Goal: Task Accomplishment & Management: Manage account settings

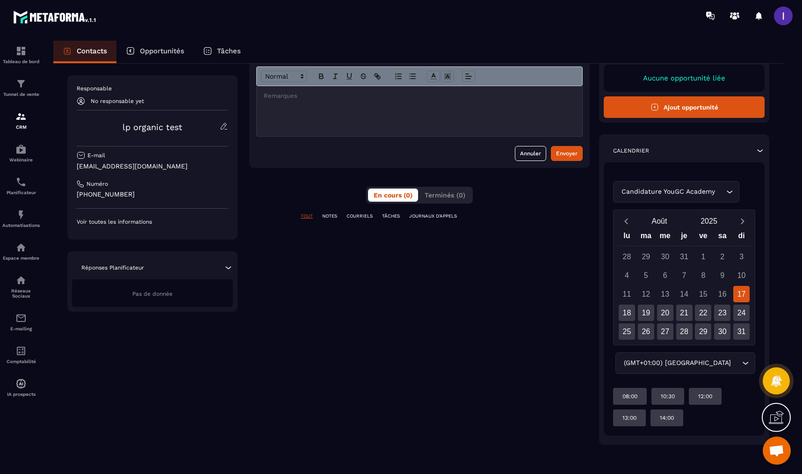
scroll to position [68, 0]
click at [19, 82] on img at bounding box center [20, 83] width 11 height 11
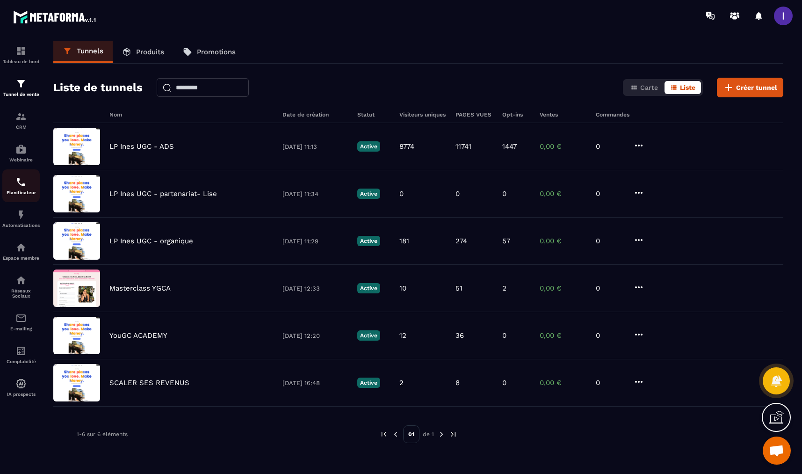
click at [15, 186] on img at bounding box center [20, 181] width 11 height 11
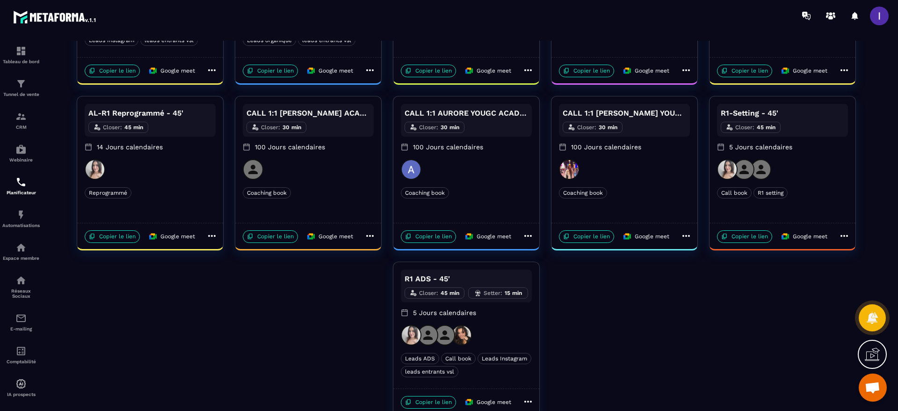
scroll to position [351, 0]
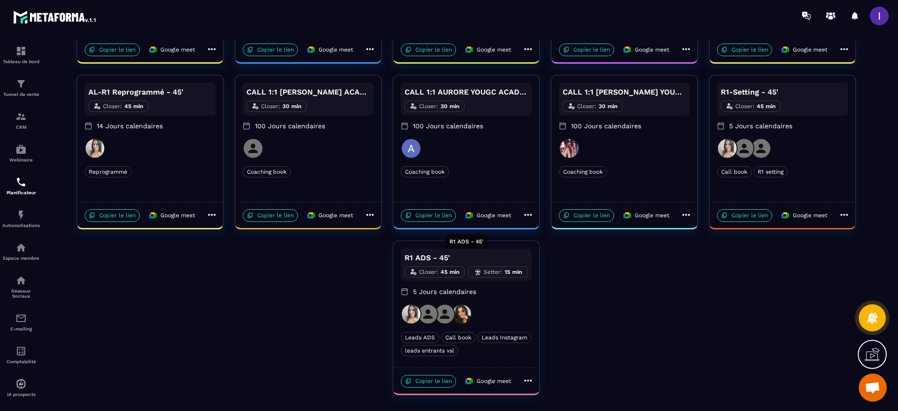
click at [464, 254] on div "R1 ADS - 45'" at bounding box center [467, 244] width 42 height 21
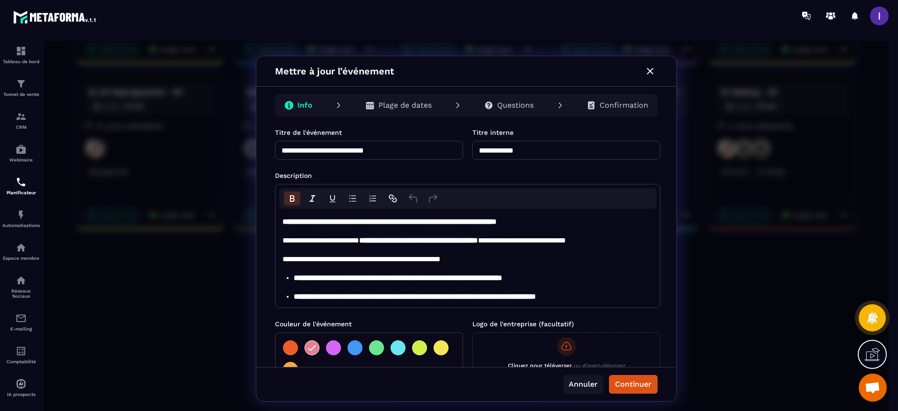
click at [573, 382] on button "Annuler" at bounding box center [583, 384] width 40 height 19
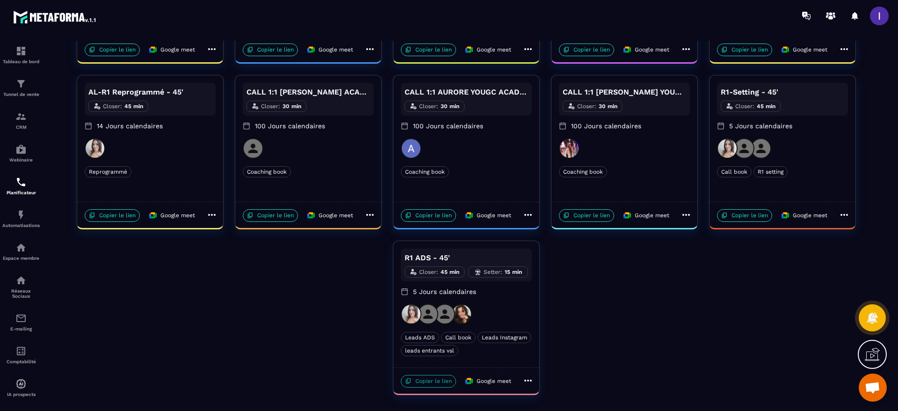
click at [436, 385] on p "Copier le lien" at bounding box center [428, 381] width 55 height 13
click at [437, 257] on p "R1 ADS - 45'" at bounding box center [467, 257] width 124 height 11
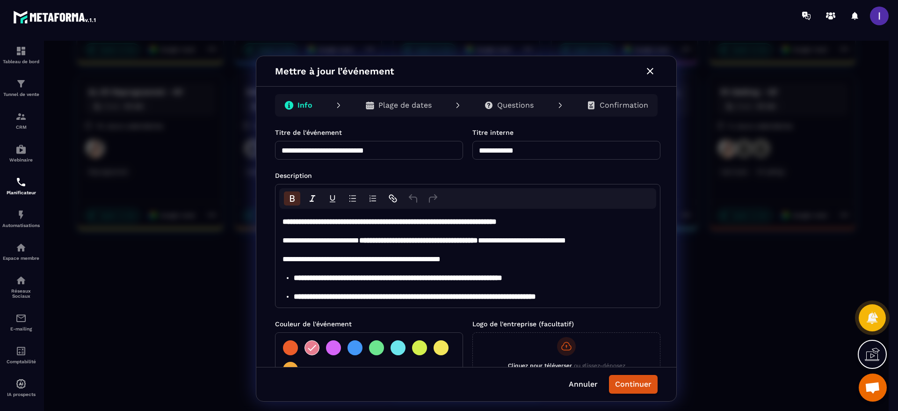
click at [409, 148] on input "**********" at bounding box center [369, 150] width 188 height 19
type input "**********"
click at [618, 383] on button "Continuer" at bounding box center [633, 384] width 49 height 19
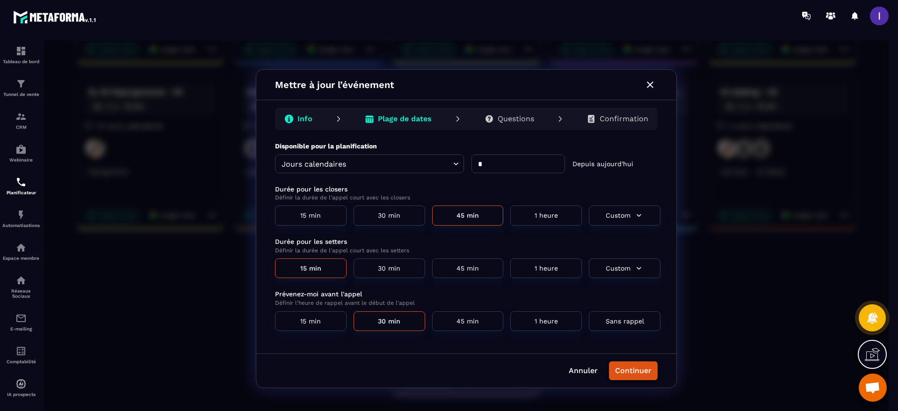
click at [635, 370] on button "Continuer" at bounding box center [633, 370] width 49 height 19
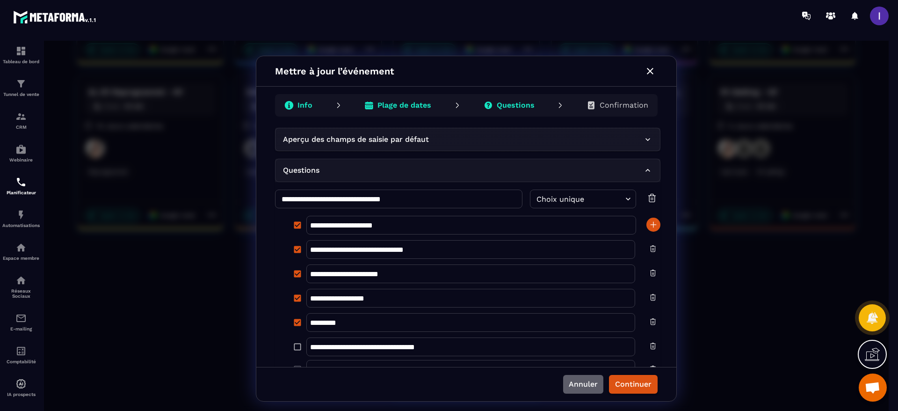
click at [580, 385] on button "Annuler" at bounding box center [583, 384] width 40 height 19
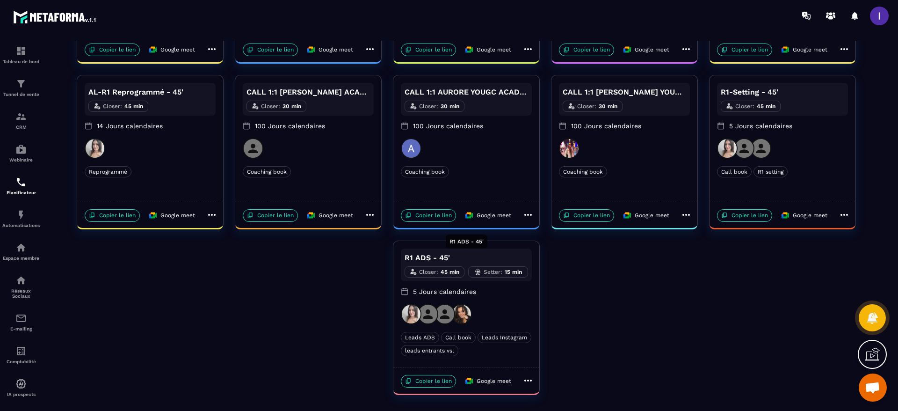
click at [423, 254] on p "R1 ADS - 45'" at bounding box center [467, 257] width 124 height 11
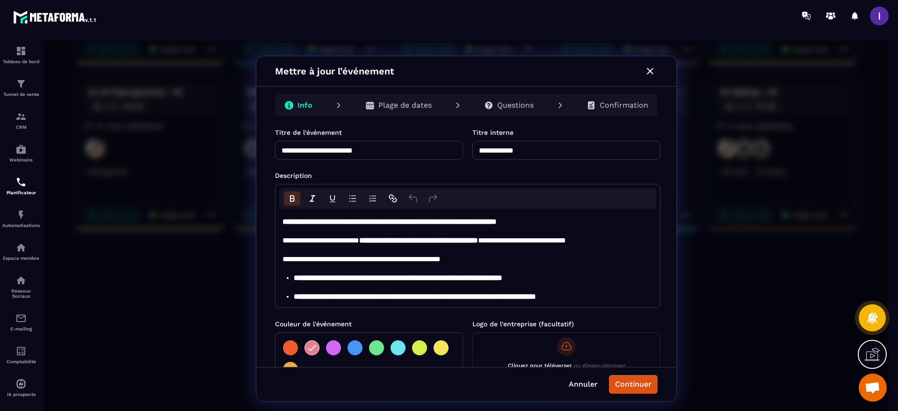
click at [419, 151] on input "**********" at bounding box center [369, 150] width 188 height 19
type input "**********"
click at [633, 380] on button "Continuer" at bounding box center [633, 384] width 49 height 19
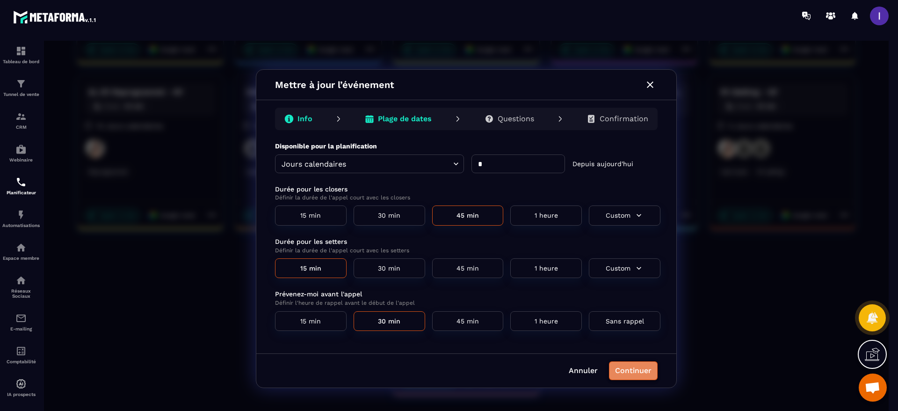
click at [641, 366] on button "Continuer" at bounding box center [633, 370] width 49 height 19
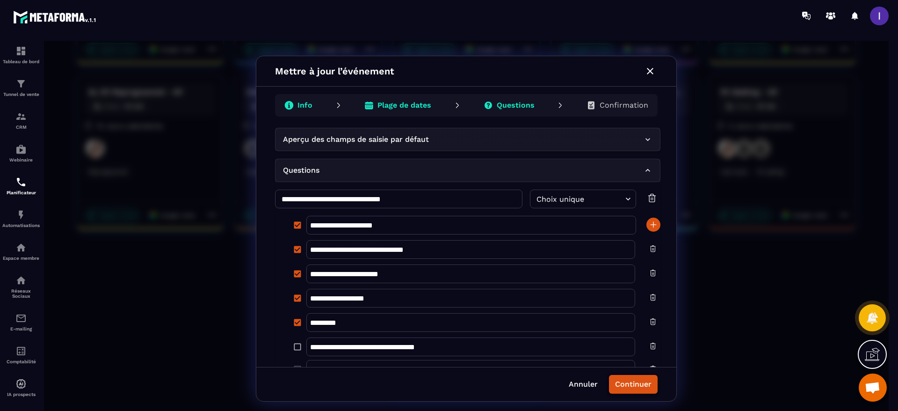
click at [639, 380] on button "Continuer" at bounding box center [633, 384] width 49 height 19
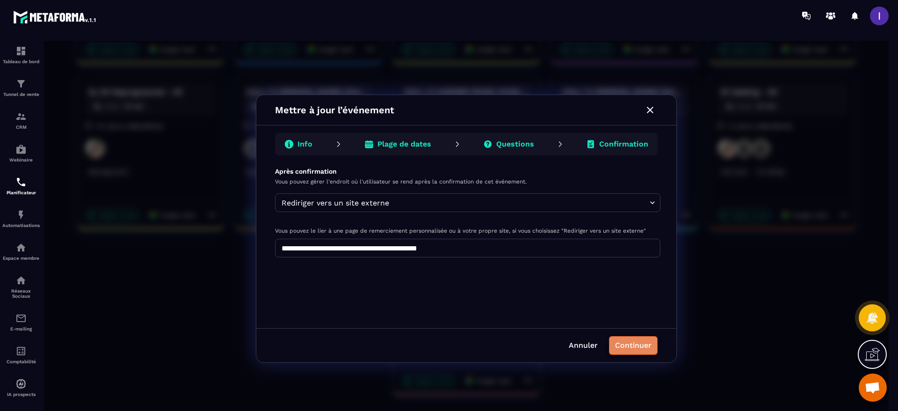
click at [637, 350] on button "Continuer" at bounding box center [633, 345] width 49 height 19
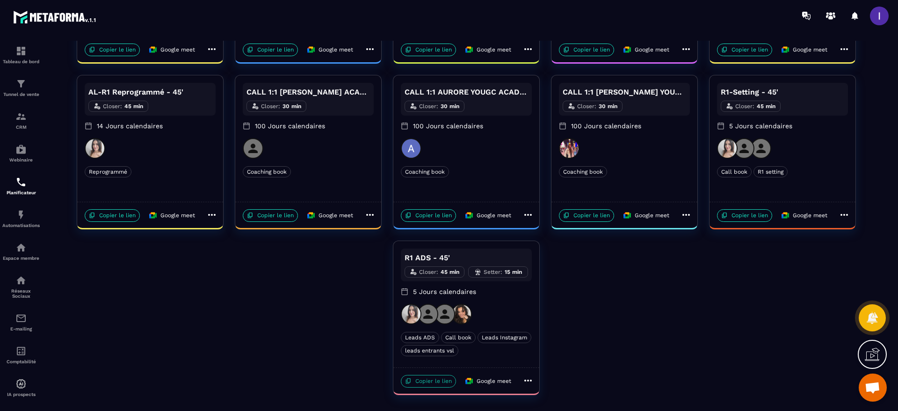
click at [426, 379] on p "Copier le lien" at bounding box center [428, 381] width 55 height 13
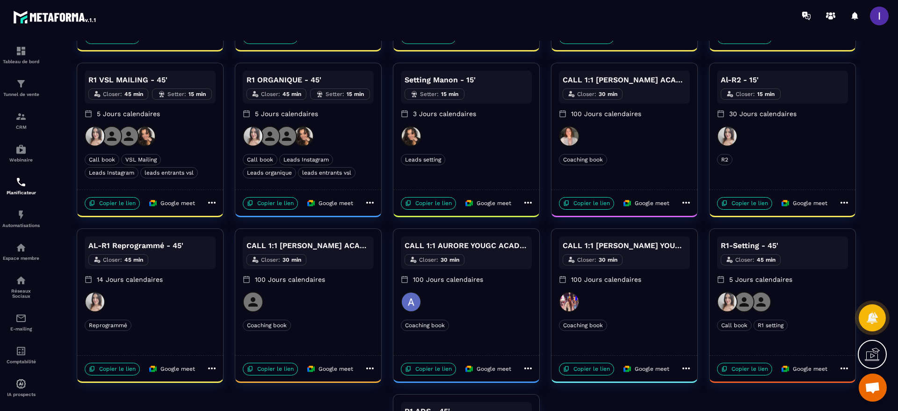
scroll to position [211, 0]
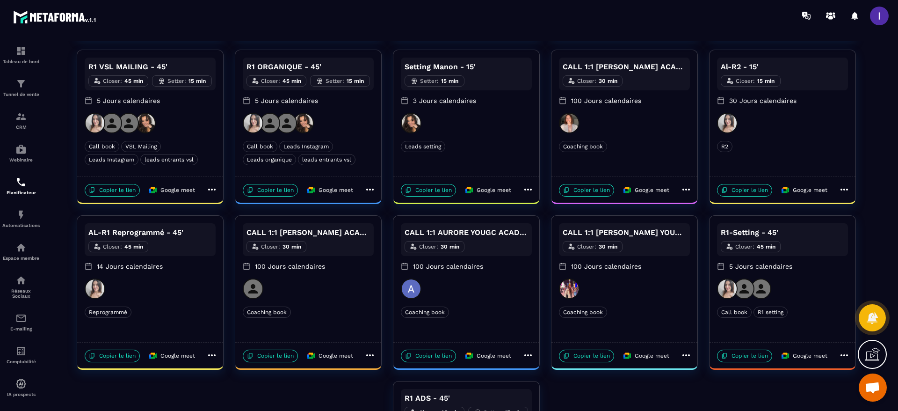
click at [372, 191] on icon at bounding box center [370, 189] width 11 height 11
click at [499, 18] on div at bounding box center [504, 15] width 788 height 31
click at [592, 390] on div at bounding box center [466, 229] width 845 height 376
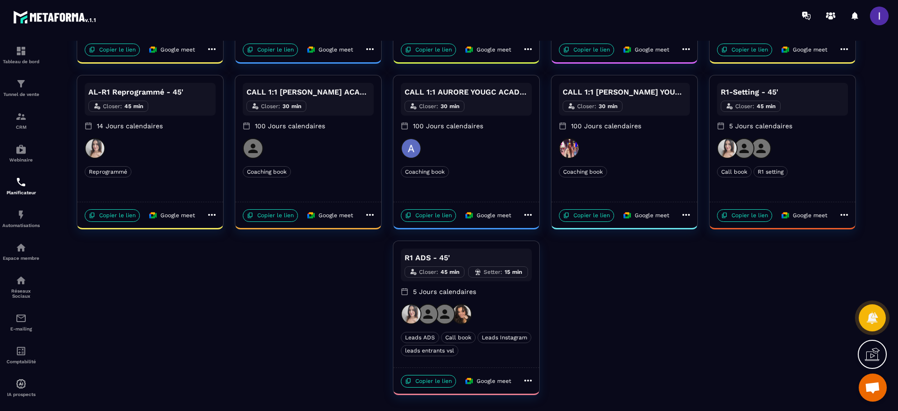
click at [495, 295] on p "5 Jours calendaires" at bounding box center [466, 291] width 131 height 9
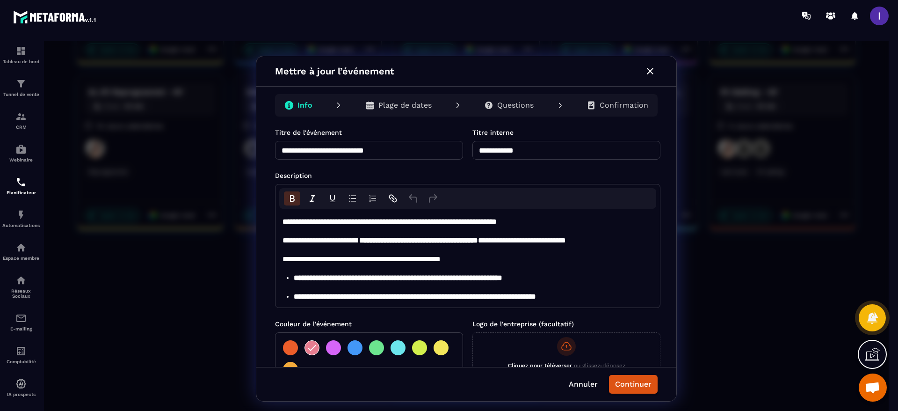
click at [426, 145] on input "**********" at bounding box center [369, 150] width 188 height 19
type input "**********"
click at [503, 148] on input "**********" at bounding box center [567, 150] width 188 height 19
type input "********"
click at [645, 379] on button "Continuer" at bounding box center [633, 384] width 49 height 19
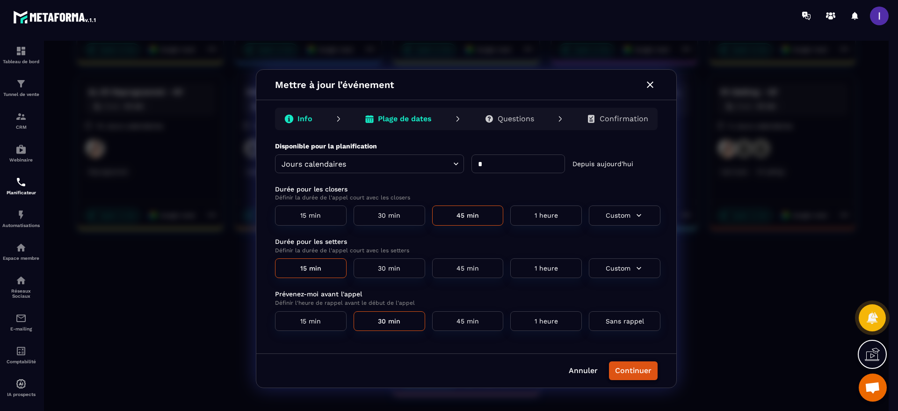
click at [625, 368] on button "Continuer" at bounding box center [633, 370] width 49 height 19
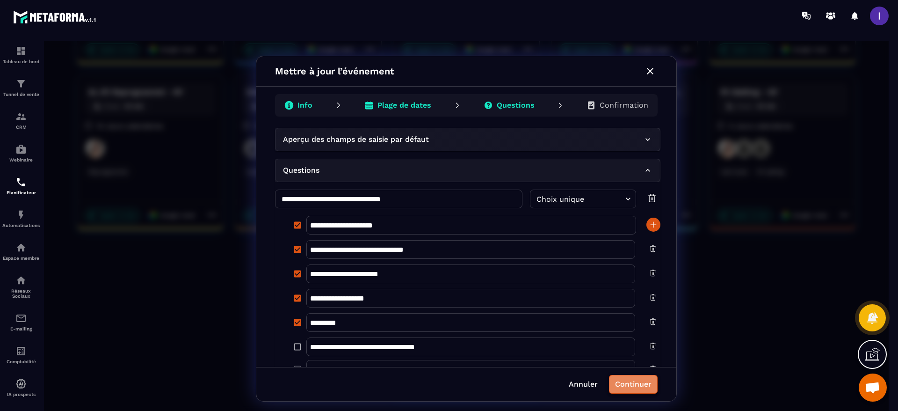
click at [632, 386] on button "Continuer" at bounding box center [633, 384] width 49 height 19
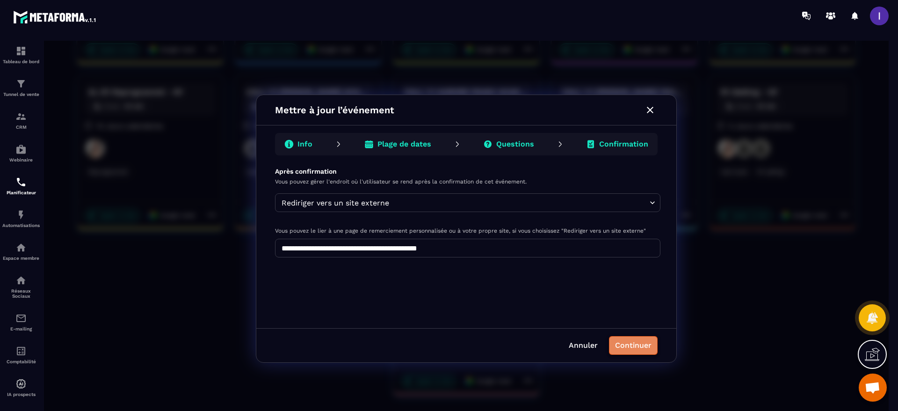
click at [634, 349] on button "Continuer" at bounding box center [633, 345] width 49 height 19
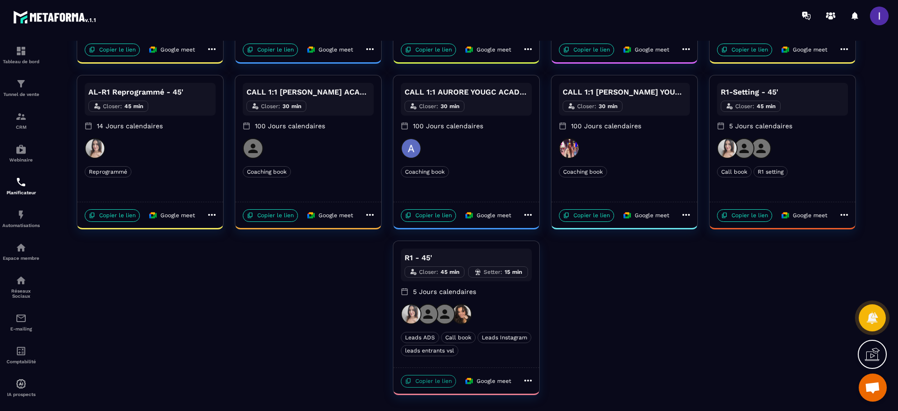
click at [433, 379] on p "Copier le lien" at bounding box center [428, 381] width 55 height 13
click at [26, 87] on img at bounding box center [20, 83] width 11 height 11
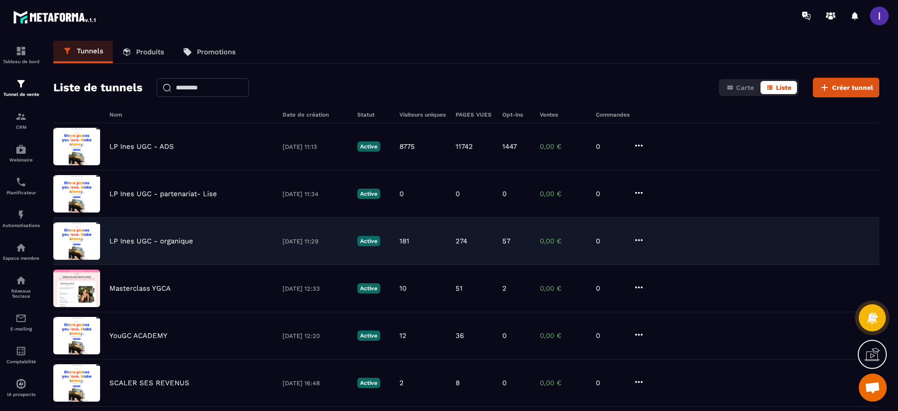
click at [147, 265] on div "LP Ines UGC - organique 12/08/2025 11:29 Active 181 274 57 0,00 € 0" at bounding box center [466, 288] width 826 height 47
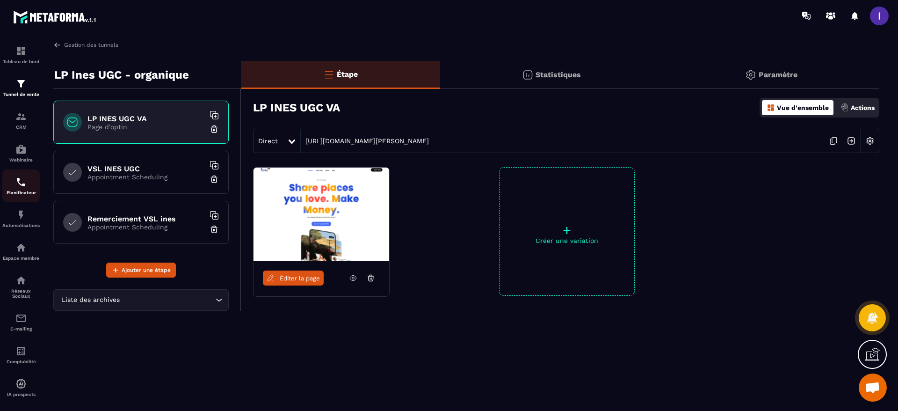
click at [25, 176] on img at bounding box center [20, 181] width 11 height 11
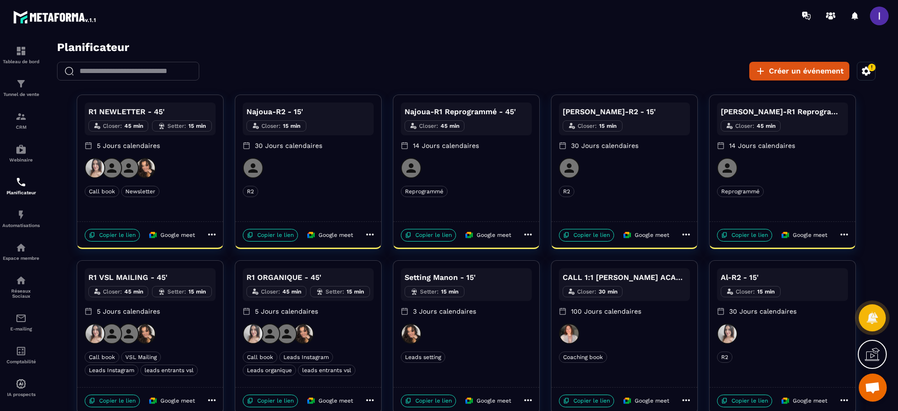
click at [214, 233] on icon at bounding box center [211, 234] width 11 height 11
click at [236, 299] on span "Supprimer" at bounding box center [245, 297] width 34 height 10
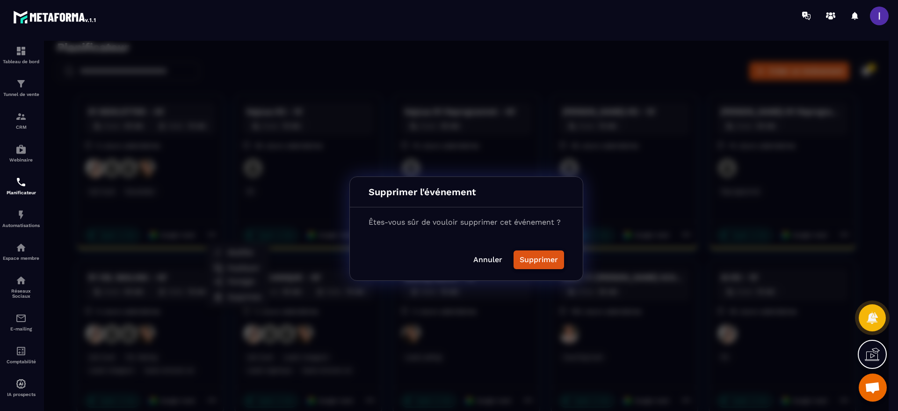
click at [518, 259] on button "Supprimer" at bounding box center [539, 259] width 51 height 19
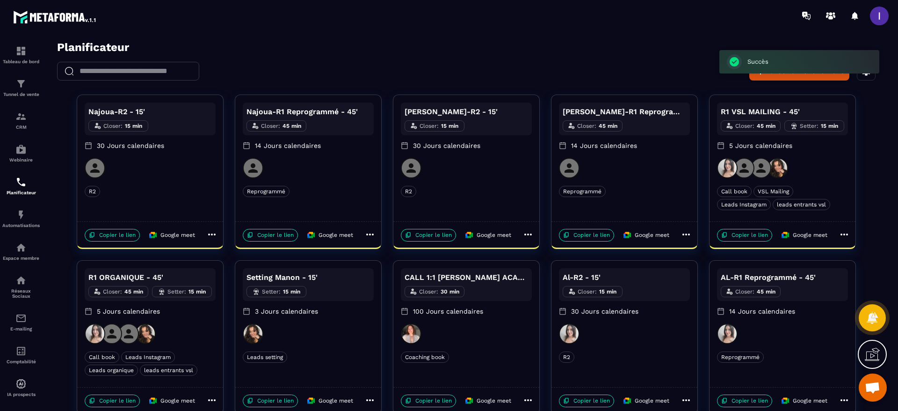
click at [210, 232] on icon at bounding box center [211, 234] width 11 height 11
click at [236, 296] on span "Supprimer" at bounding box center [245, 297] width 34 height 10
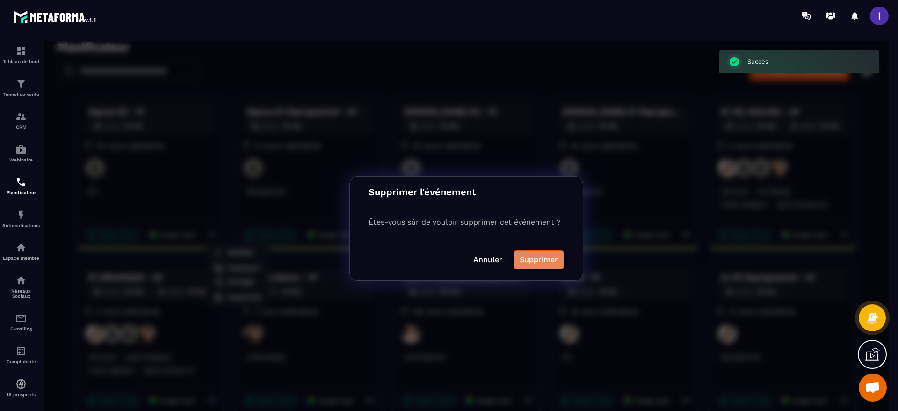
click at [523, 253] on button "Supprimer" at bounding box center [539, 259] width 51 height 19
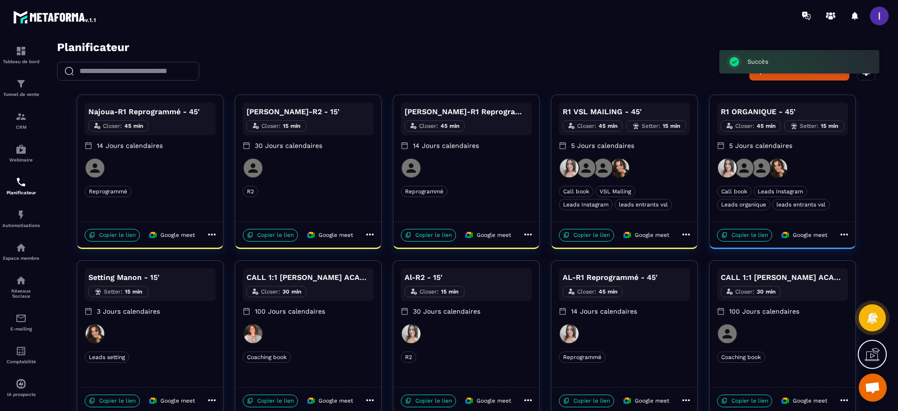
click at [364, 233] on div "Copier le lien Google meet" at bounding box center [312, 235] width 139 height 14
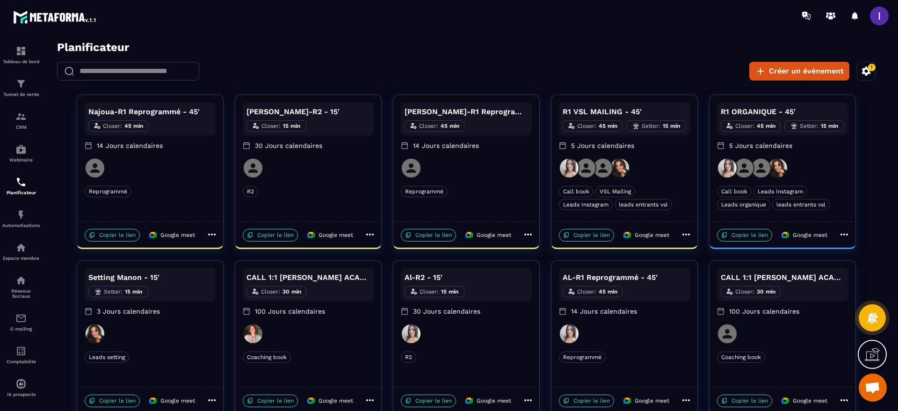
click at [369, 238] on icon at bounding box center [370, 234] width 11 height 11
click at [395, 292] on span "Supprimer" at bounding box center [403, 297] width 34 height 10
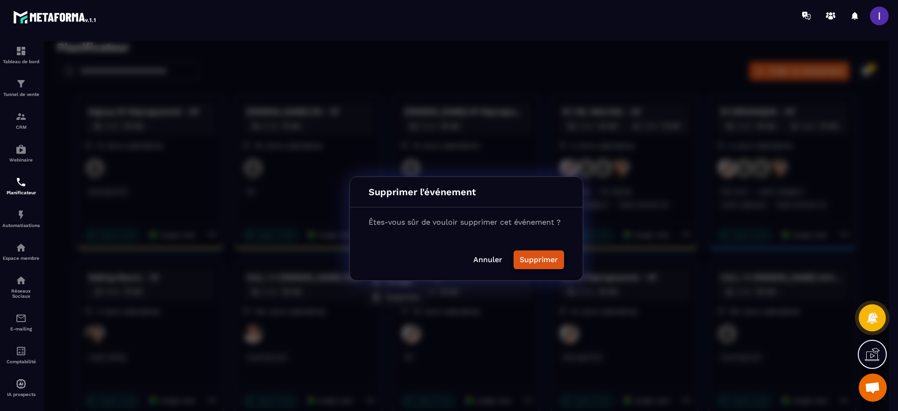
click at [527, 255] on button "Supprimer" at bounding box center [539, 259] width 51 height 19
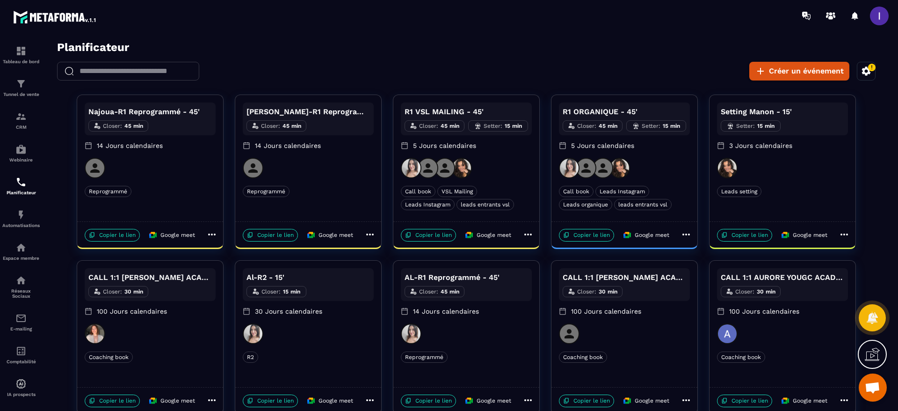
click at [531, 233] on icon at bounding box center [528, 234] width 7 height 2
click at [561, 295] on span "Supprimer" at bounding box center [561, 297] width 34 height 10
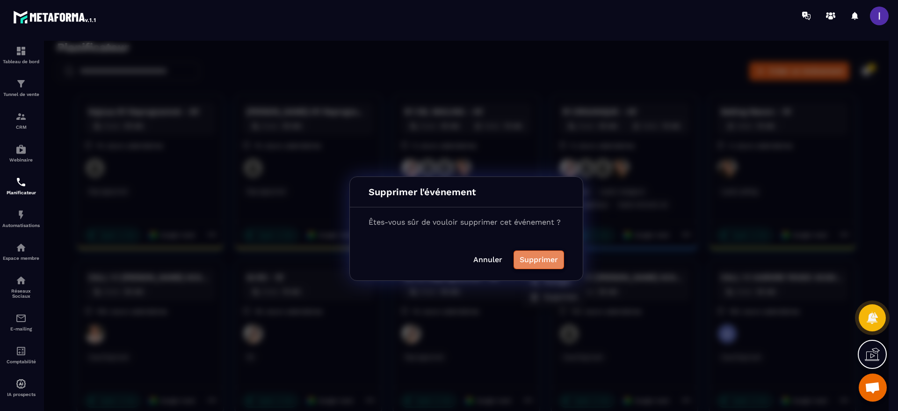
click at [540, 253] on button "Supprimer" at bounding box center [539, 259] width 51 height 19
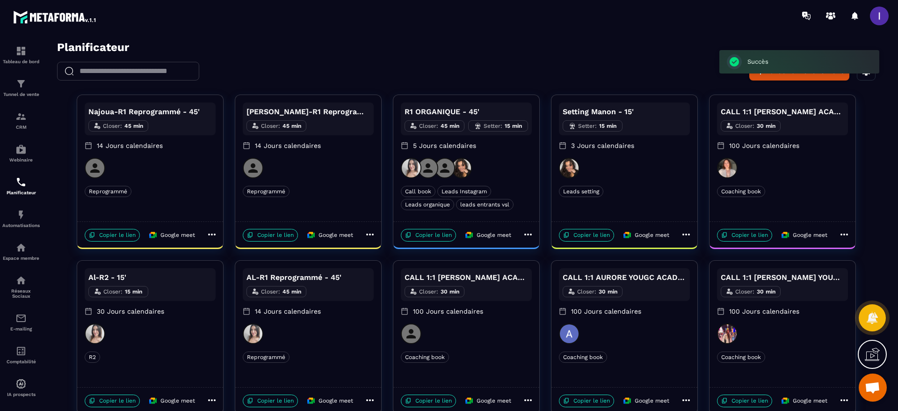
click at [533, 235] on icon at bounding box center [528, 234] width 11 height 11
click at [559, 294] on span "Supprimer" at bounding box center [561, 297] width 34 height 10
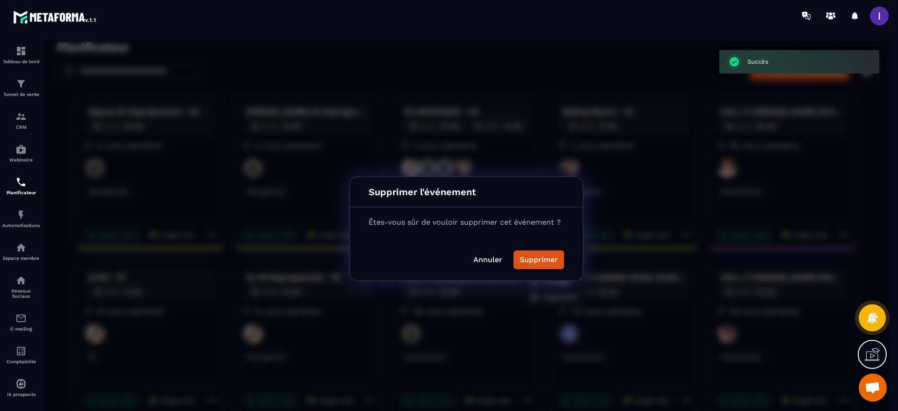
drag, startPoint x: 523, startPoint y: 257, endPoint x: 524, endPoint y: 251, distance: 5.6
click at [524, 257] on button "Supprimer" at bounding box center [539, 259] width 51 height 19
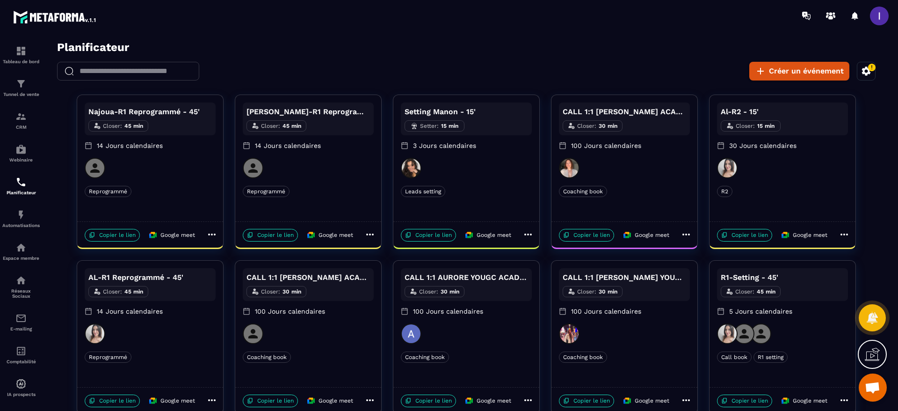
click at [802, 236] on icon at bounding box center [844, 234] width 11 height 11
click at [802, 293] on span "Supprimer" at bounding box center [857, 297] width 34 height 10
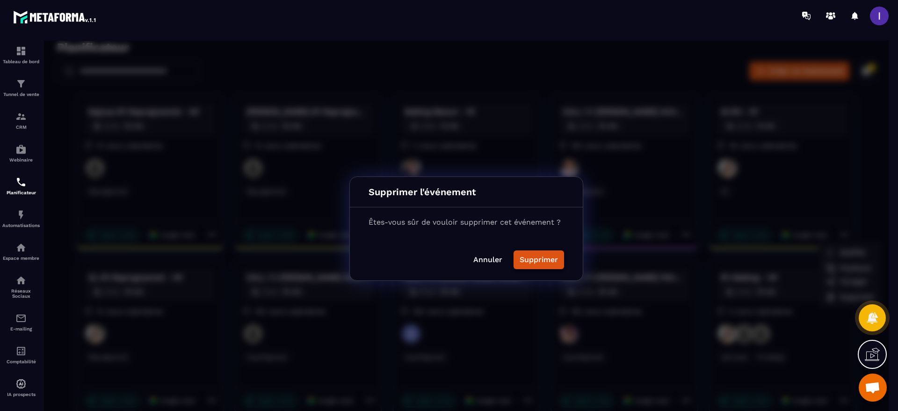
click at [538, 255] on button "Supprimer" at bounding box center [539, 259] width 51 height 19
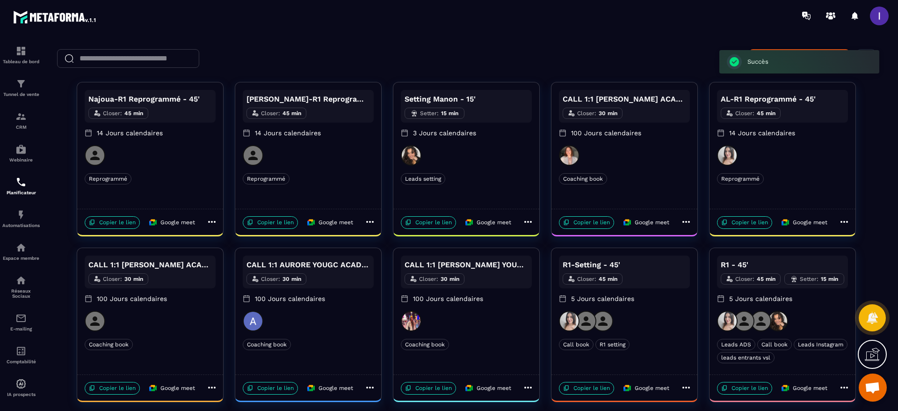
scroll to position [20, 0]
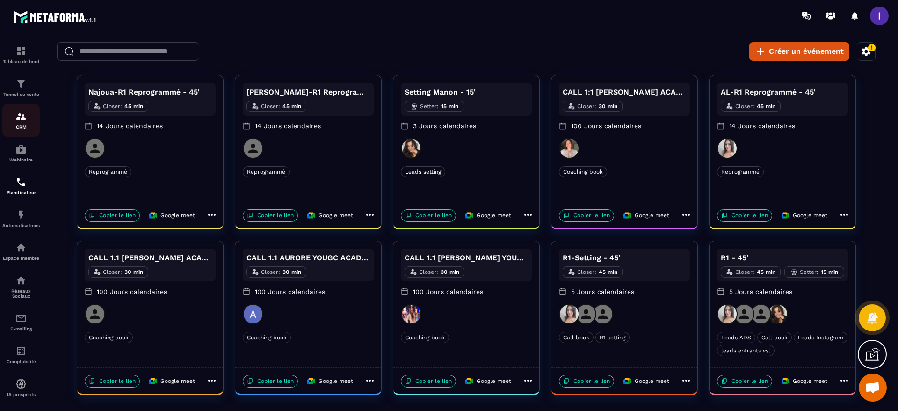
click at [23, 117] on img at bounding box center [20, 116] width 11 height 11
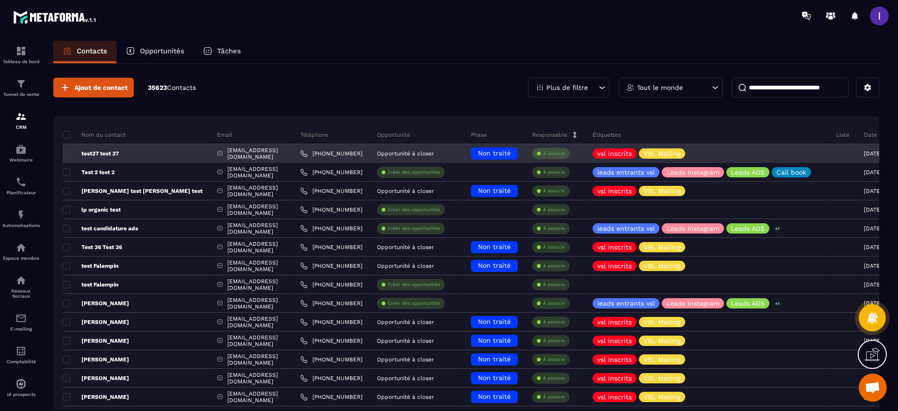
click at [210, 152] on div "test37@gmail.com" at bounding box center [251, 153] width 83 height 19
click at [99, 154] on p "test37 test 37" at bounding box center [91, 153] width 56 height 7
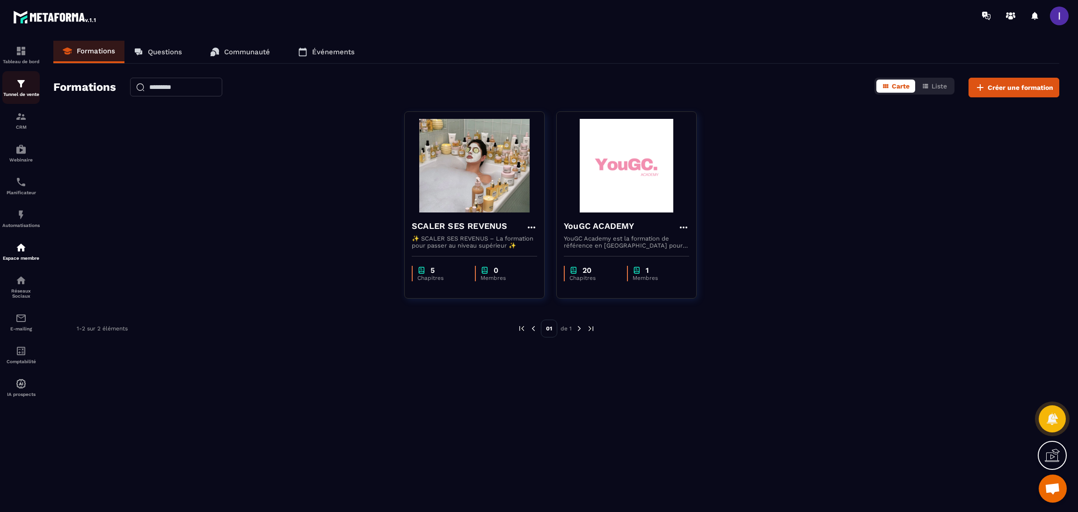
click at [22, 81] on img at bounding box center [20, 83] width 11 height 11
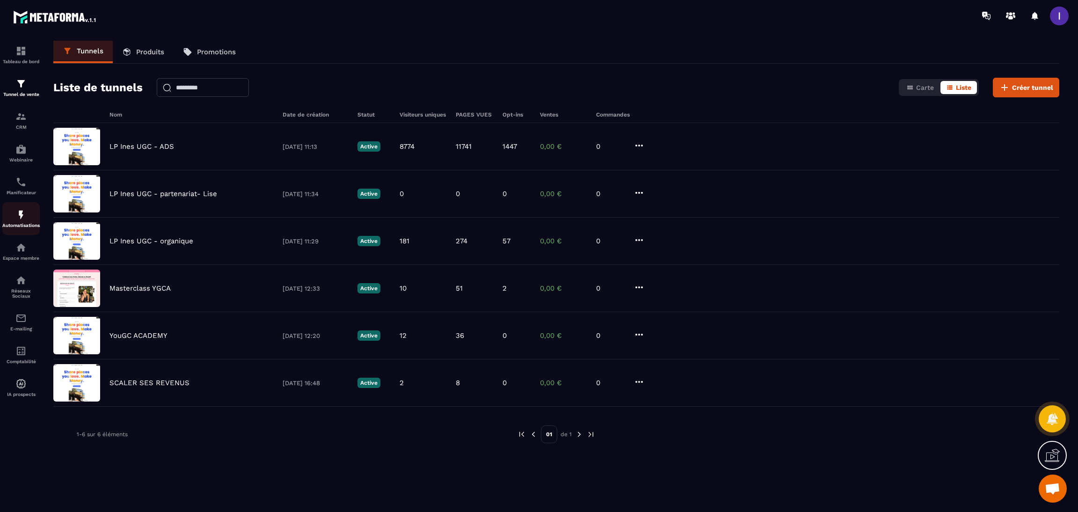
click at [21, 220] on img at bounding box center [20, 214] width 11 height 11
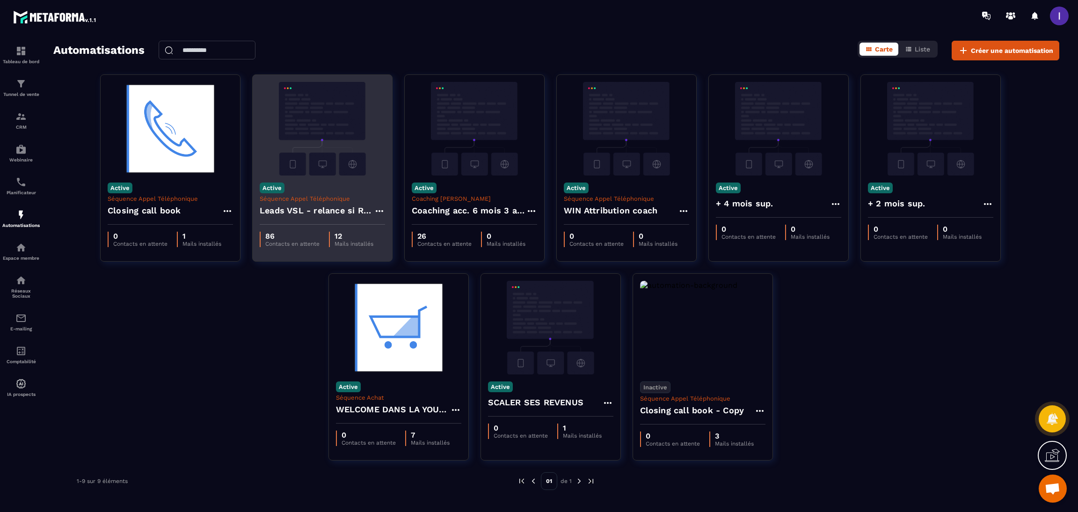
click at [322, 211] on h4 "Leads VSL - relance si RDV non pris" at bounding box center [317, 210] width 114 height 13
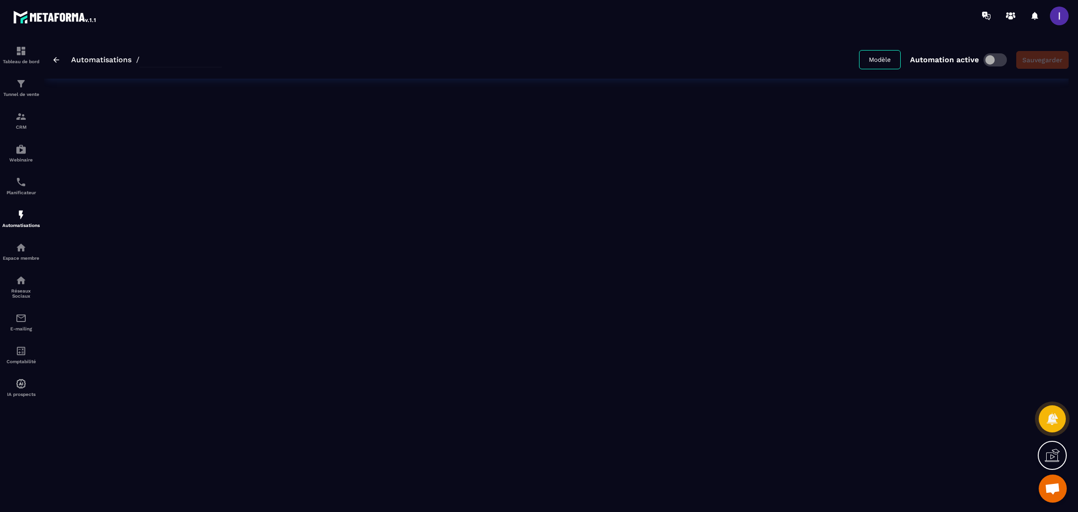
type input "**********"
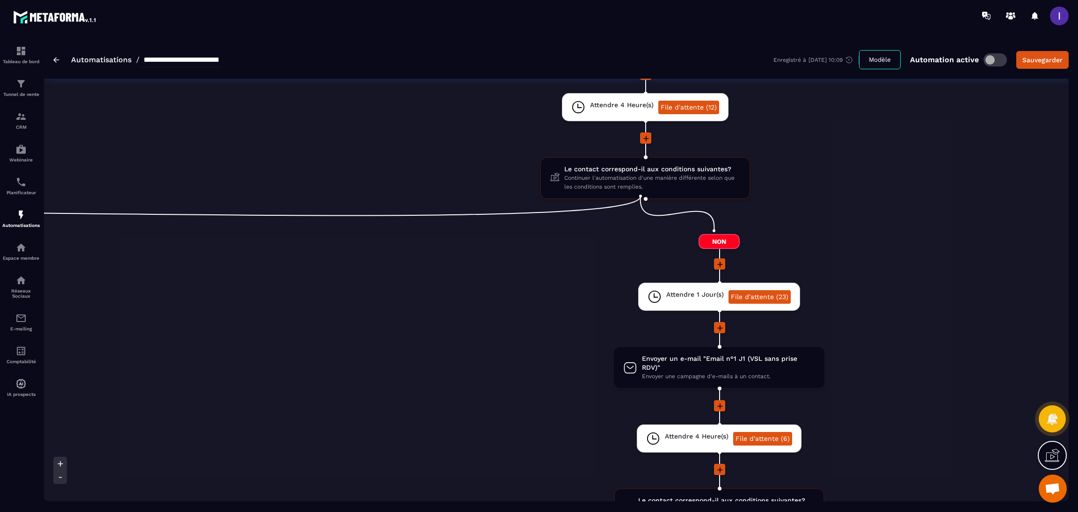
scroll to position [281, 0]
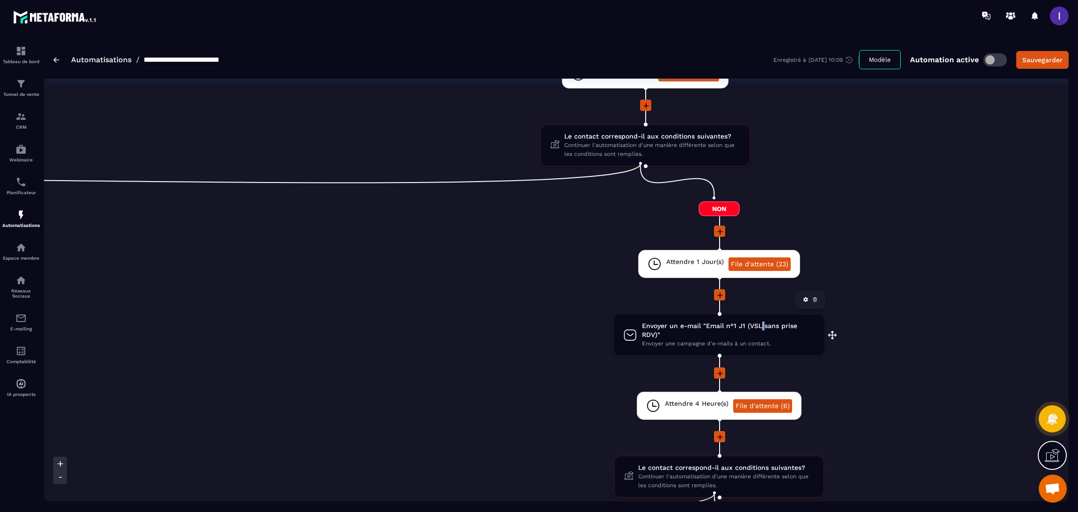
click at [756, 322] on span "Envoyer un e-mail "Email n°1 J1 (VSL sans prise RDV)"" at bounding box center [728, 330] width 173 height 18
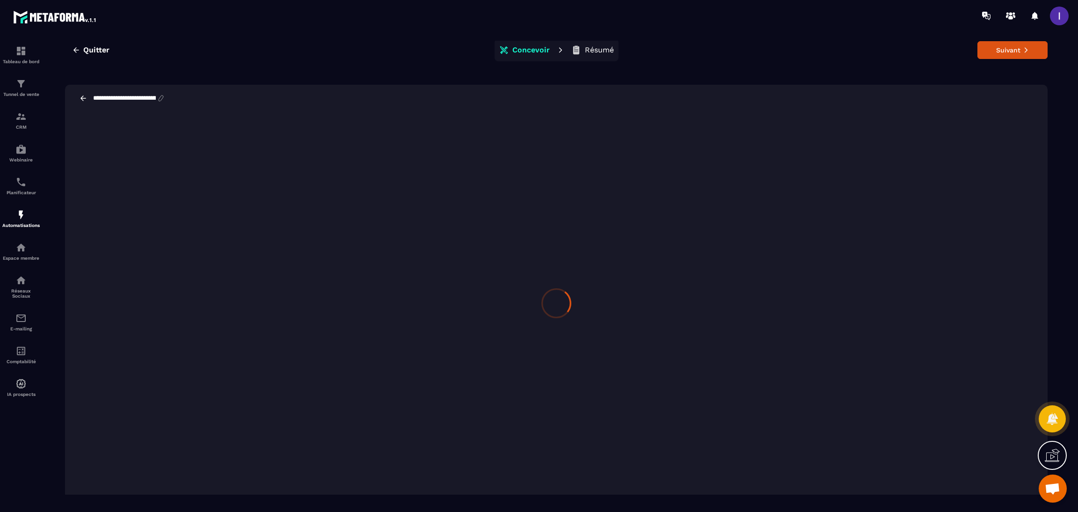
scroll to position [21, 0]
click at [1000, 42] on button "Suivant" at bounding box center [1012, 43] width 70 height 18
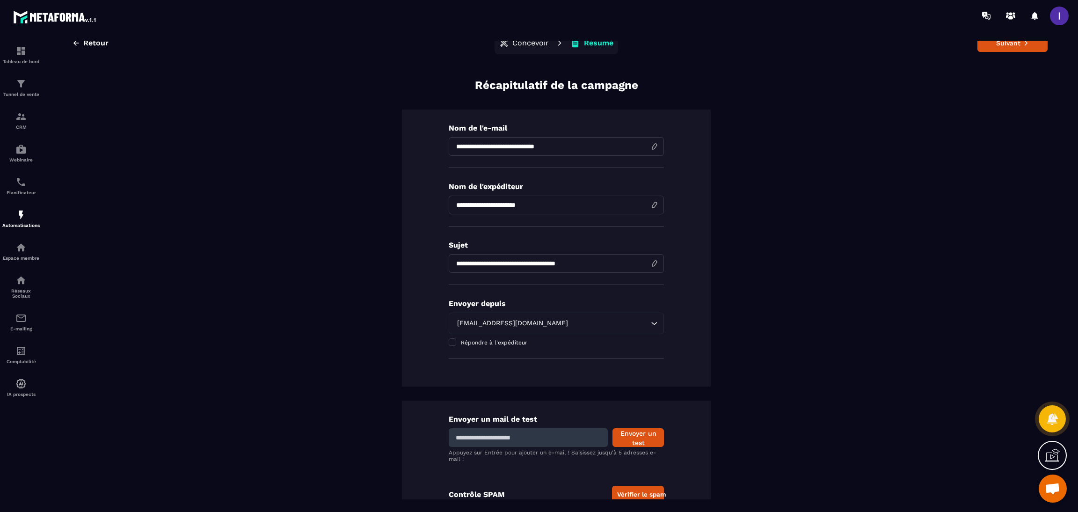
click at [1000, 42] on button "Suivant" at bounding box center [1012, 43] width 70 height 18
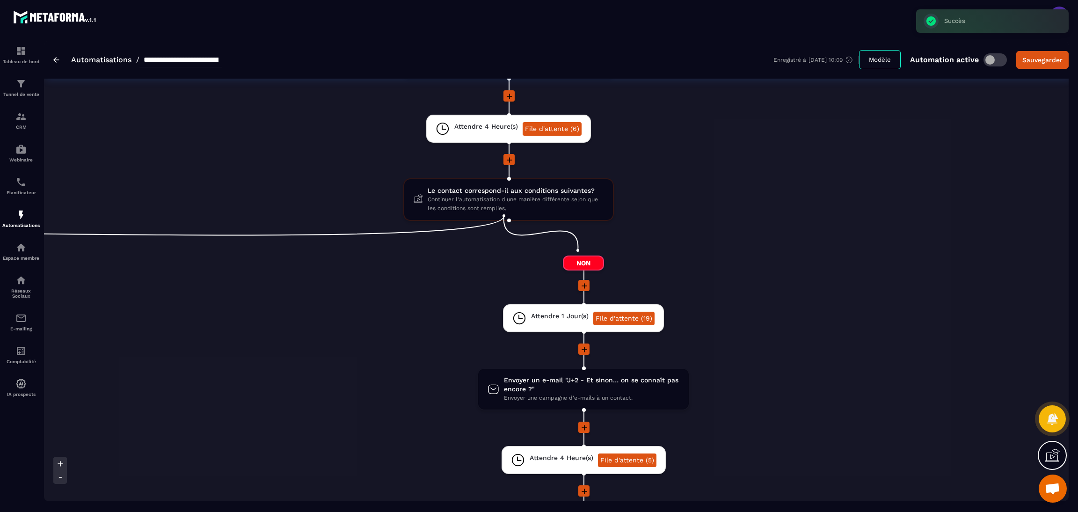
scroll to position [631, 0]
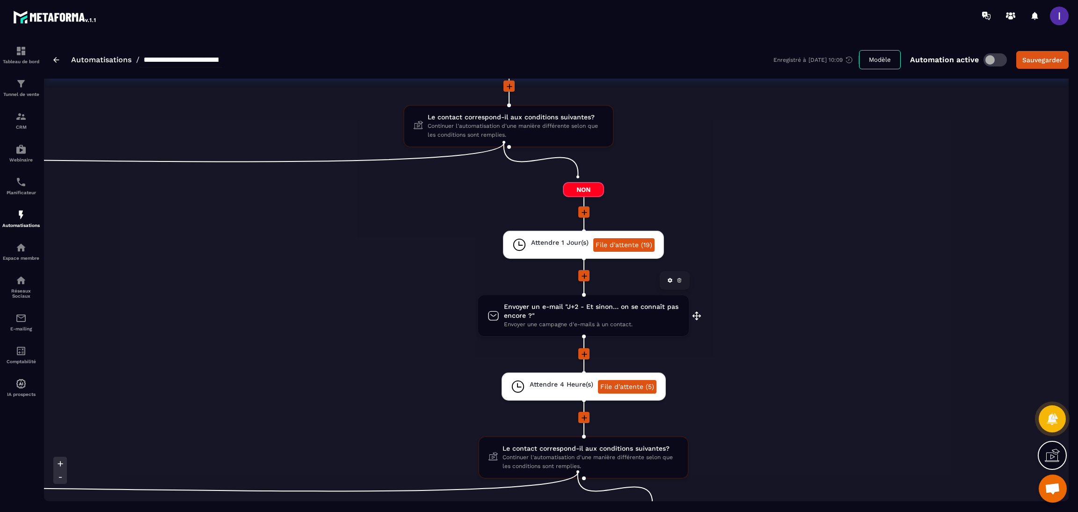
click at [607, 303] on span "Envoyer un e-mail "J+2 - Et sinon… on se connaît pas encore ?"" at bounding box center [591, 311] width 175 height 18
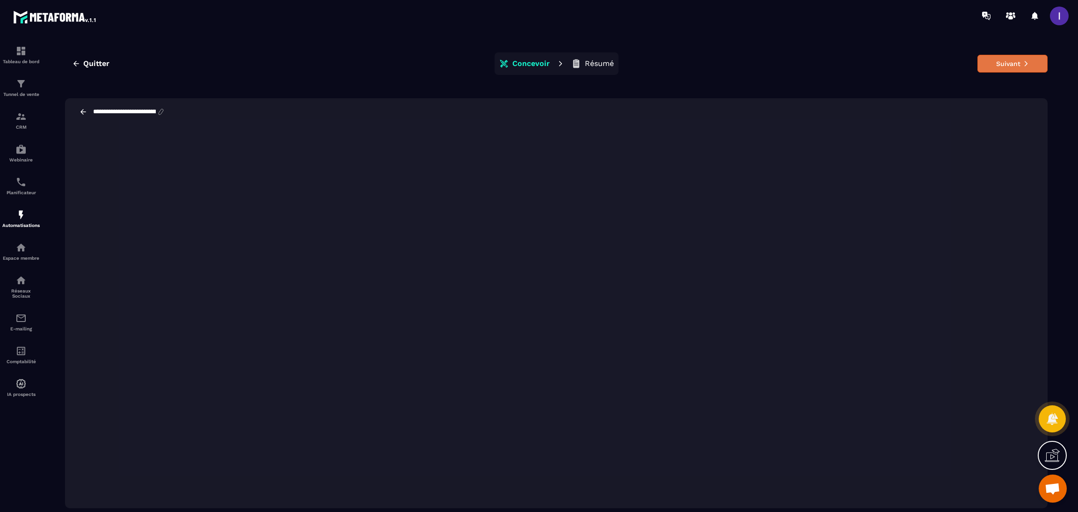
click at [1015, 65] on button "Suivant" at bounding box center [1012, 64] width 70 height 18
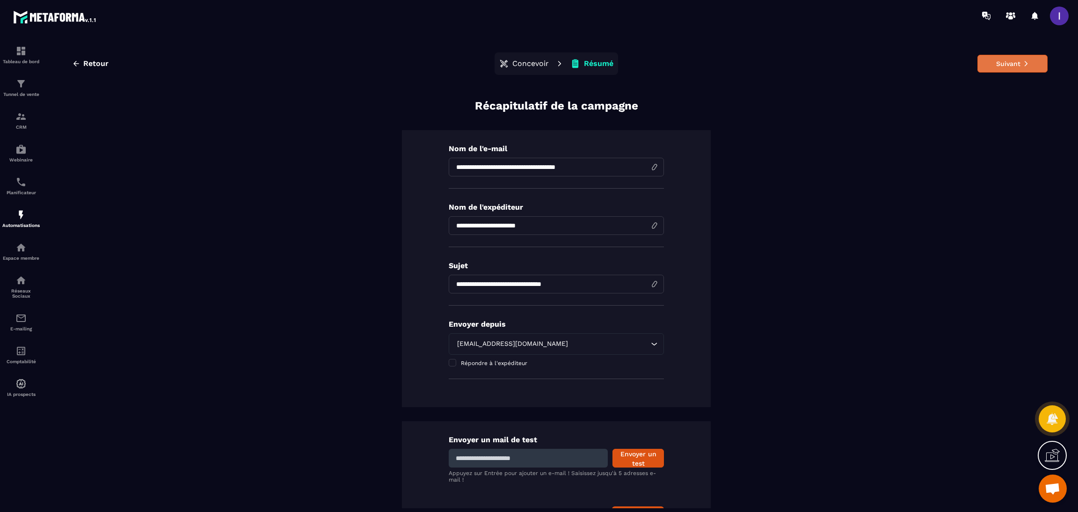
click at [1033, 66] on button "Suivant" at bounding box center [1012, 64] width 70 height 18
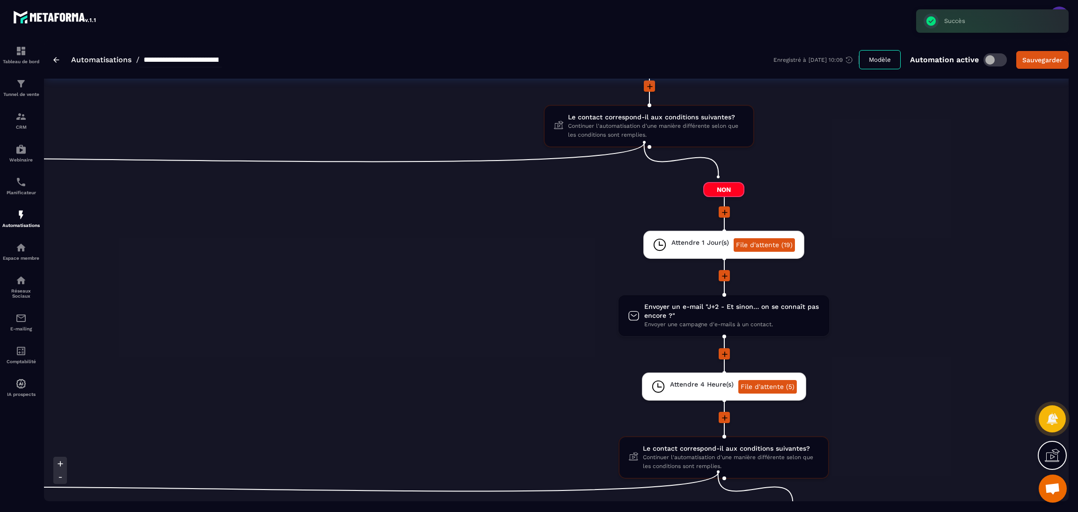
scroll to position [842, 0]
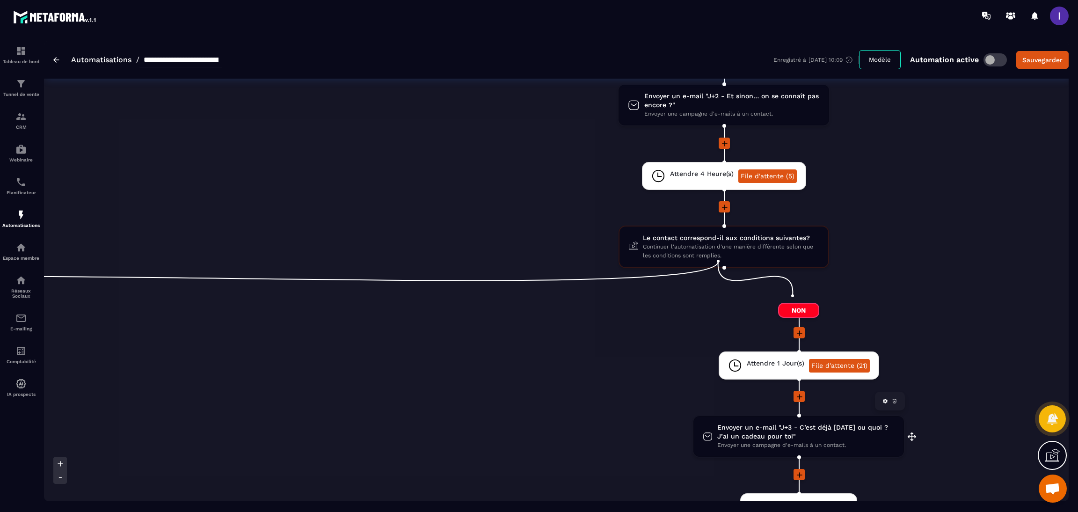
click at [794, 432] on span "Envoyer un e-mail "J+3 - C’est déjà [DATE] ou quoi ? J’ai un cadeau pour toi"" at bounding box center [805, 432] width 177 height 18
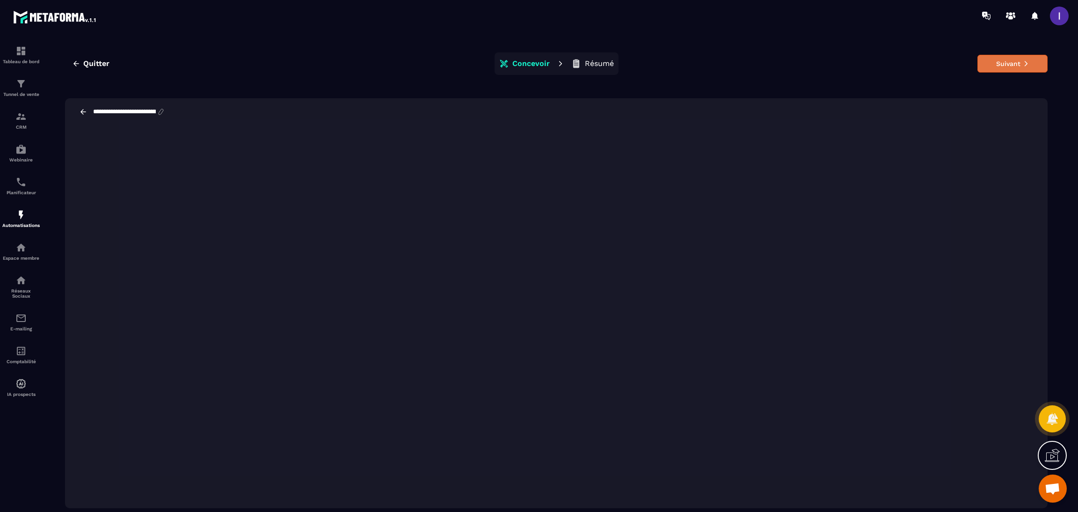
click at [994, 66] on button "Suivant" at bounding box center [1012, 64] width 70 height 18
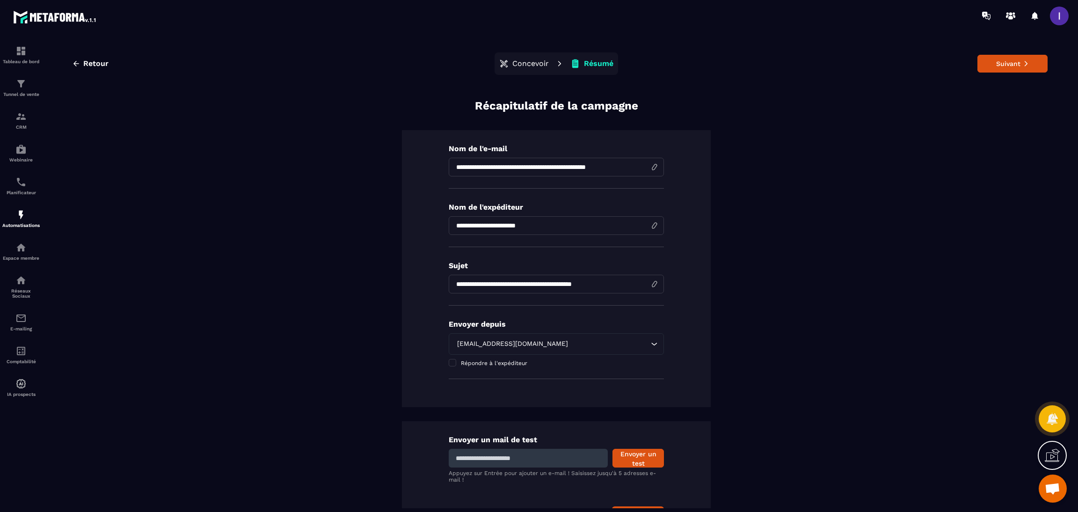
click at [994, 66] on button "Suivant" at bounding box center [1012, 64] width 70 height 18
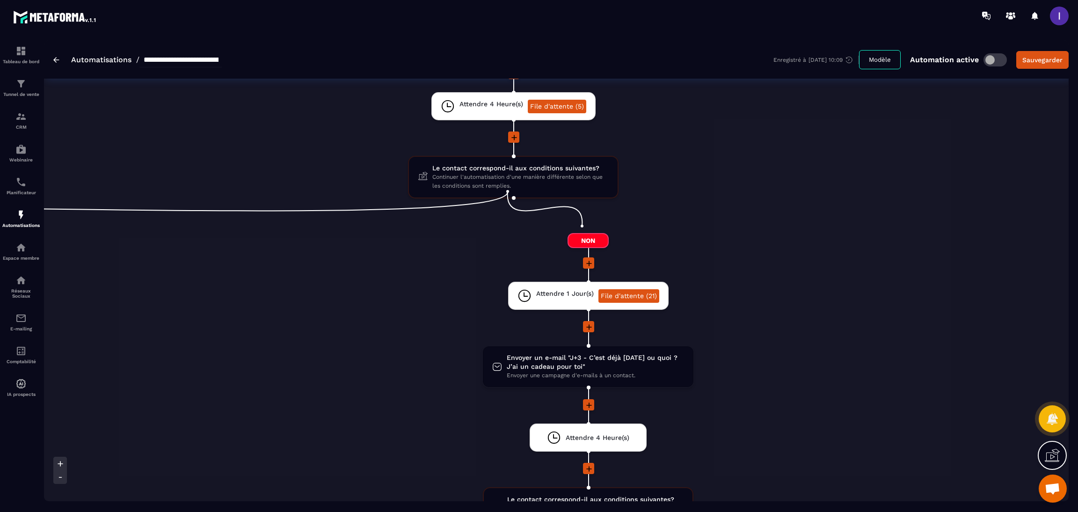
scroll to position [912, 0]
click at [576, 356] on span "Envoyer un e-mail "J+3 - C’est déjà [DATE] ou quoi ? J’ai un cadeau pour toi"" at bounding box center [595, 362] width 177 height 18
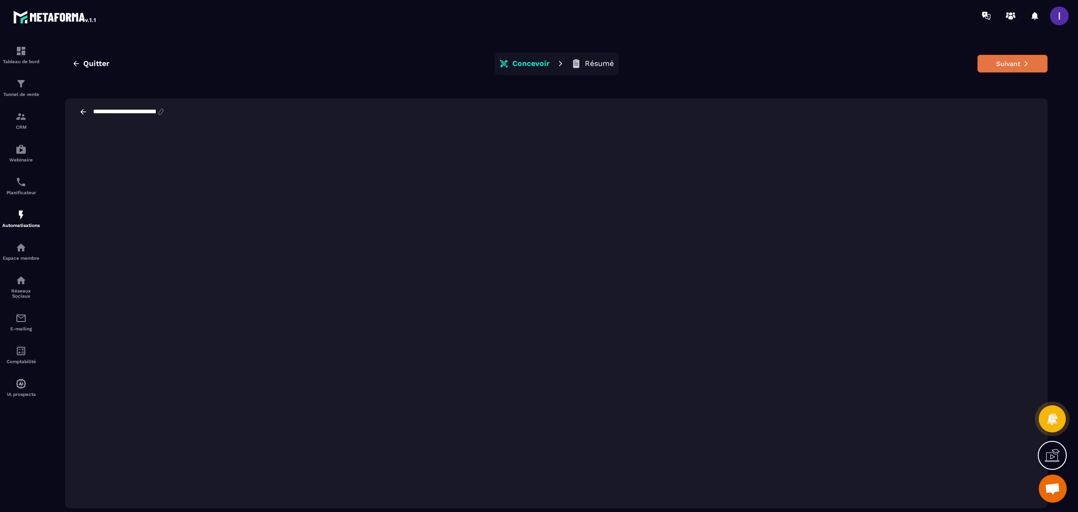
click at [999, 70] on button "Suivant" at bounding box center [1012, 64] width 70 height 18
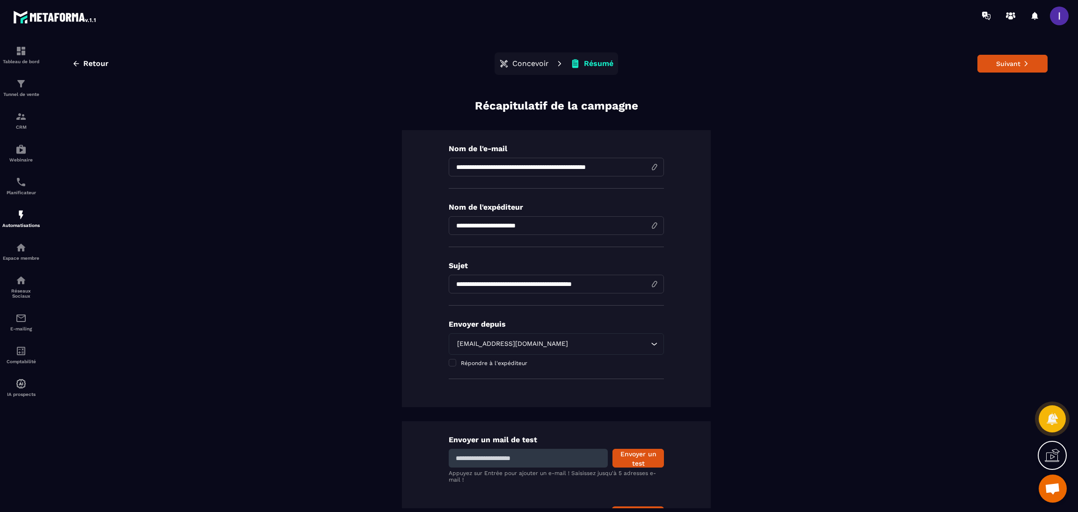
click at [999, 70] on button "Suivant" at bounding box center [1012, 64] width 70 height 18
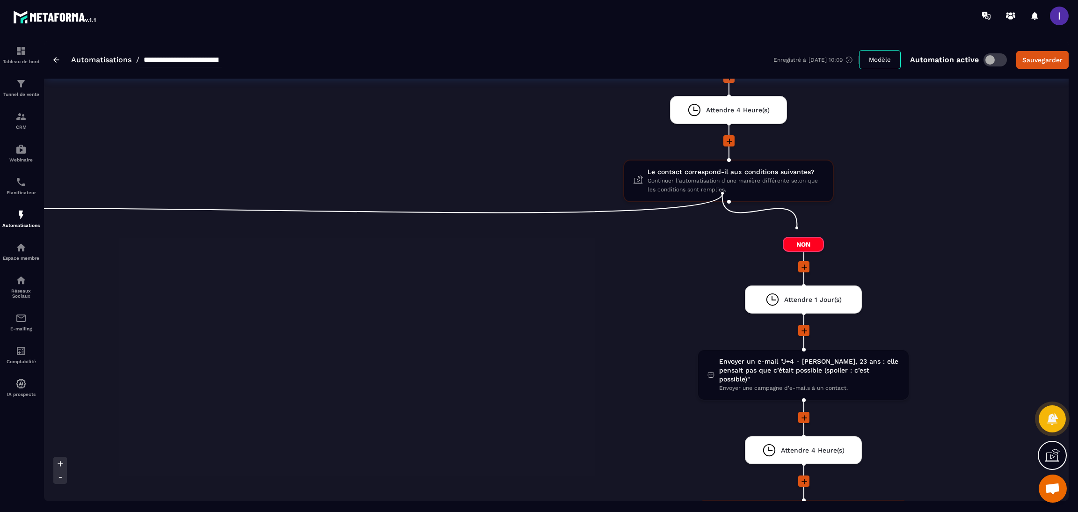
scroll to position [1263, 0]
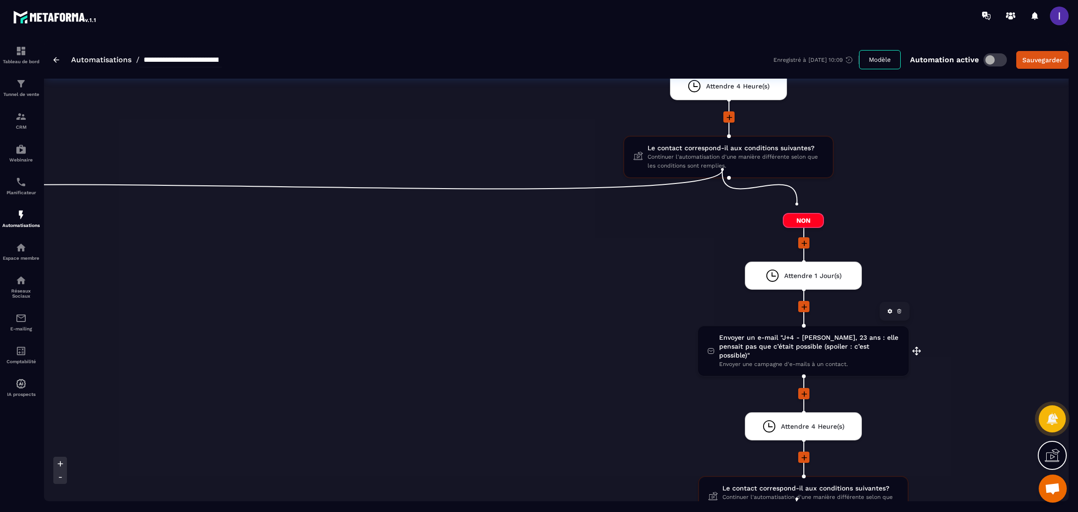
click at [783, 333] on span "Envoyer un e-mail "J+4 - [PERSON_NAME], 23 ans : elle pensait pas que c’était p…" at bounding box center [809, 346] width 180 height 27
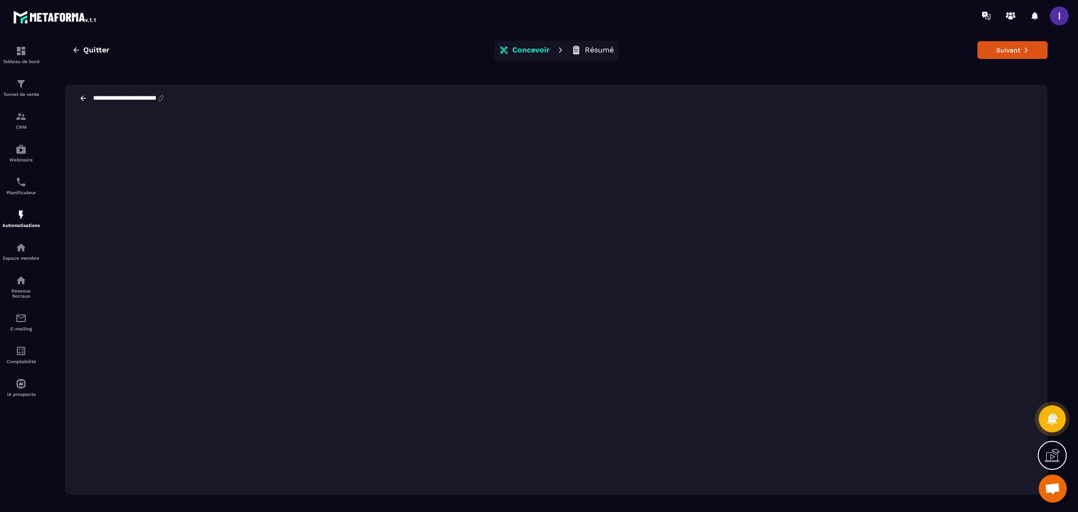
scroll to position [21, 0]
click at [1015, 42] on button "Suivant" at bounding box center [1012, 43] width 70 height 18
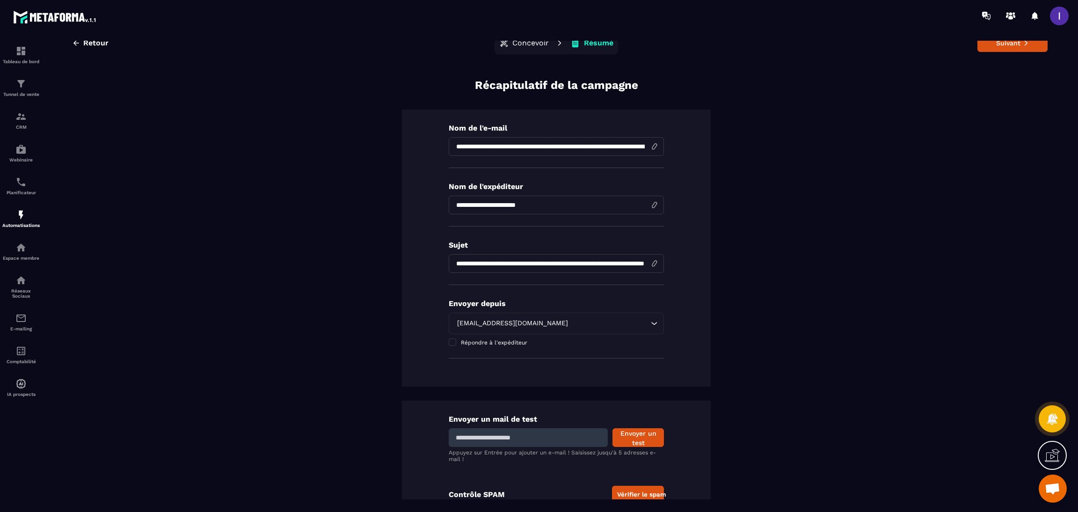
click at [1024, 42] on icon at bounding box center [1025, 43] width 3 height 5
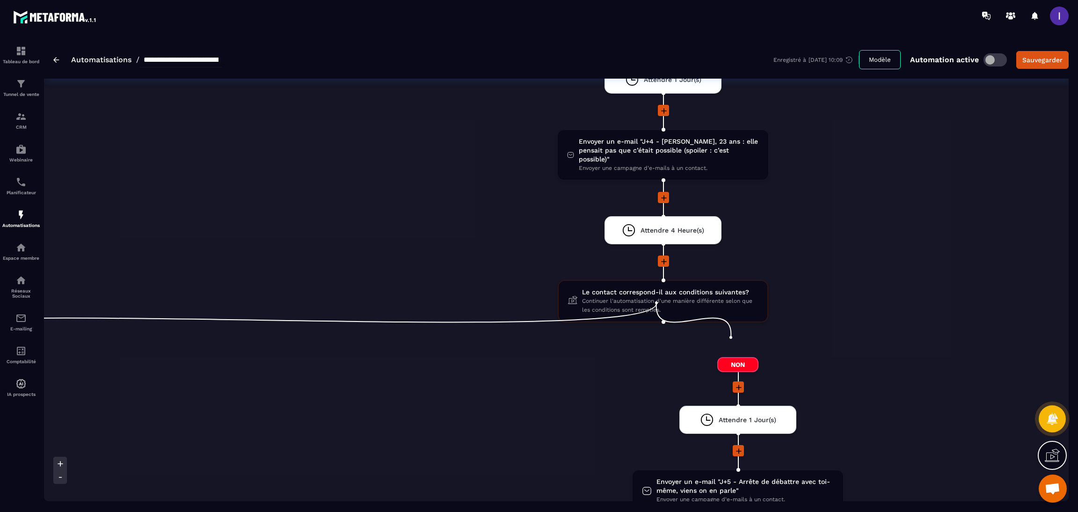
scroll to position [1544, 0]
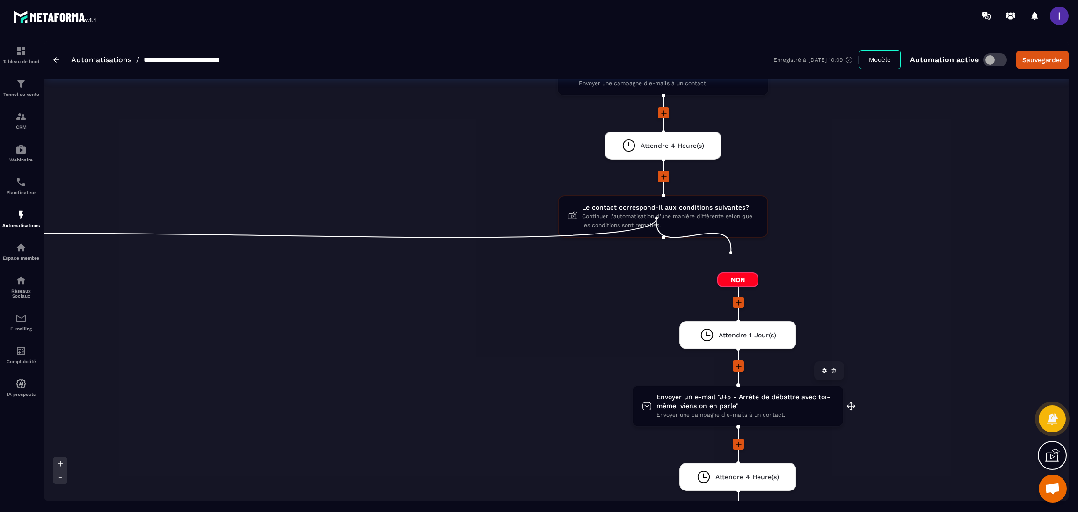
click at [753, 393] on span "Envoyer un e-mail "J+5 - Arrête de débattre avec toi-même, viens on en parle"" at bounding box center [744, 402] width 177 height 18
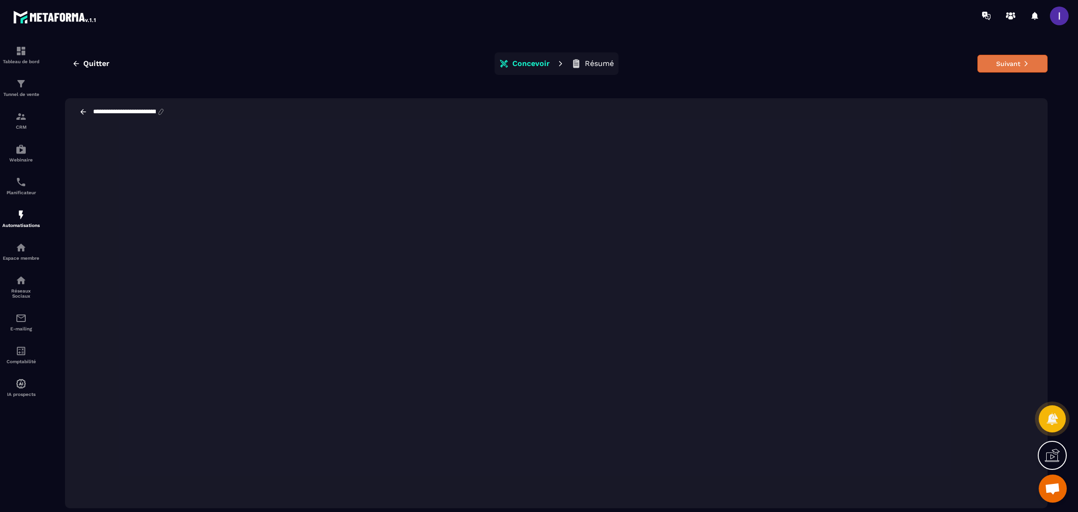
click at [1017, 59] on button "Suivant" at bounding box center [1012, 64] width 70 height 18
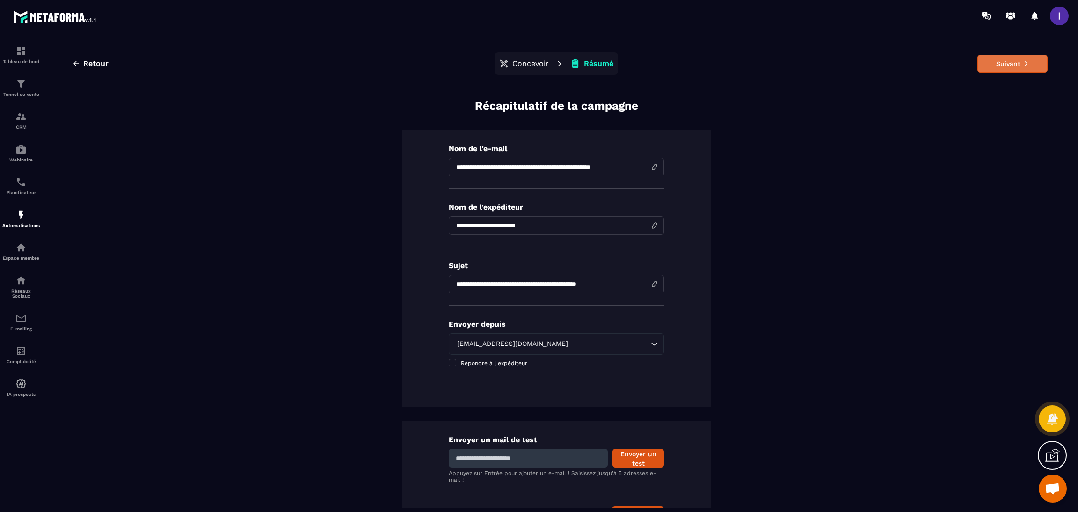
click at [1008, 60] on button "Suivant" at bounding box center [1012, 64] width 70 height 18
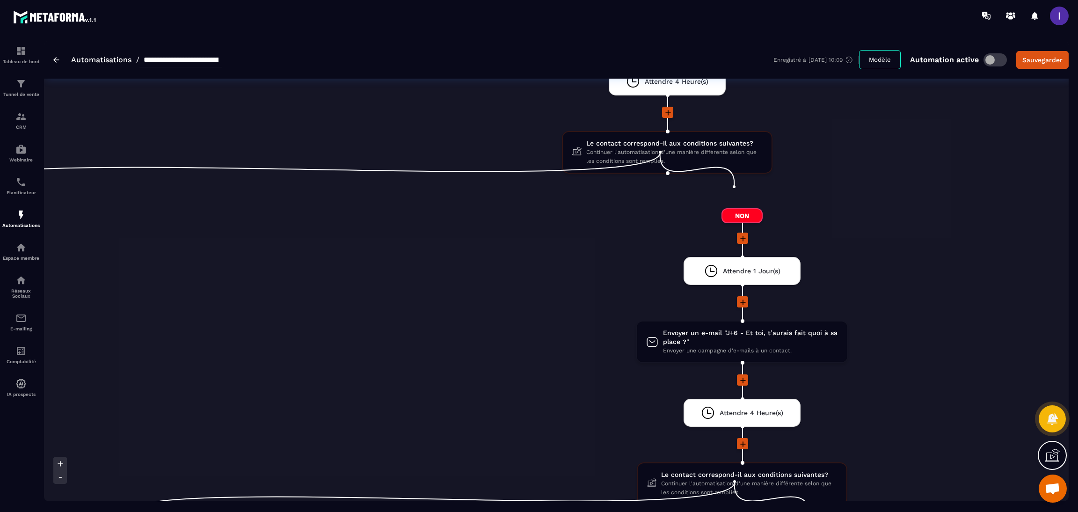
scroll to position [1965, 0]
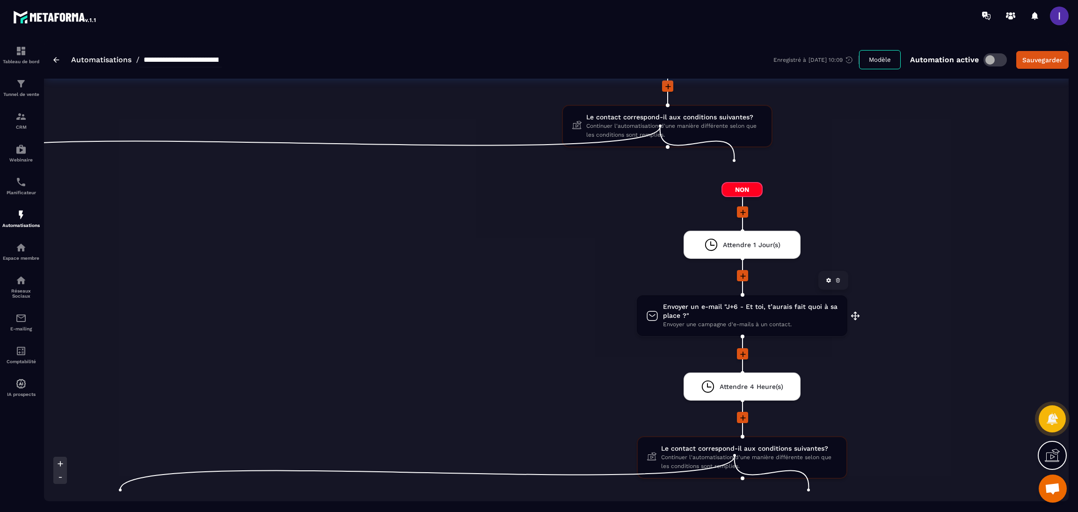
click at [715, 302] on span "Envoyer un e-mail "J+6 - Et toi, t’aurais fait quoi à sa place ?"" at bounding box center [750, 311] width 175 height 18
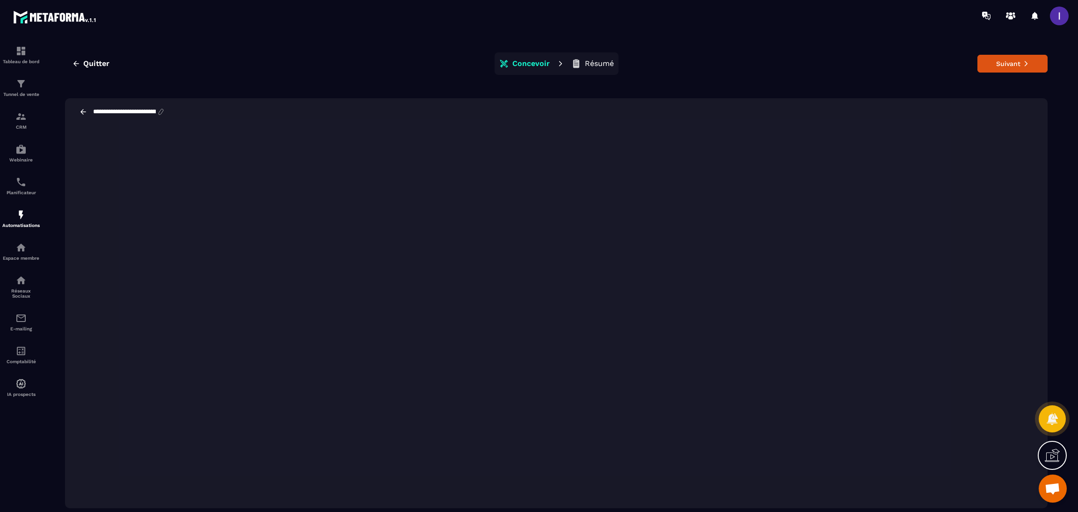
click at [1010, 74] on div "Quitter Concevoir Résumé Suivant" at bounding box center [556, 63] width 983 height 22
click at [1010, 58] on button "Suivant" at bounding box center [1012, 64] width 70 height 18
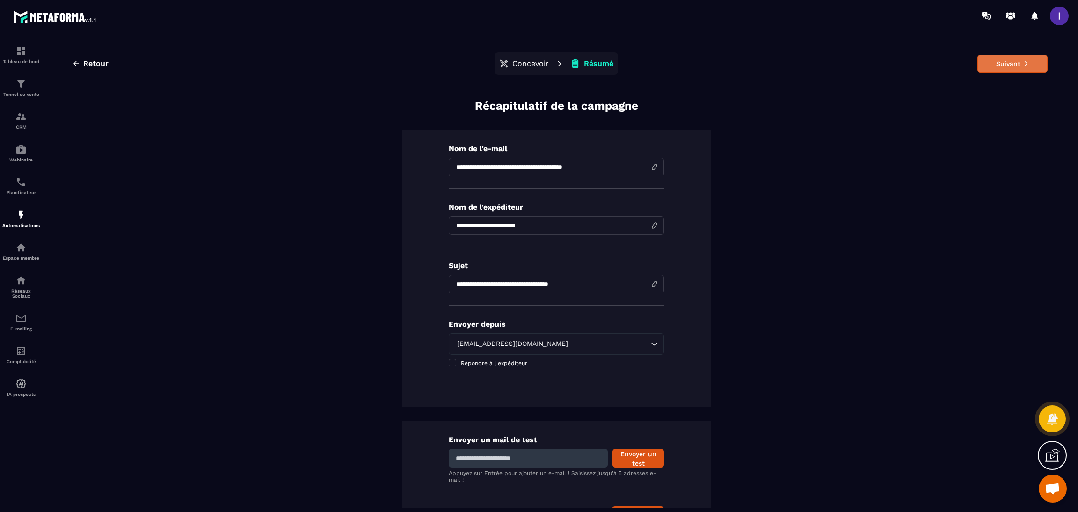
click at [1013, 57] on button "Suivant" at bounding box center [1012, 64] width 70 height 18
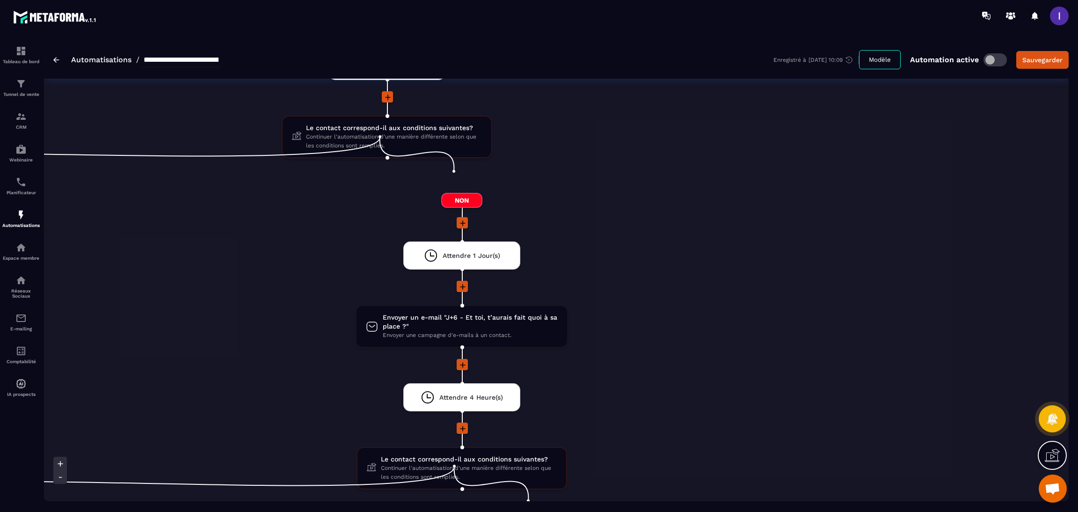
scroll to position [1965, 0]
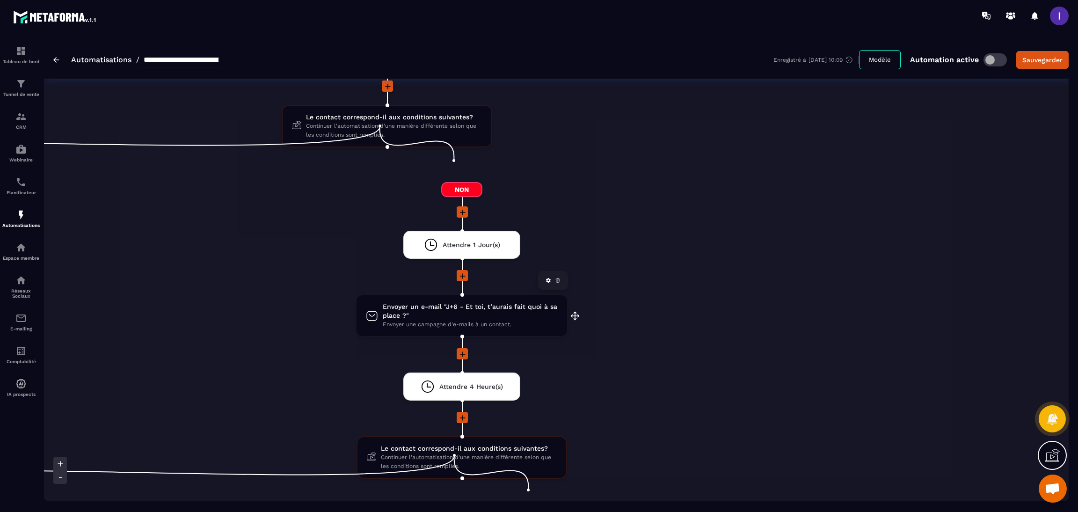
click at [472, 302] on span "Envoyer un e-mail "J+6 - Et toi, t’aurais fait quoi à sa place ?"" at bounding box center [470, 311] width 175 height 18
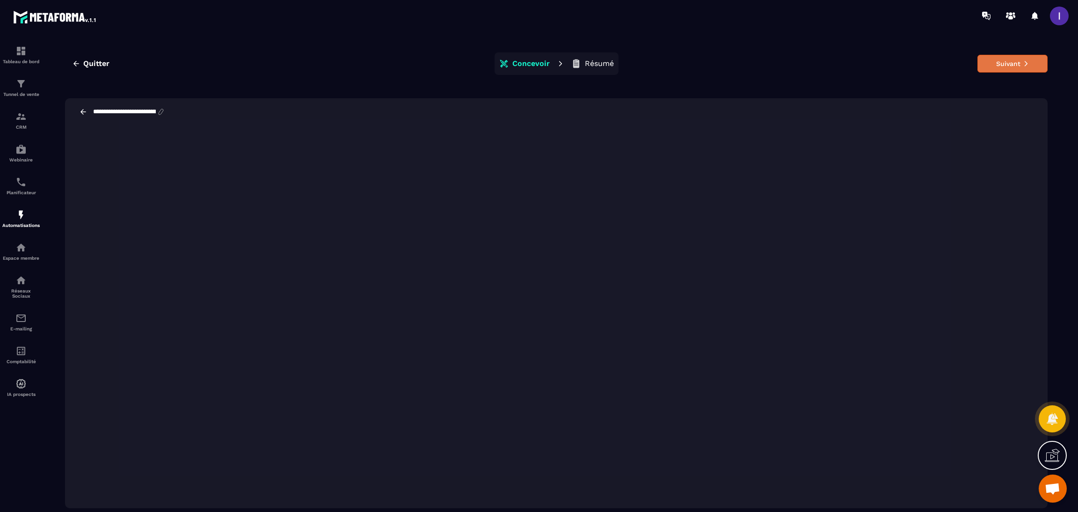
click at [1018, 60] on button "Suivant" at bounding box center [1012, 64] width 70 height 18
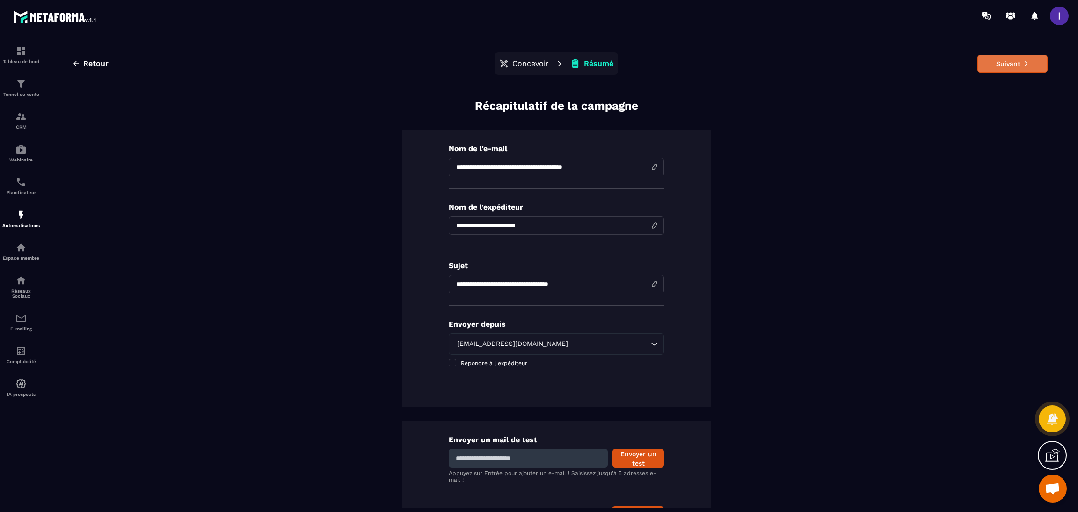
click at [1001, 67] on button "Suivant" at bounding box center [1012, 64] width 70 height 18
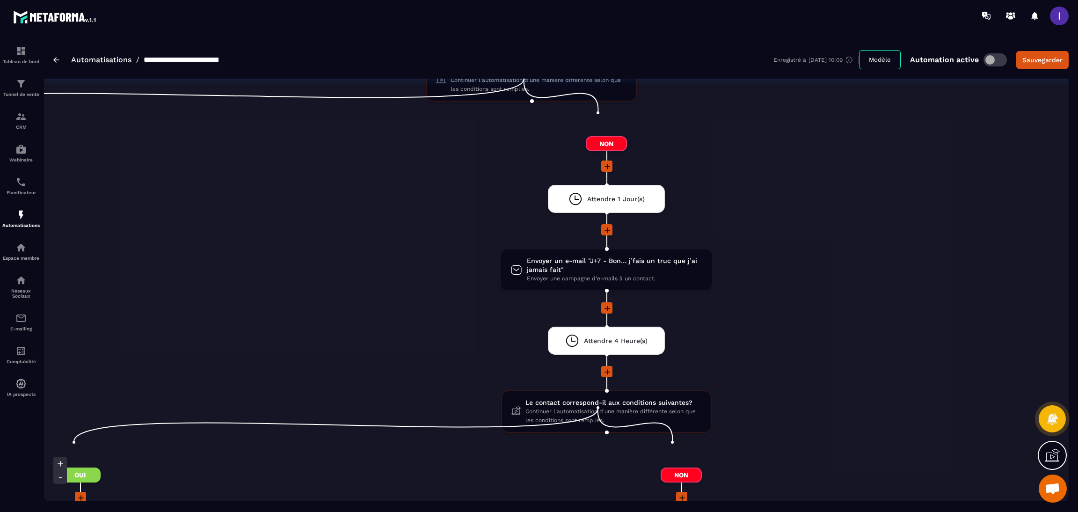
scroll to position [2386, 0]
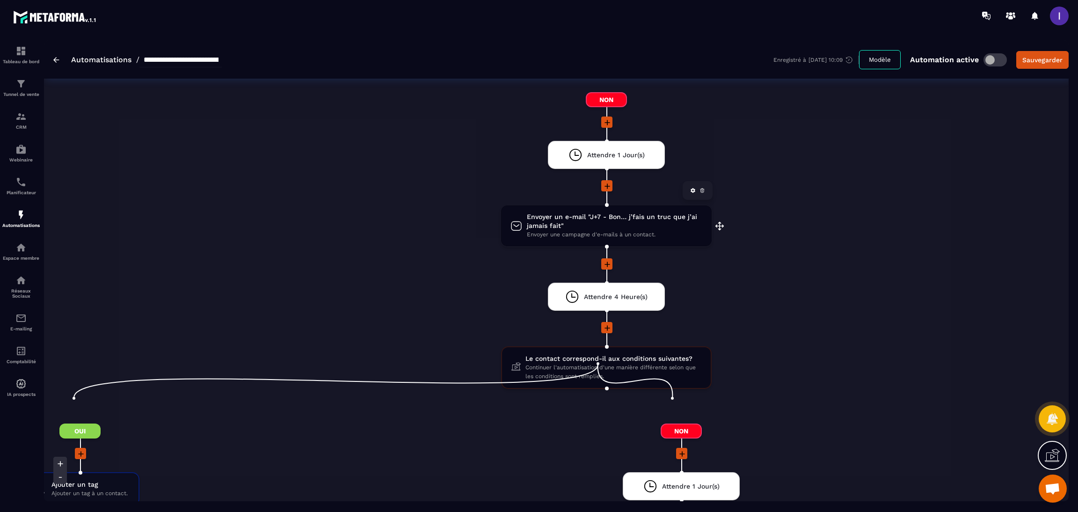
click at [568, 212] on span "Envoyer un e-mail "J+7 - Bon… j’fais un truc que j’ai jamais fait"" at bounding box center [614, 221] width 175 height 18
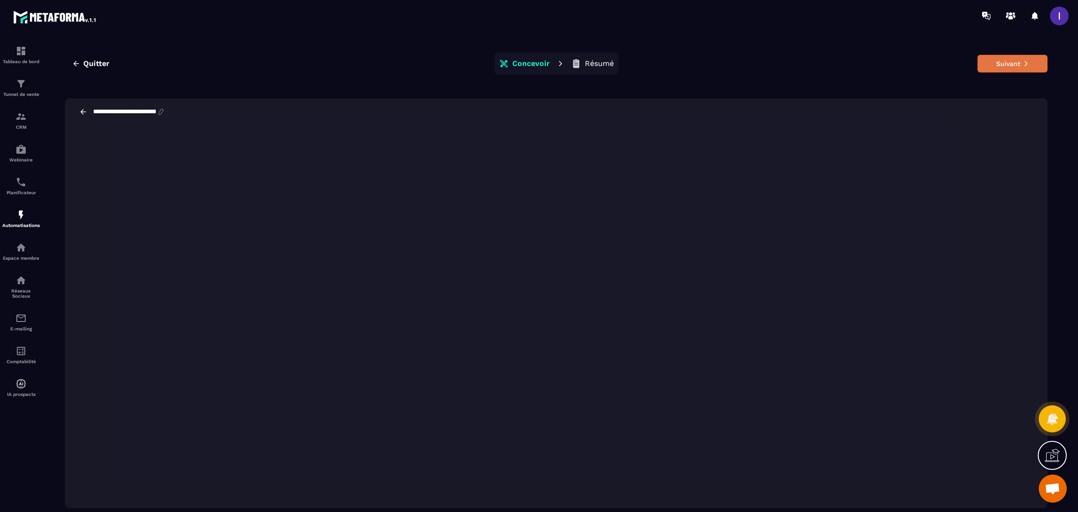
click at [996, 60] on button "Suivant" at bounding box center [1012, 64] width 70 height 18
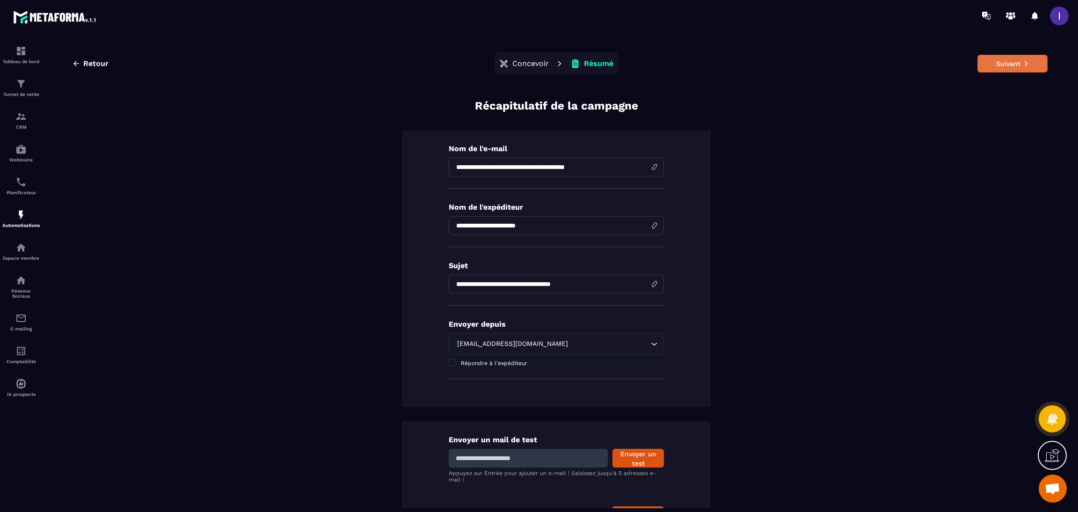
click at [991, 63] on button "Suivant" at bounding box center [1012, 64] width 70 height 18
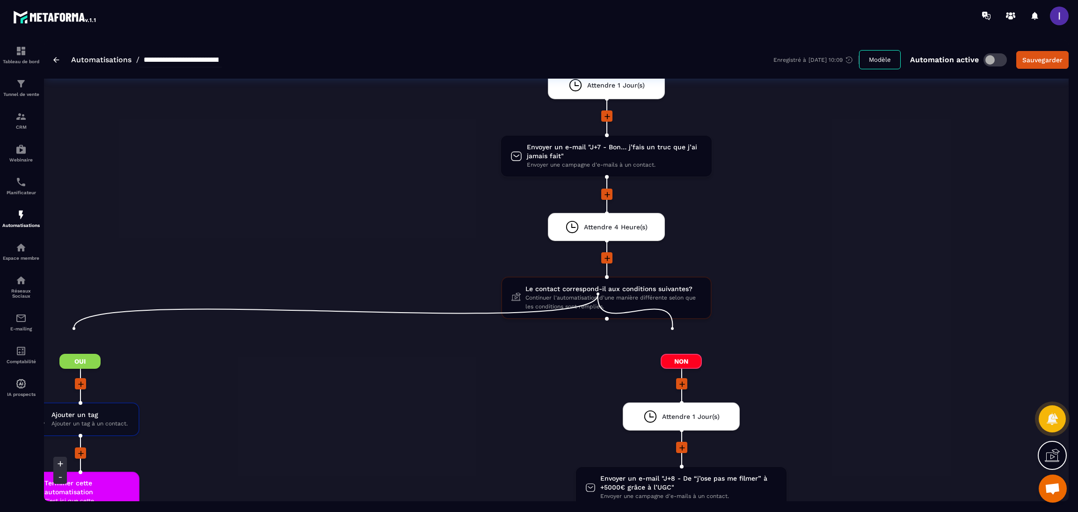
scroll to position [2596, 0]
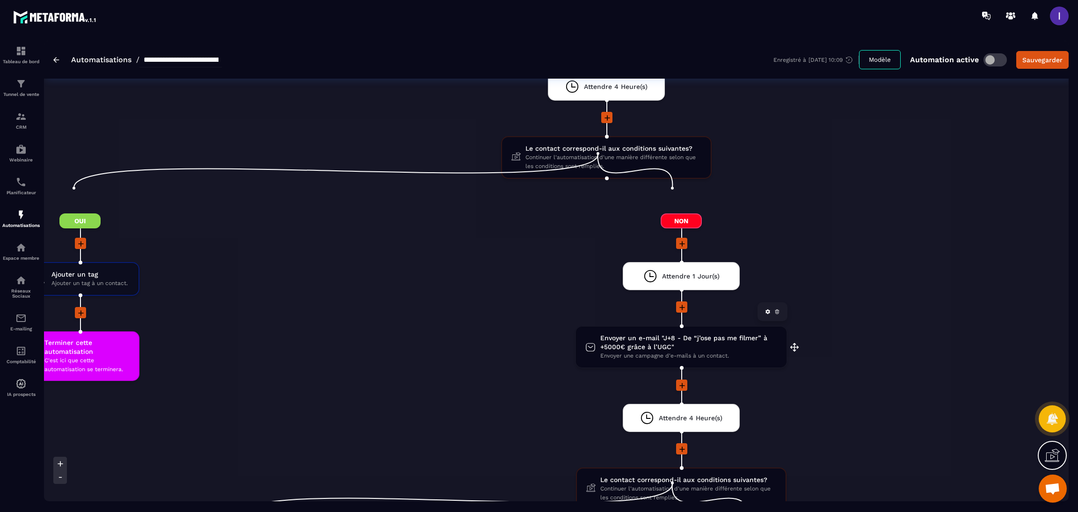
click at [663, 334] on span "Envoyer un e-mail "J+8 - De “j’ose pas me filmer” à +5000€ grâce à l’UGC"" at bounding box center [688, 343] width 177 height 18
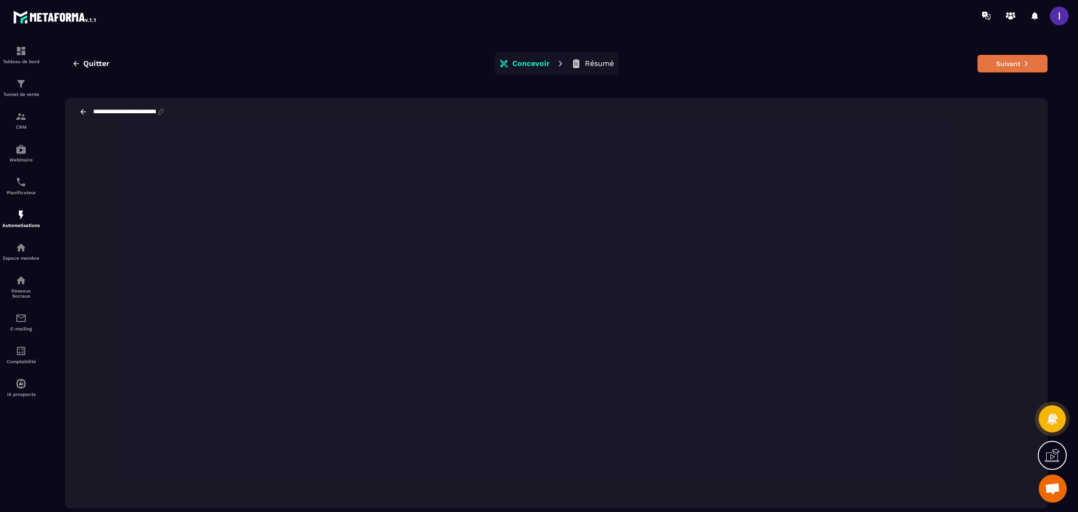
click at [991, 58] on button "Suivant" at bounding box center [1012, 64] width 70 height 18
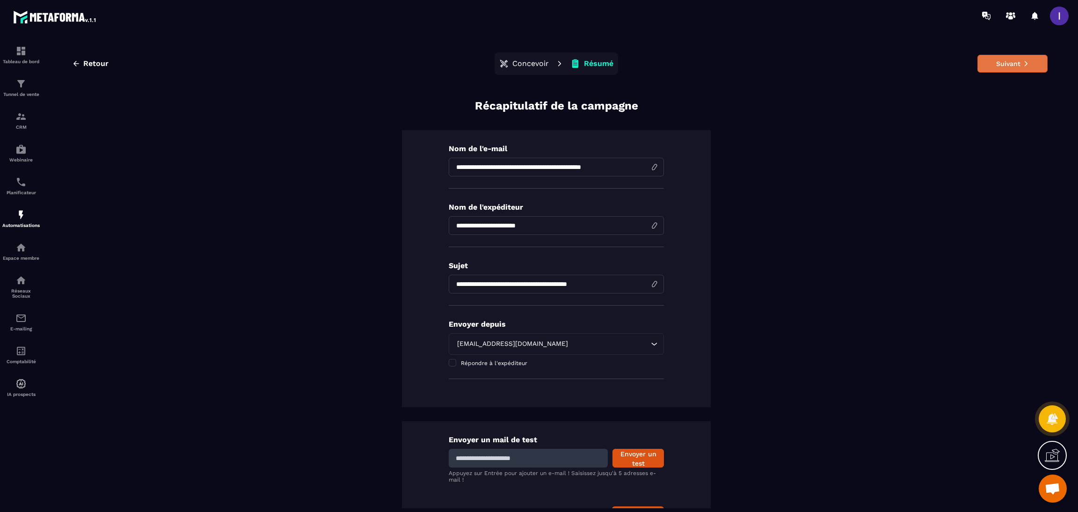
click at [998, 65] on button "Suivant" at bounding box center [1012, 64] width 70 height 18
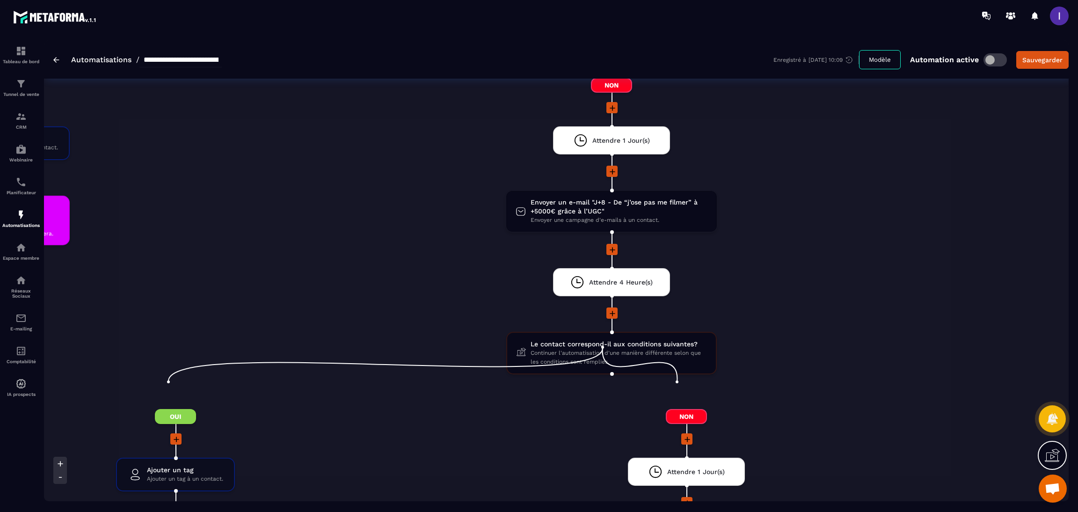
scroll to position [2807, 0]
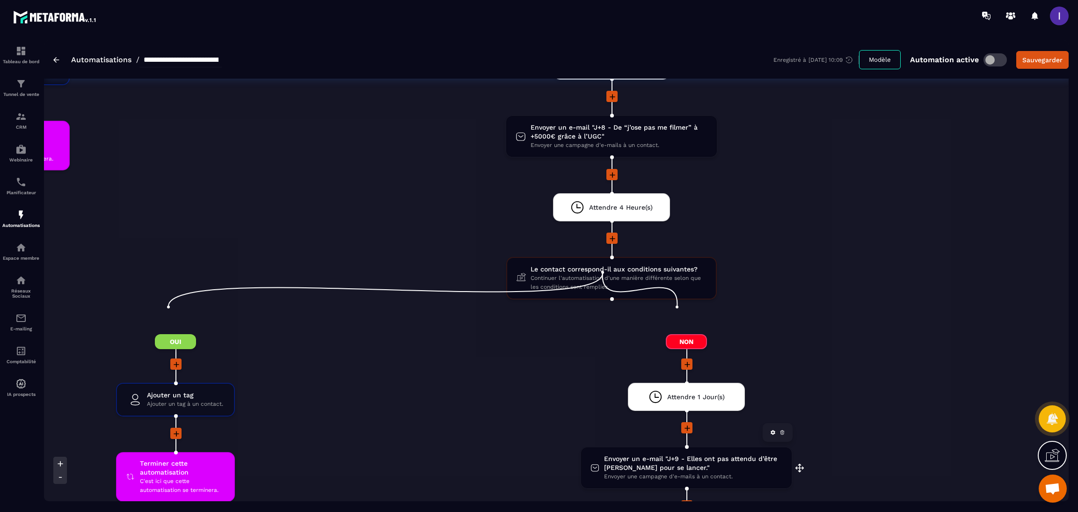
click at [645, 454] on span "Envoyer un e-mail "J+9 - Elles ont pas attendu d’être [PERSON_NAME] pour se lan…" at bounding box center [693, 463] width 178 height 18
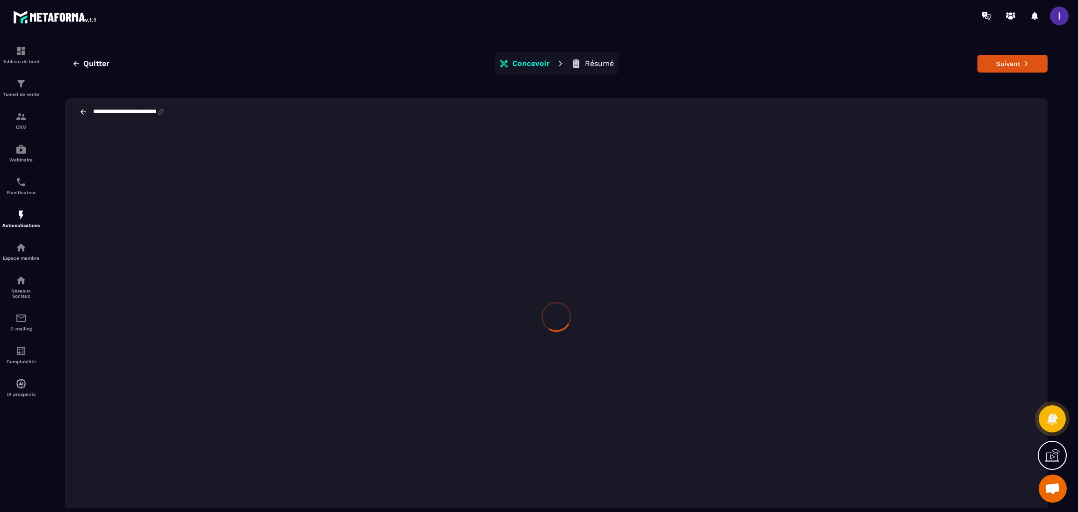
scroll to position [21, 0]
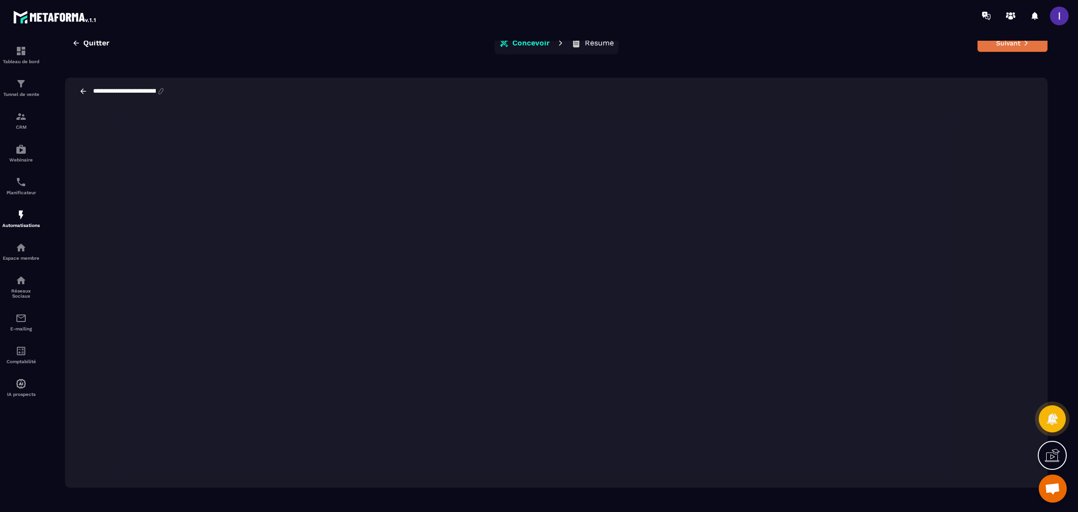
click at [1024, 45] on icon at bounding box center [1026, 43] width 7 height 7
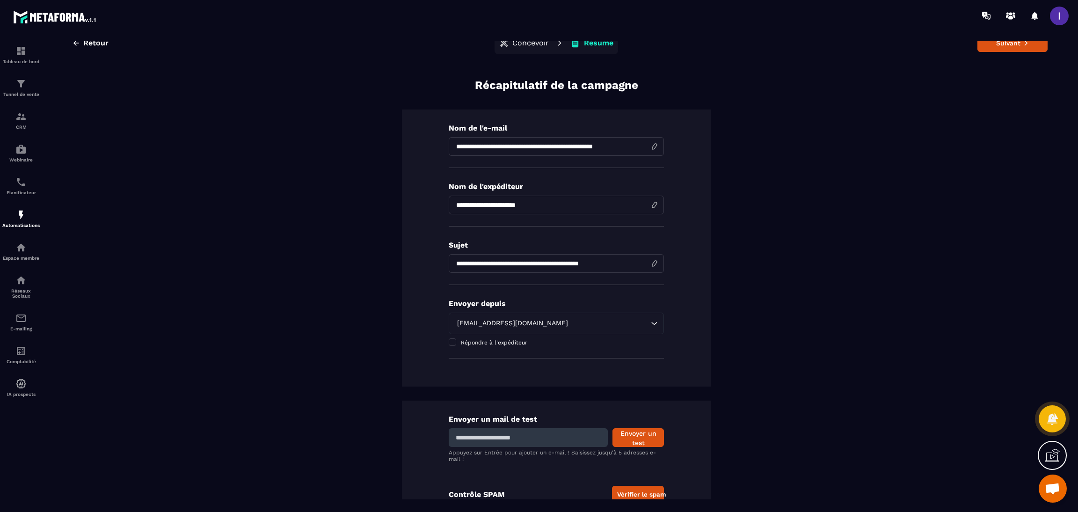
click at [1024, 45] on button "Suivant" at bounding box center [1012, 43] width 70 height 18
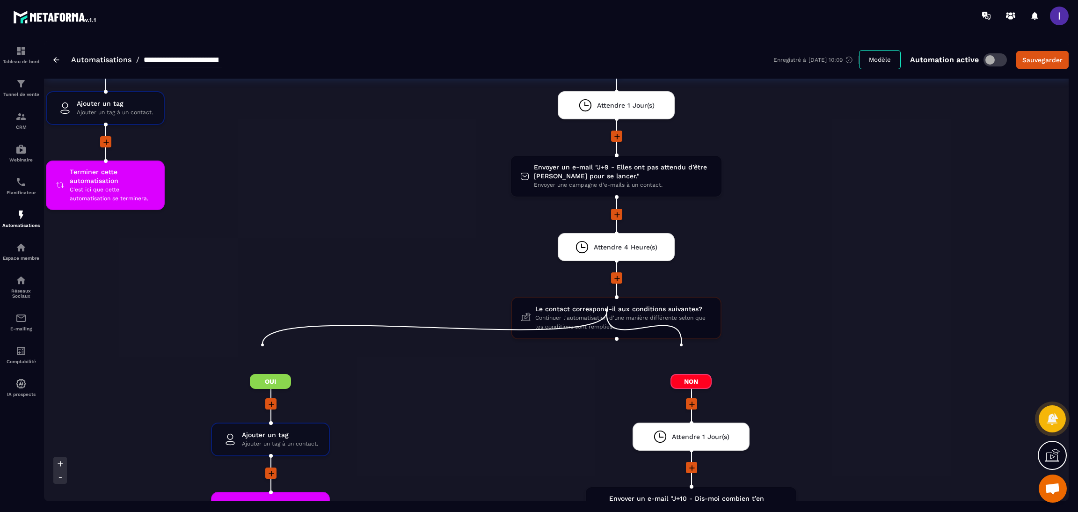
scroll to position [3298, 0]
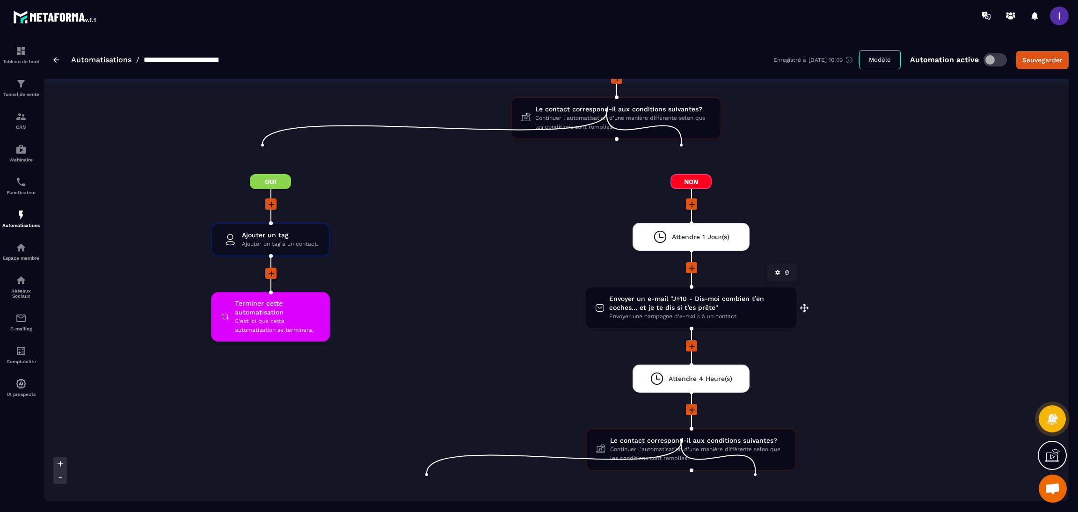
click at [643, 294] on span "Envoyer un e-mail "J+10 - Dis-moi combien t’en coches… et je te dis si t’es prê…" at bounding box center [698, 303] width 178 height 18
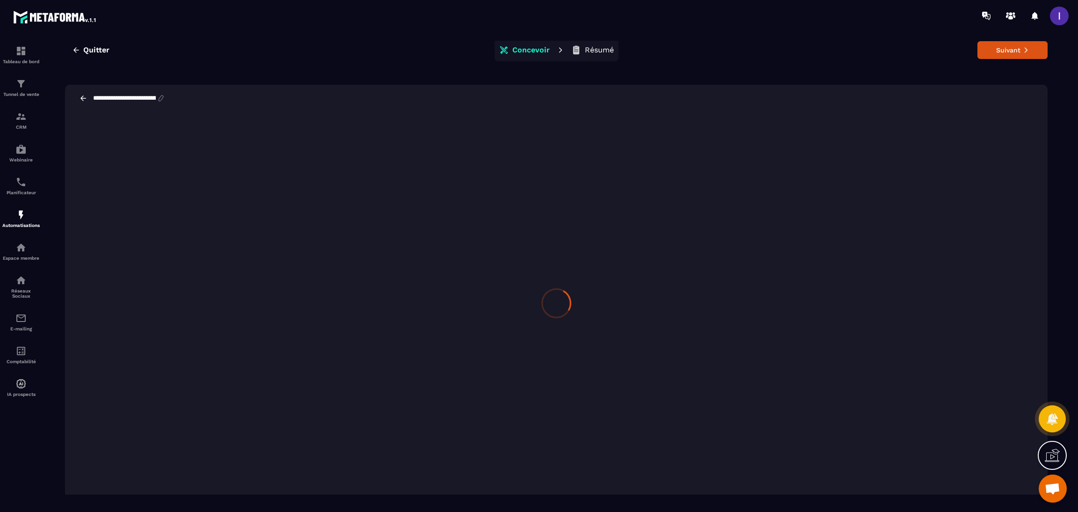
scroll to position [21, 0]
click at [988, 45] on button "Suivant" at bounding box center [1012, 43] width 70 height 18
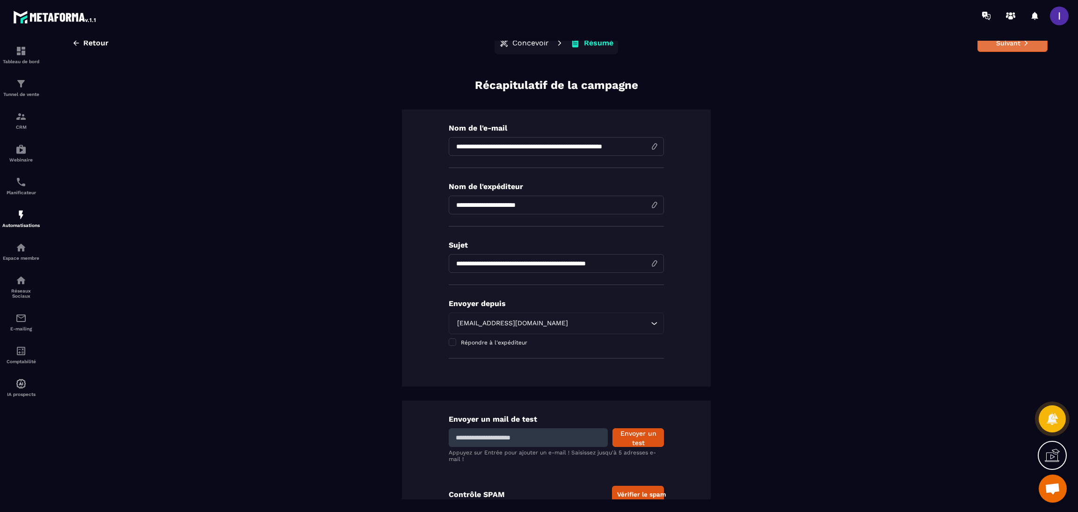
click at [1006, 49] on button "Suivant" at bounding box center [1012, 43] width 70 height 18
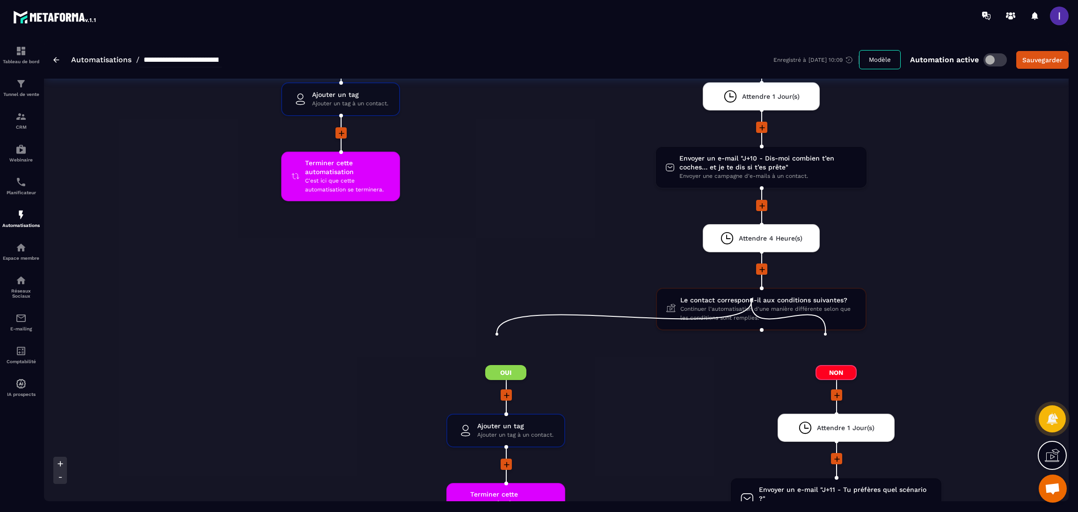
scroll to position [3649, 0]
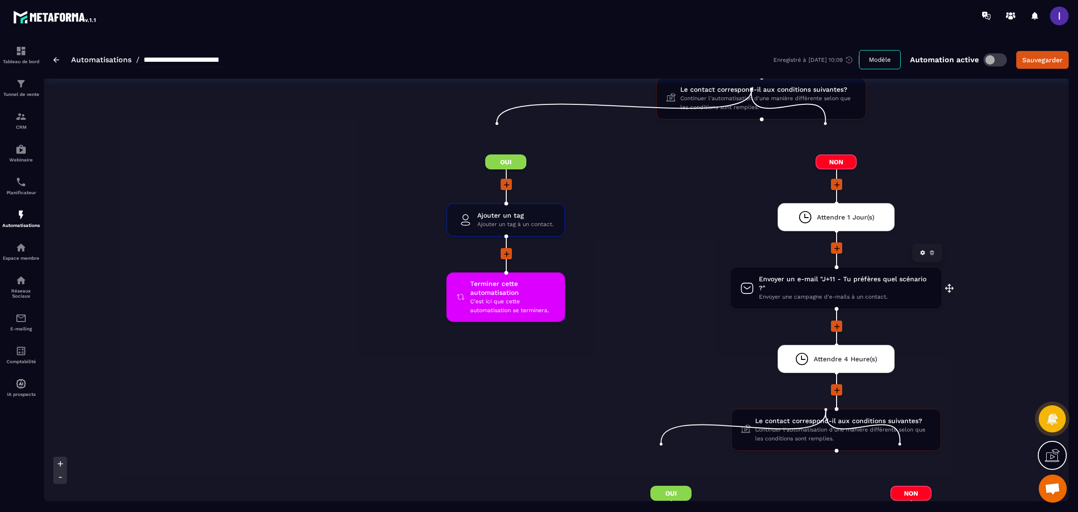
click at [832, 268] on div "Envoyer un e-mail "J+11 - Tu préfères quel scénario ?" Envoyer une campagne d'e…" at bounding box center [836, 288] width 211 height 41
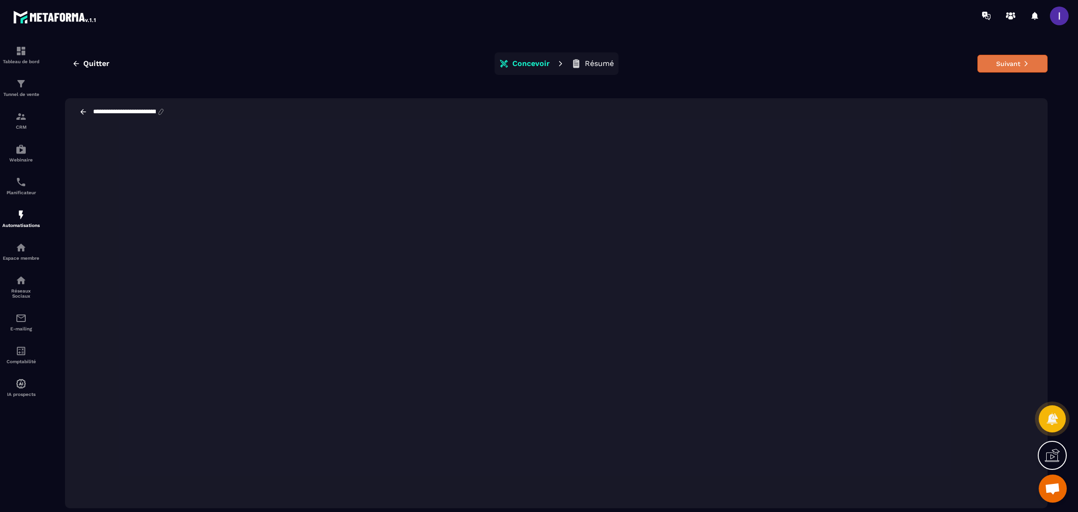
click at [1009, 60] on button "Suivant" at bounding box center [1012, 64] width 70 height 18
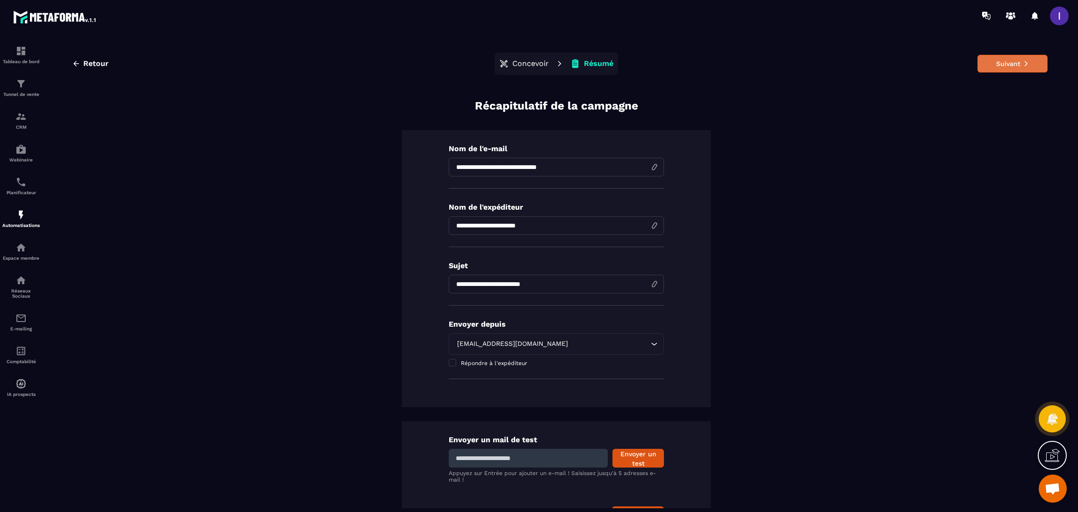
click at [1010, 62] on button "Suivant" at bounding box center [1012, 64] width 70 height 18
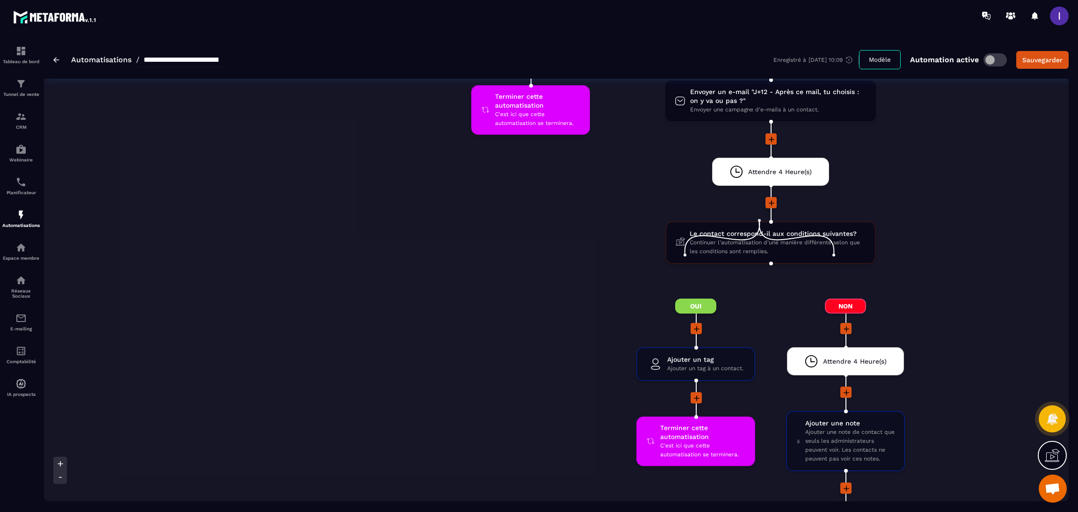
scroll to position [4001, 0]
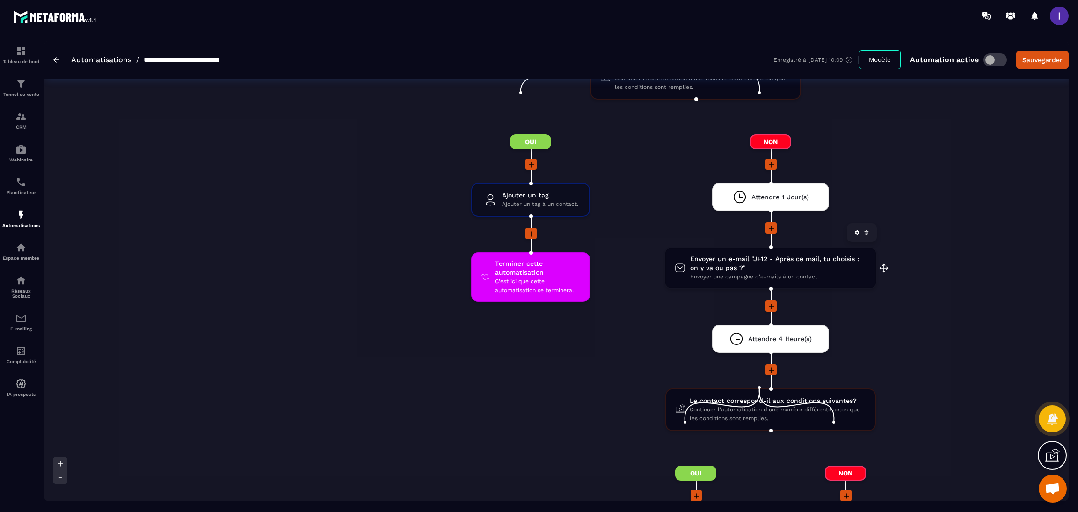
click at [730, 255] on span "Envoyer un e-mail "J+12 - Après ce mail, tu choisis : on y va ou pas ?"" at bounding box center [778, 264] width 176 height 18
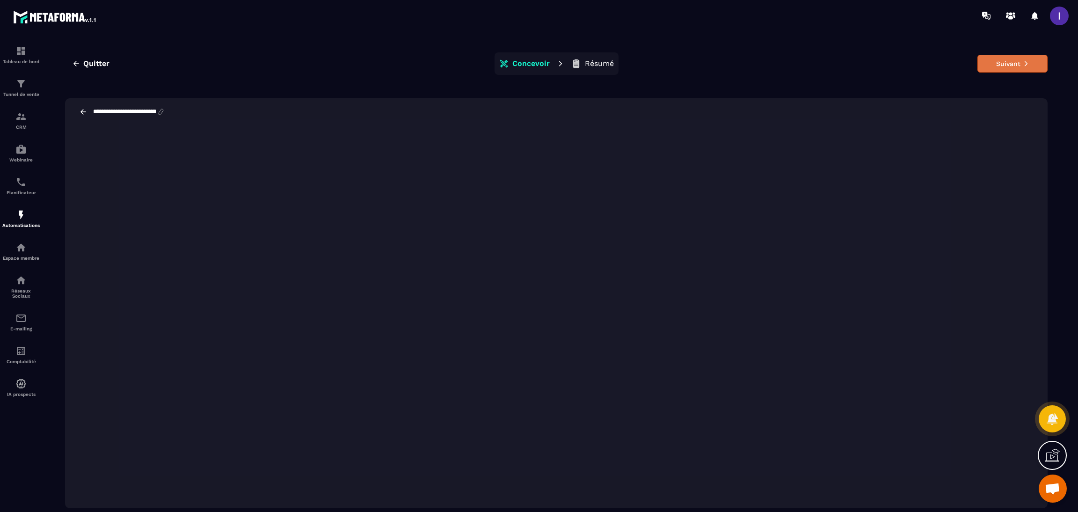
click at [1011, 63] on button "Suivant" at bounding box center [1012, 64] width 70 height 18
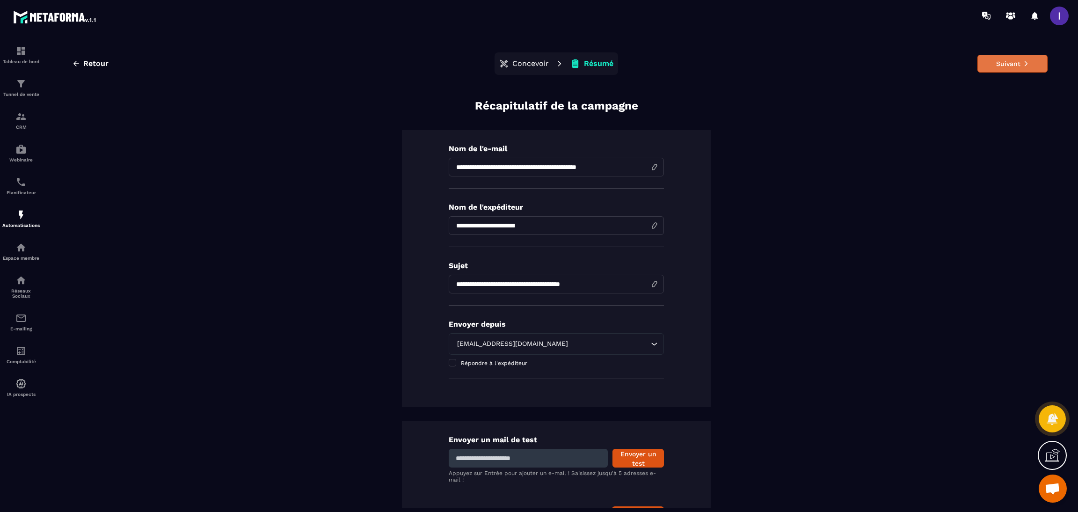
click at [1015, 68] on button "Suivant" at bounding box center [1012, 64] width 70 height 18
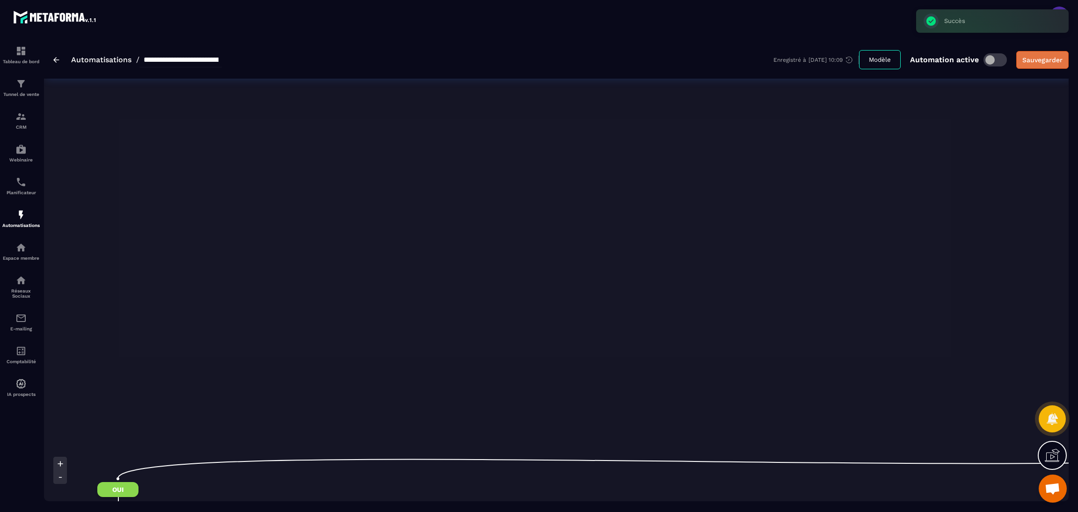
click at [1027, 64] on div "Sauvegarder" at bounding box center [1042, 59] width 40 height 9
click at [18, 216] on img at bounding box center [20, 214] width 11 height 11
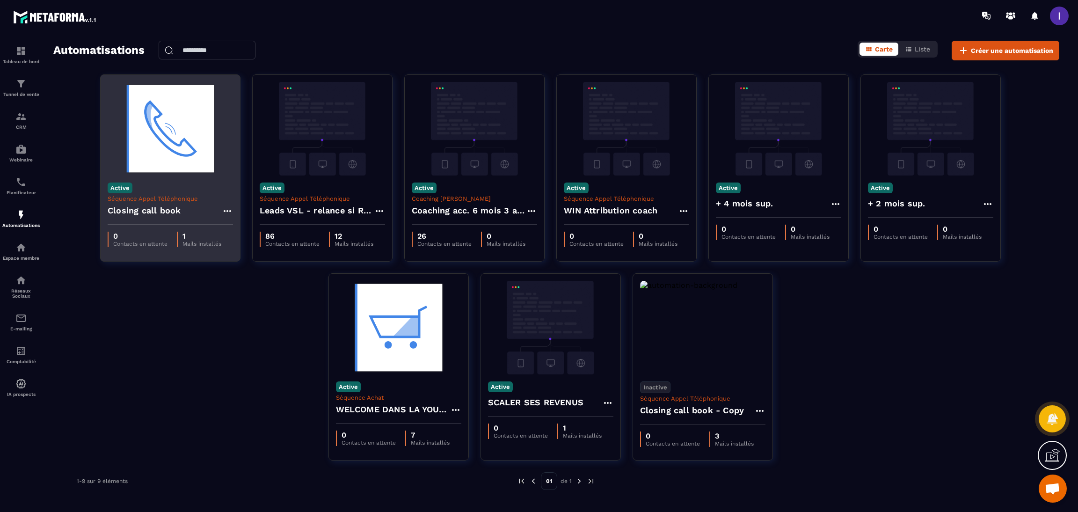
click at [124, 211] on h4 "Closing call book" at bounding box center [144, 210] width 73 height 13
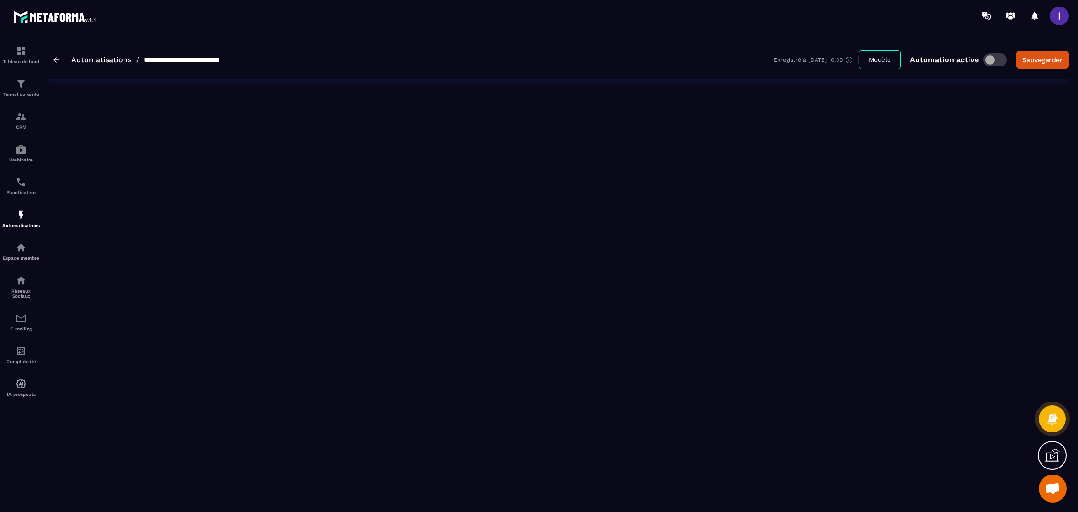
type input "**********"
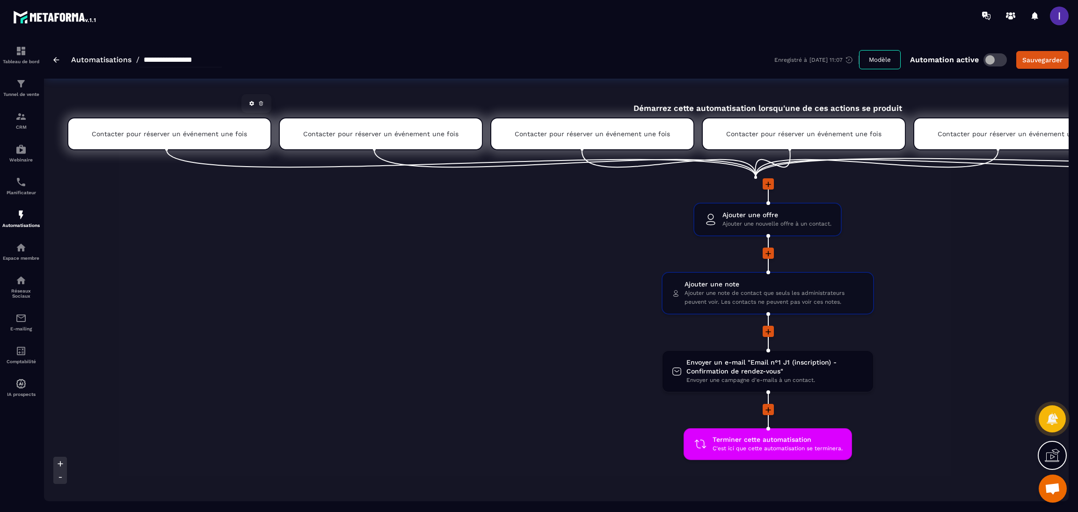
click at [259, 102] on icon at bounding box center [261, 102] width 4 height 0
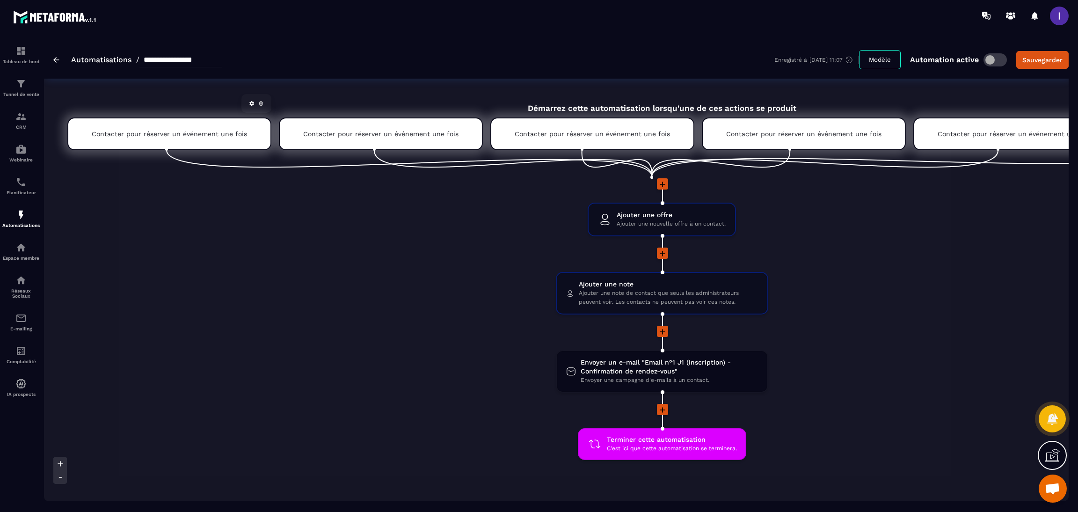
click at [258, 102] on icon at bounding box center [261, 104] width 6 height 6
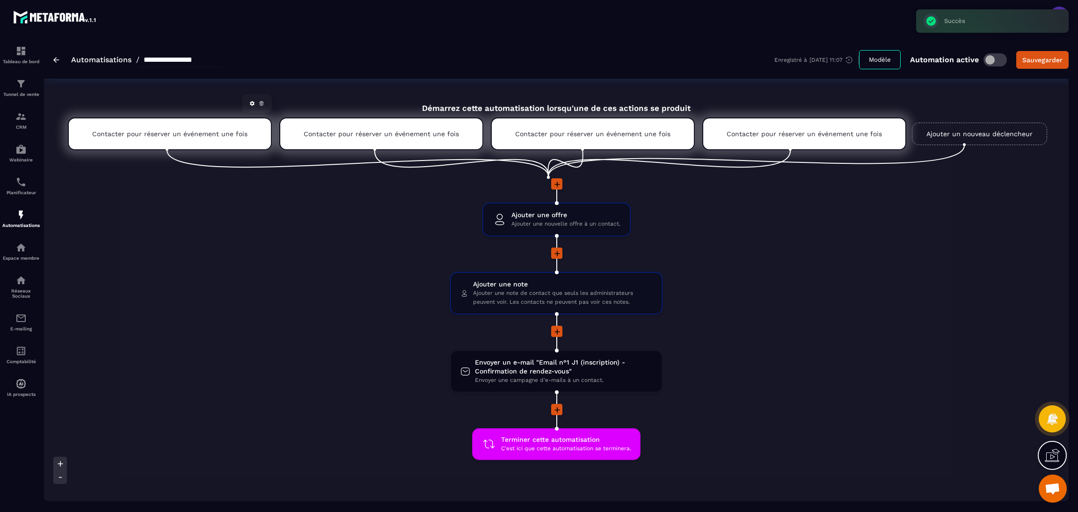
click at [264, 106] on icon at bounding box center [262, 104] width 6 height 6
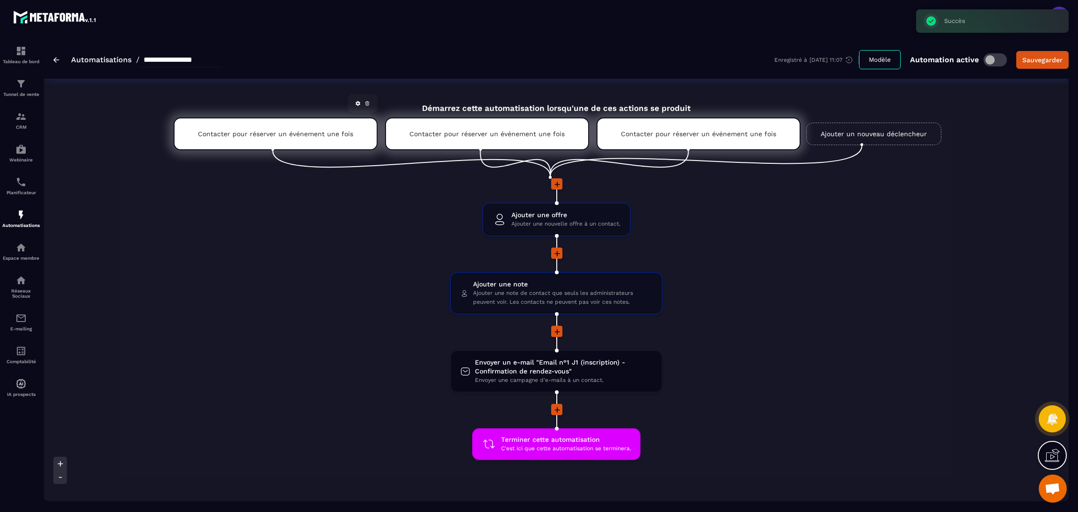
click at [367, 105] on icon at bounding box center [368, 104] width 6 height 6
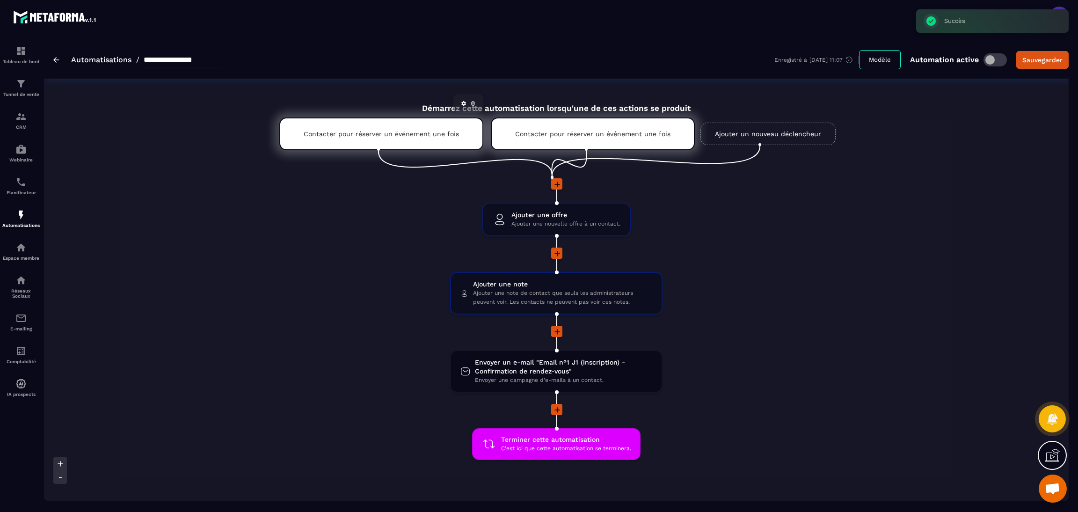
click at [473, 103] on icon at bounding box center [473, 104] width 6 height 6
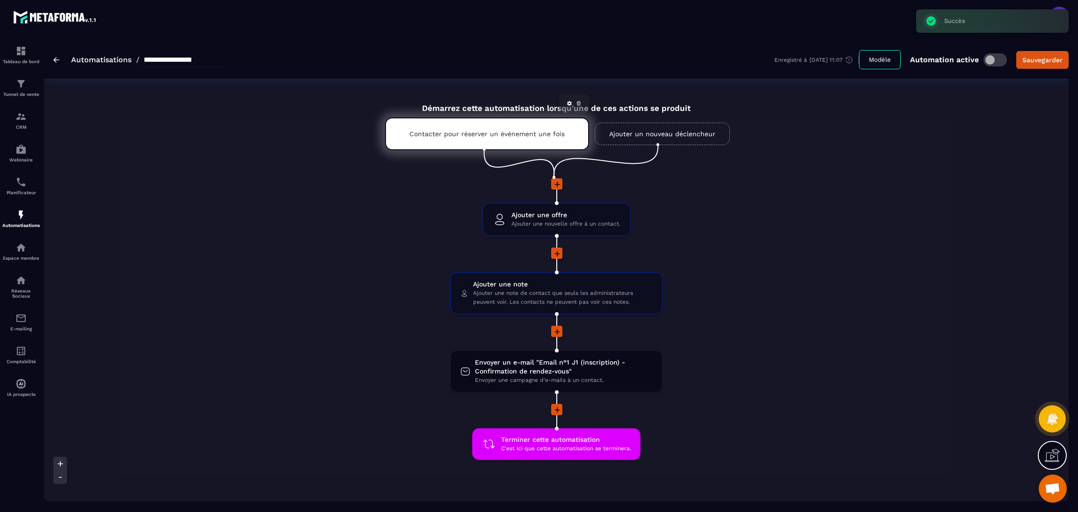
click at [539, 124] on div "Contacter pour réserver un événement une fois" at bounding box center [487, 133] width 204 height 33
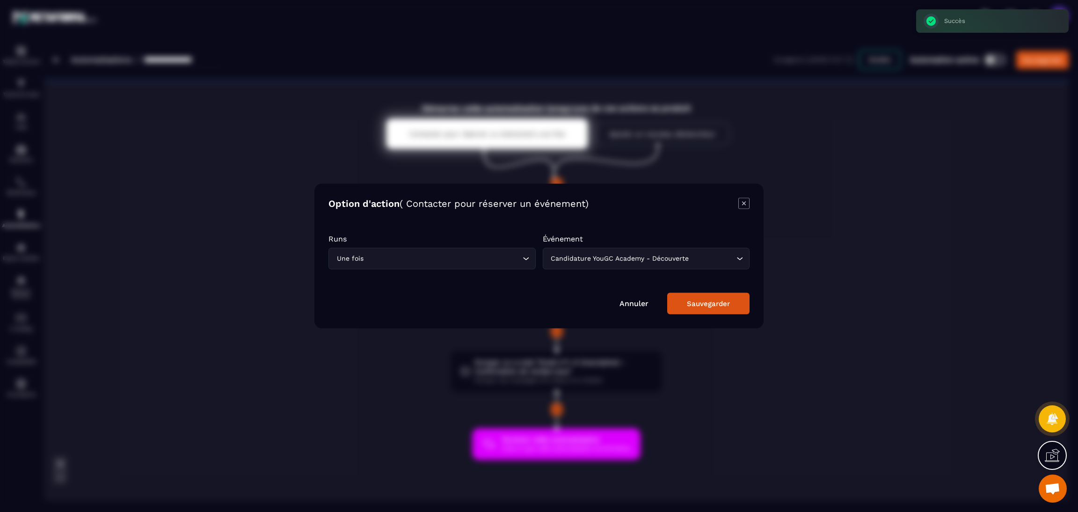
click at [628, 255] on div "Candidature YouGC Academy - Découverte" at bounding box center [642, 259] width 188 height 10
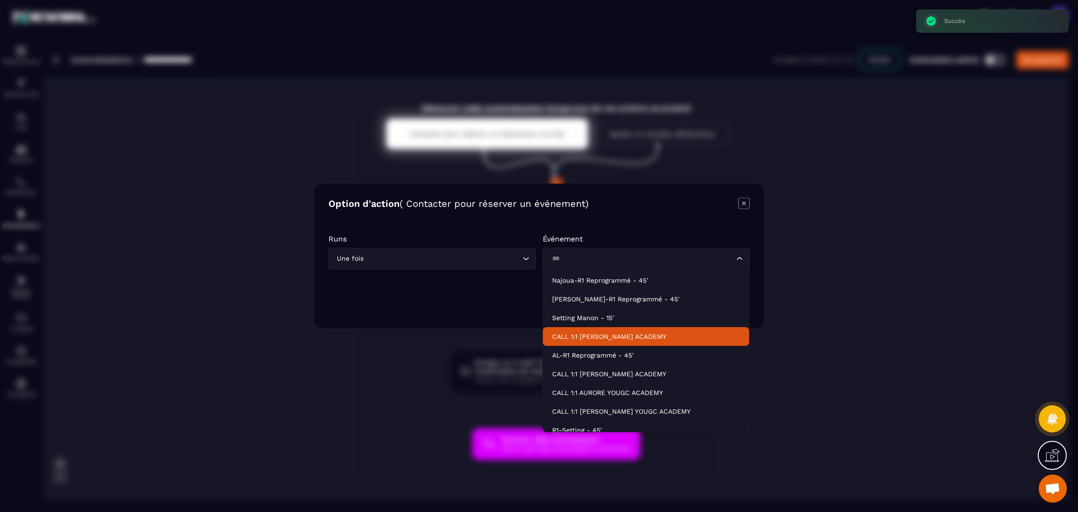
scroll to position [29, 0]
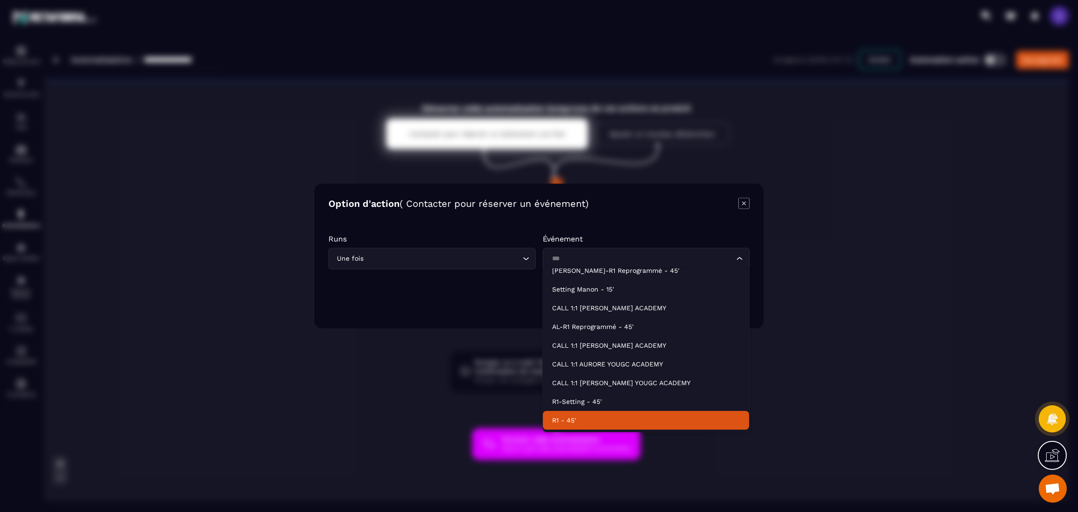
click at [582, 419] on p "R1 - 45'" at bounding box center [646, 420] width 188 height 9
type input "***"
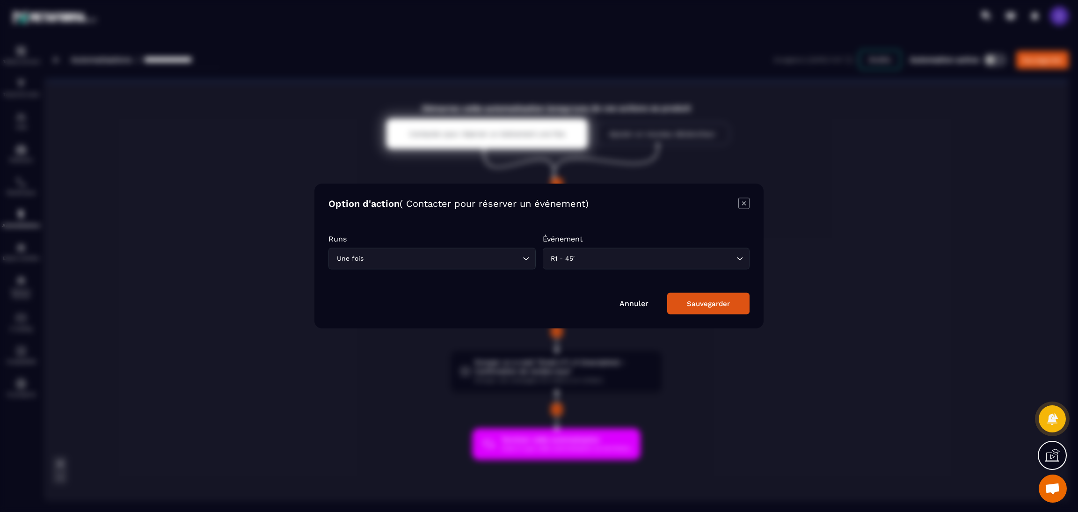
click at [701, 302] on div "Sauvegarder" at bounding box center [708, 303] width 43 height 8
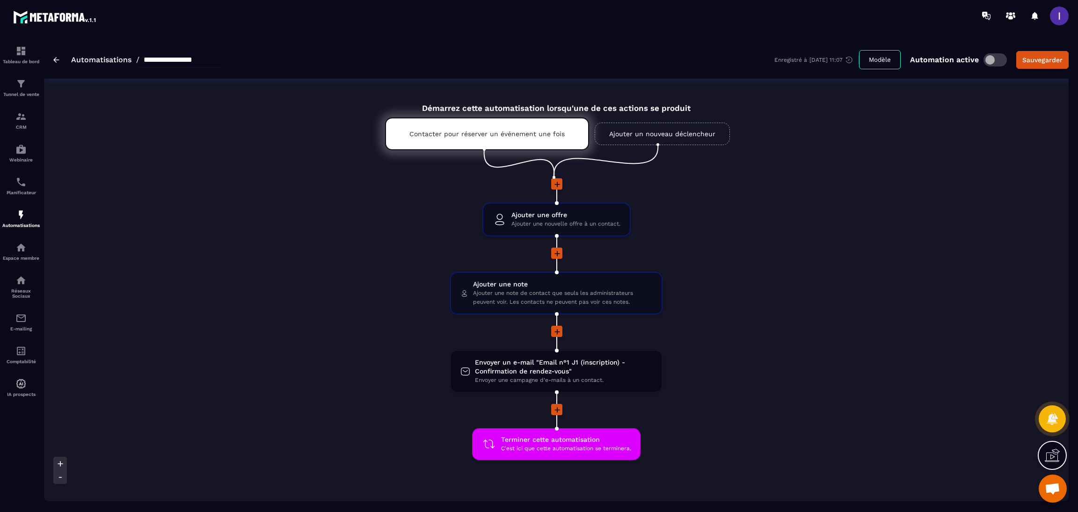
click at [686, 130] on link "Ajouter un nouveau déclencheur" at bounding box center [662, 134] width 135 height 22
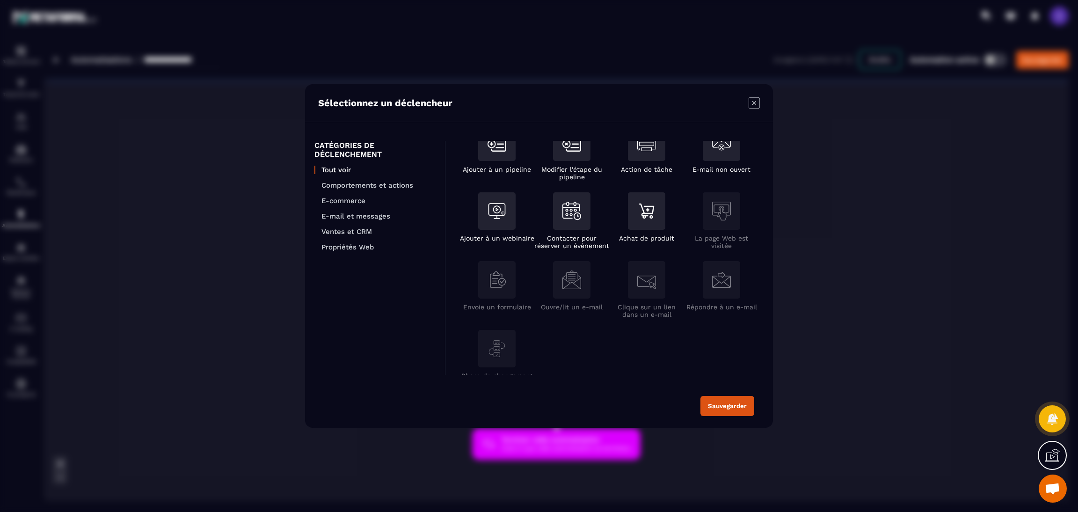
scroll to position [192, 0]
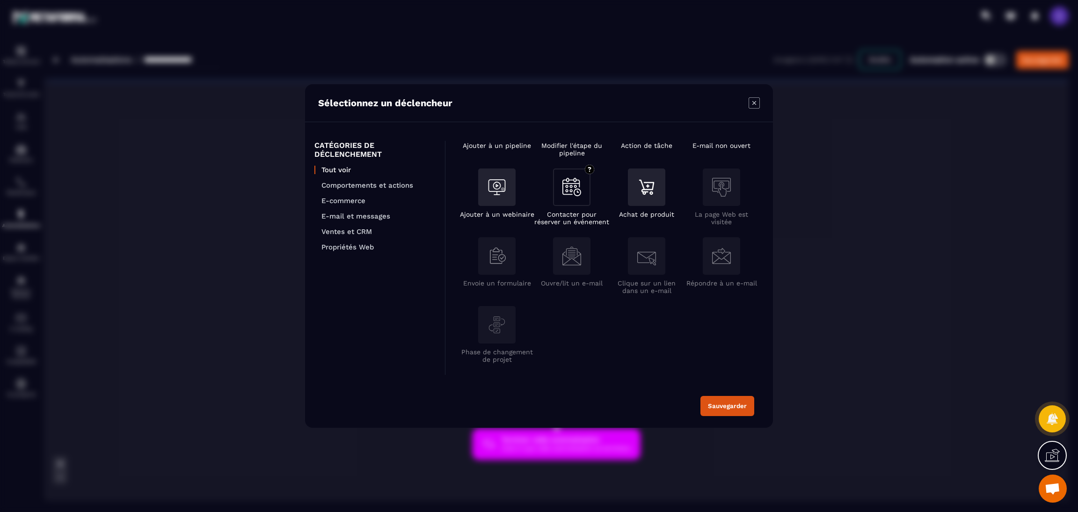
click at [568, 186] on img "Modal window" at bounding box center [571, 187] width 19 height 18
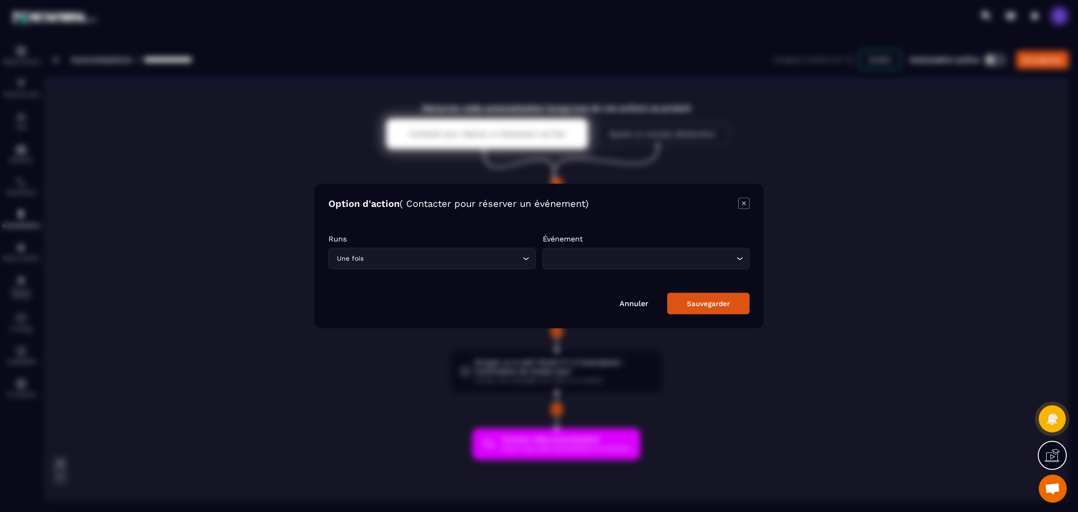
click at [575, 249] on div "Loading..." at bounding box center [646, 259] width 207 height 22
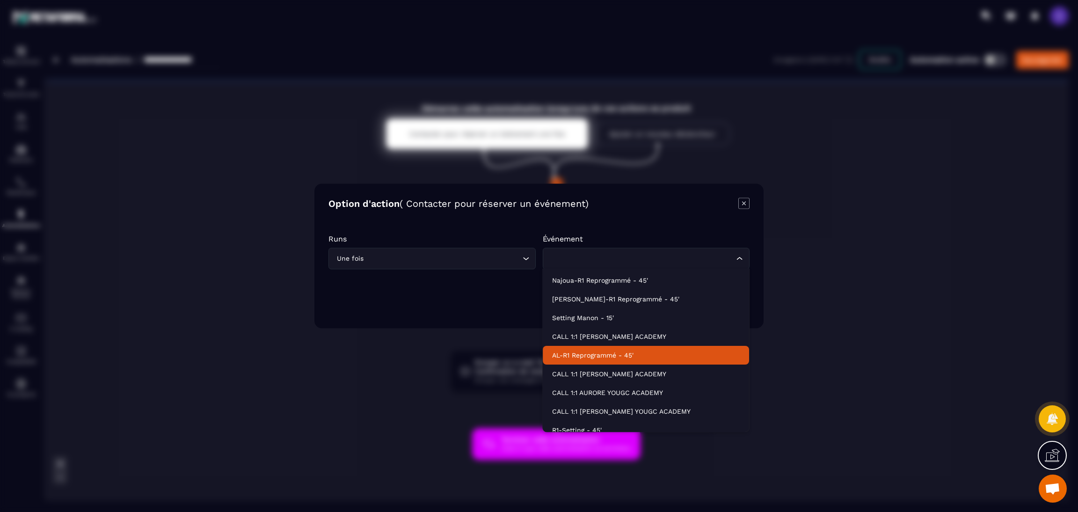
click at [591, 352] on p "AL-R1 Reprogrammé - 45'" at bounding box center [646, 354] width 188 height 9
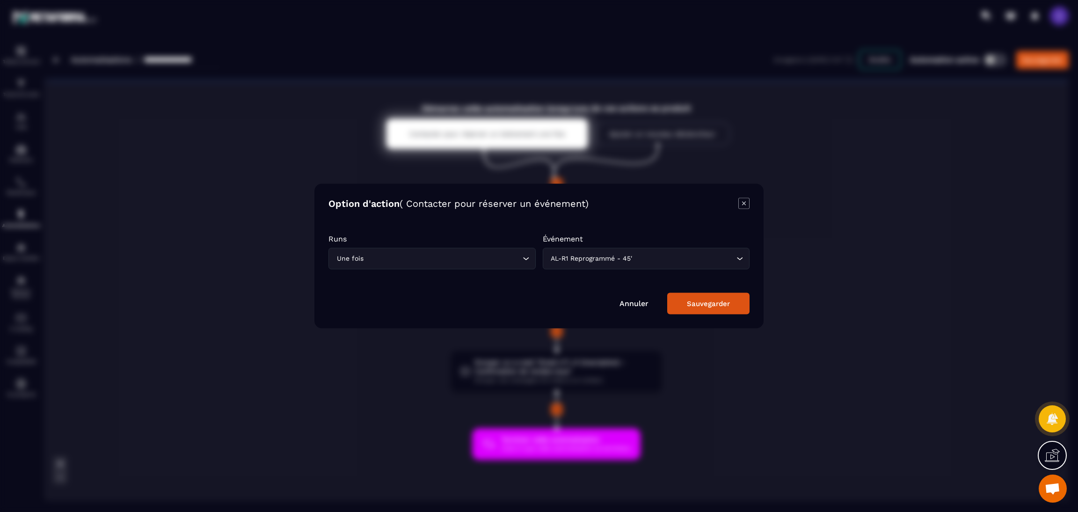
click at [703, 300] on div "Sauvegarder" at bounding box center [708, 303] width 43 height 8
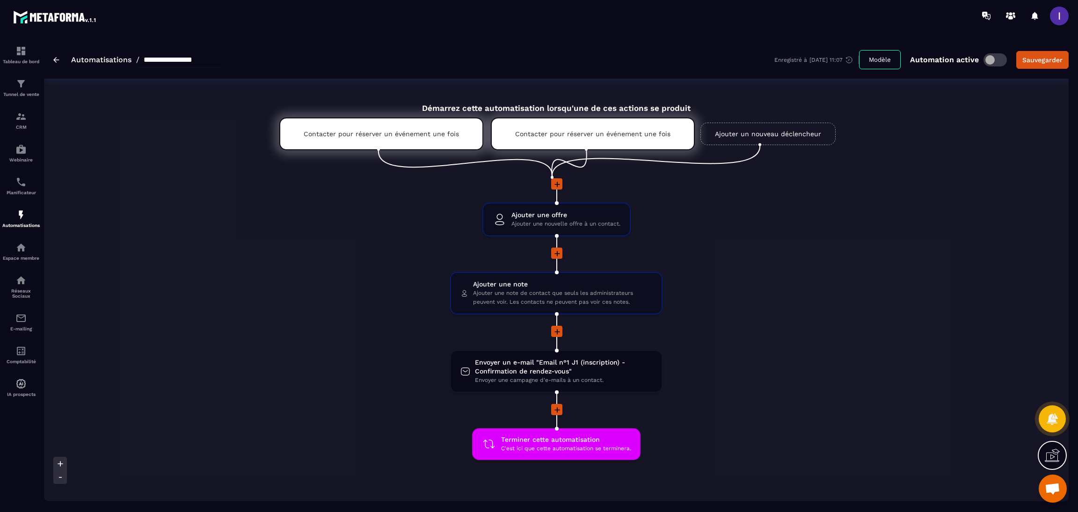
click at [762, 130] on link "Ajouter un nouveau déclencheur" at bounding box center [767, 134] width 135 height 22
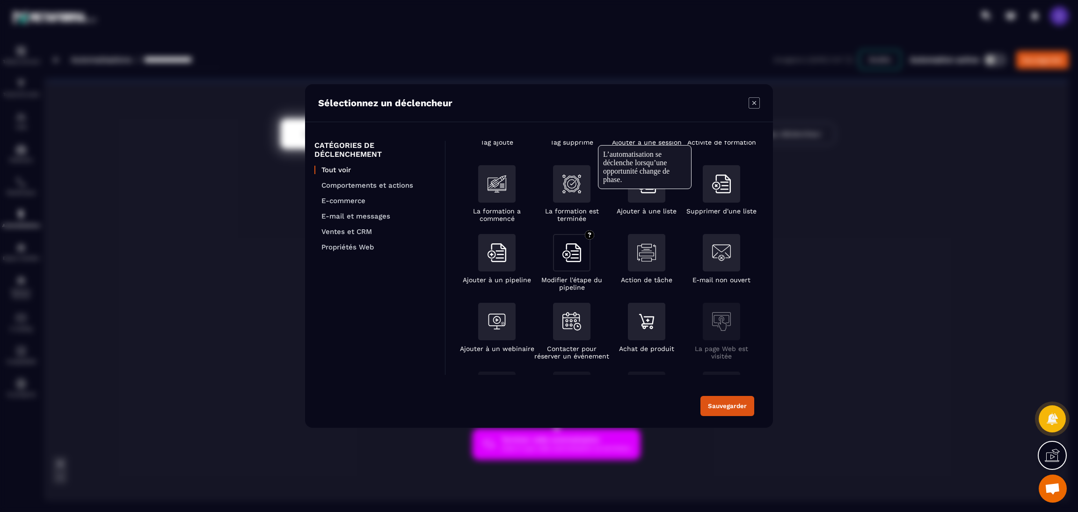
scroll to position [140, 0]
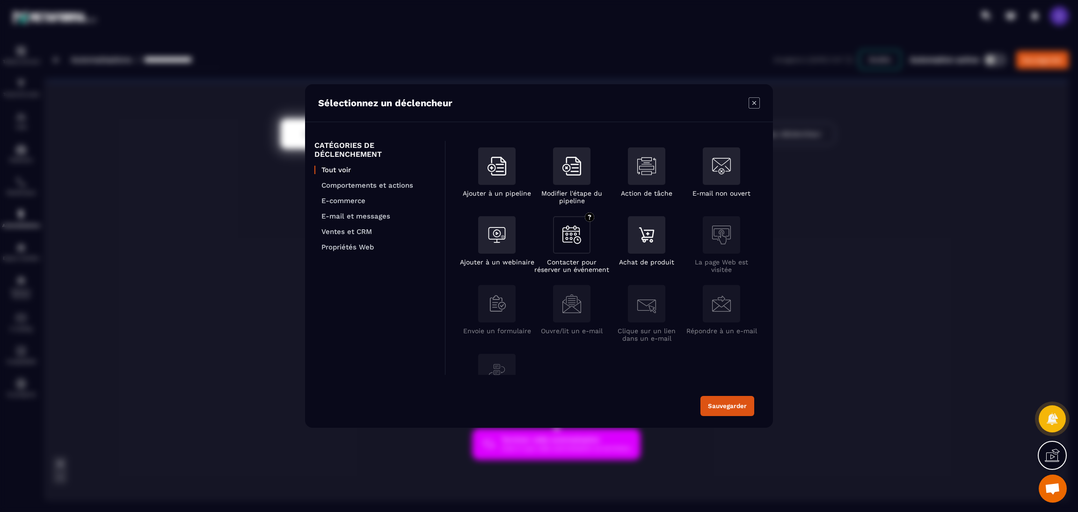
click at [575, 238] on img "Modal window" at bounding box center [571, 235] width 19 height 18
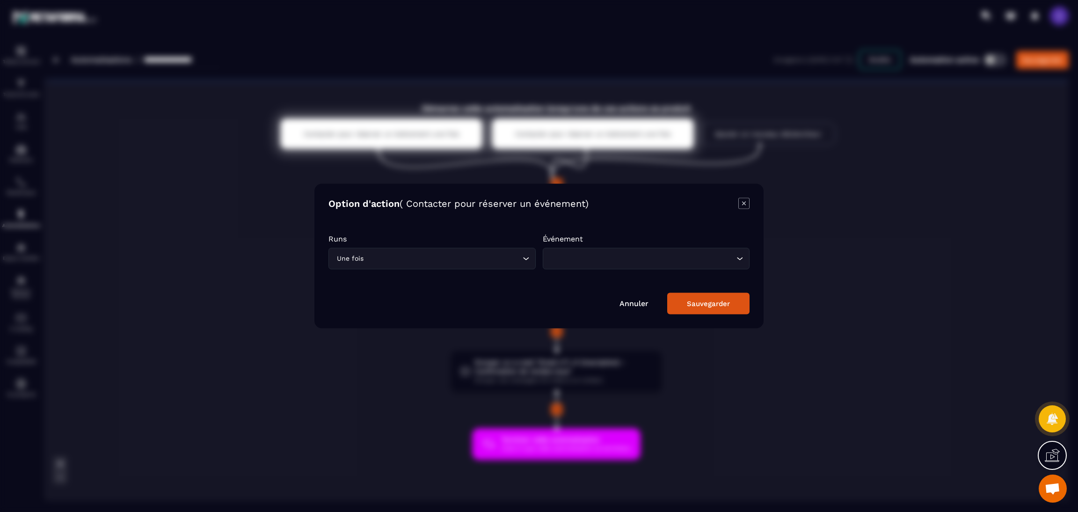
click at [628, 270] on div "Runs Une fois Loading... Événement Loading..." at bounding box center [538, 256] width 421 height 44
click at [637, 254] on input "Search for option" at bounding box center [642, 259] width 186 height 10
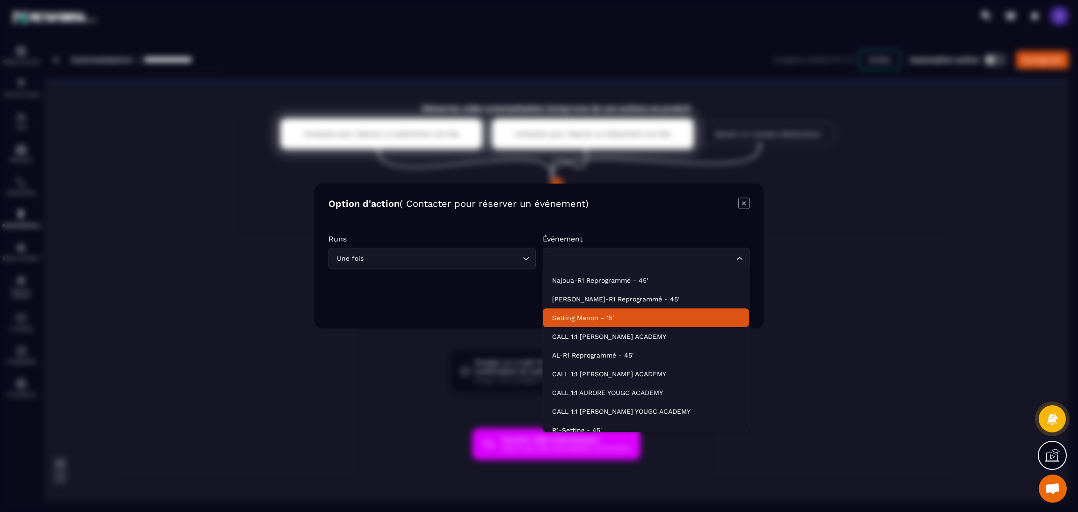
click at [589, 316] on p "Setting Manon - 15'" at bounding box center [646, 317] width 188 height 9
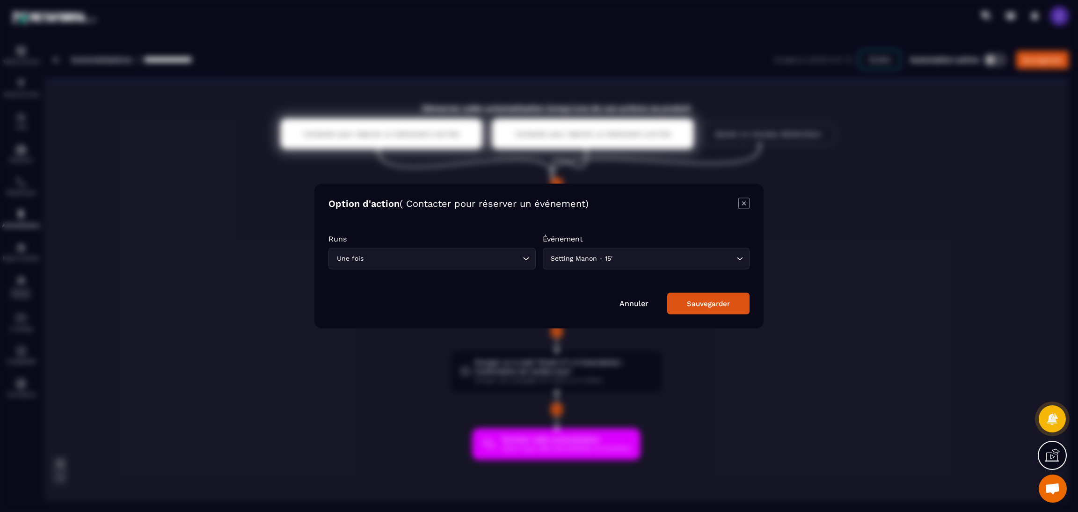
click at [706, 303] on div "Sauvegarder" at bounding box center [708, 303] width 43 height 8
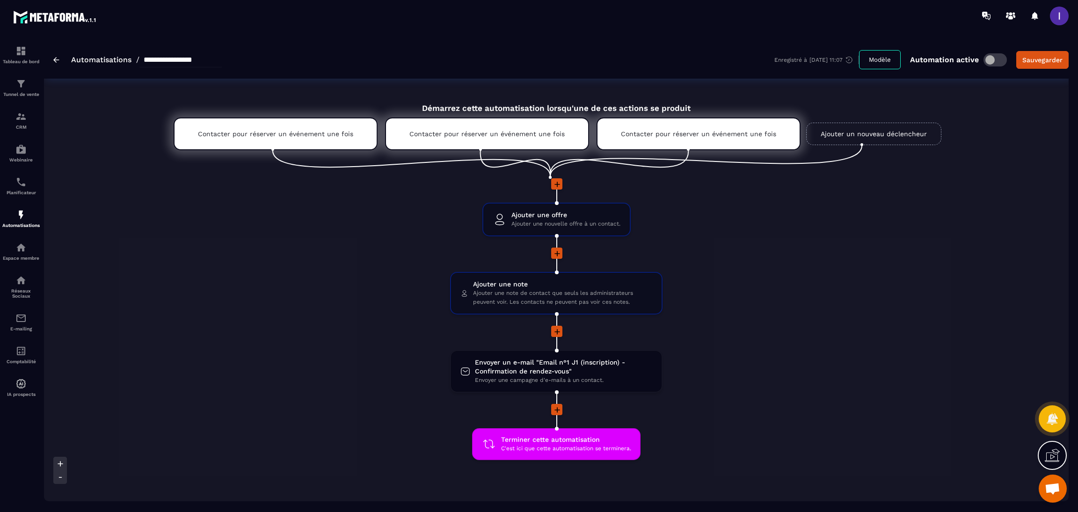
click at [868, 132] on link "Ajouter un nouveau déclencheur" at bounding box center [873, 134] width 135 height 22
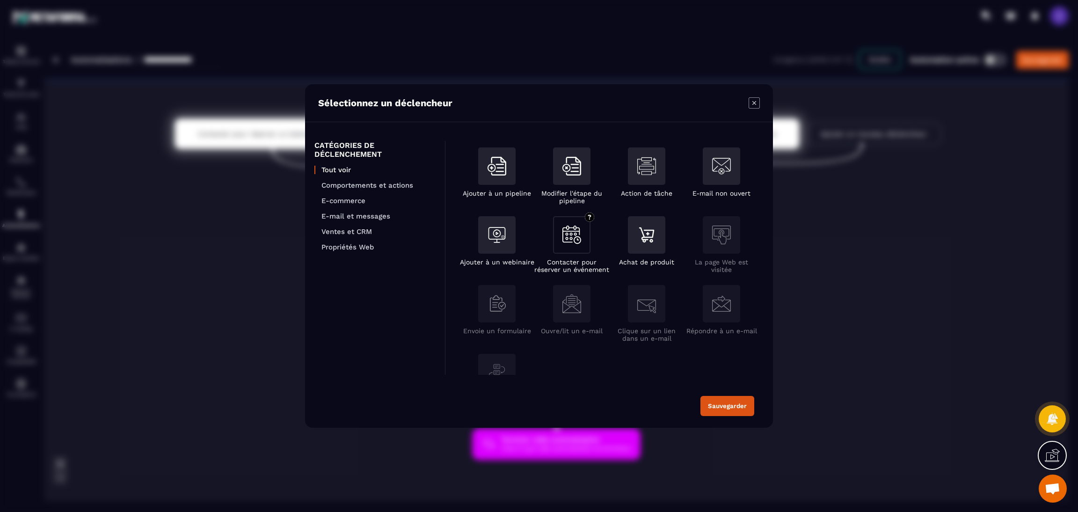
click at [564, 233] on img "Modal window" at bounding box center [571, 235] width 19 height 18
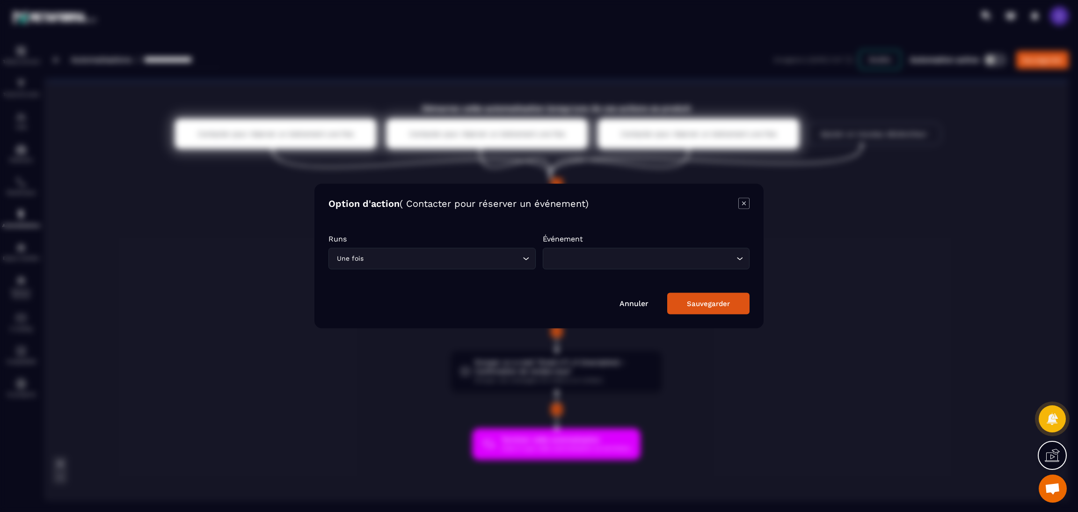
click at [628, 268] on div "Loading..." at bounding box center [646, 259] width 207 height 22
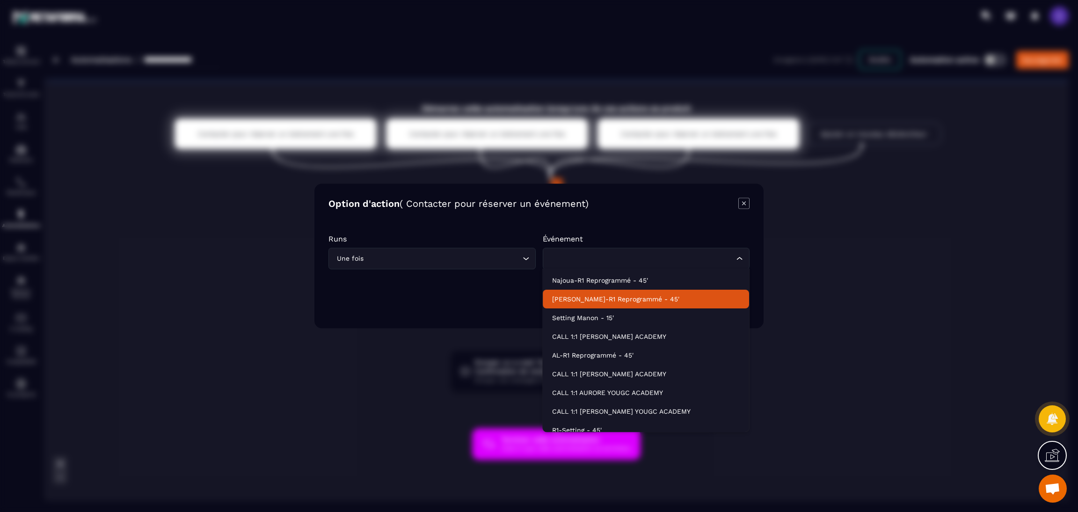
click at [603, 303] on p "[PERSON_NAME]-R1 Reprogrammé - 45'" at bounding box center [646, 298] width 188 height 9
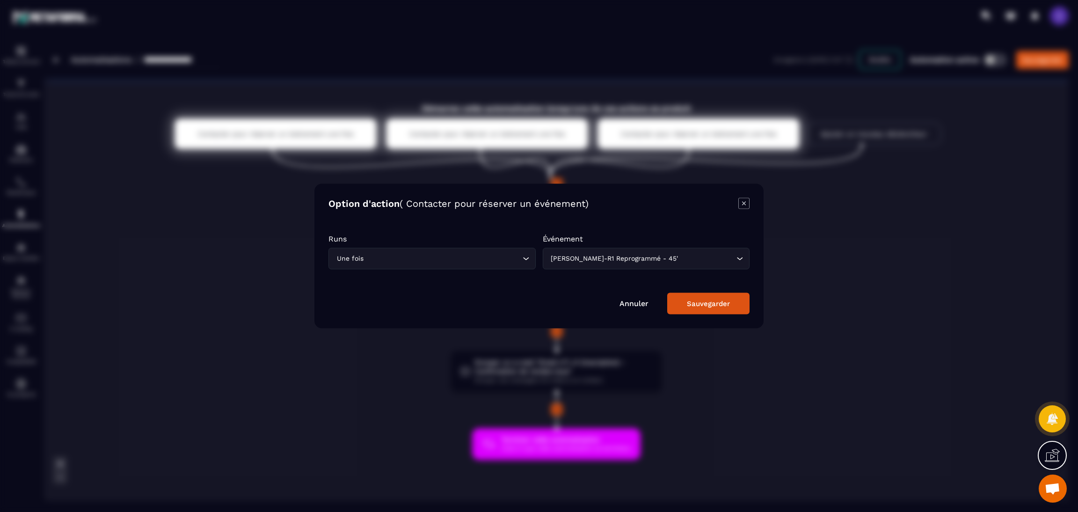
click at [715, 303] on div "Sauvegarder" at bounding box center [708, 303] width 43 height 8
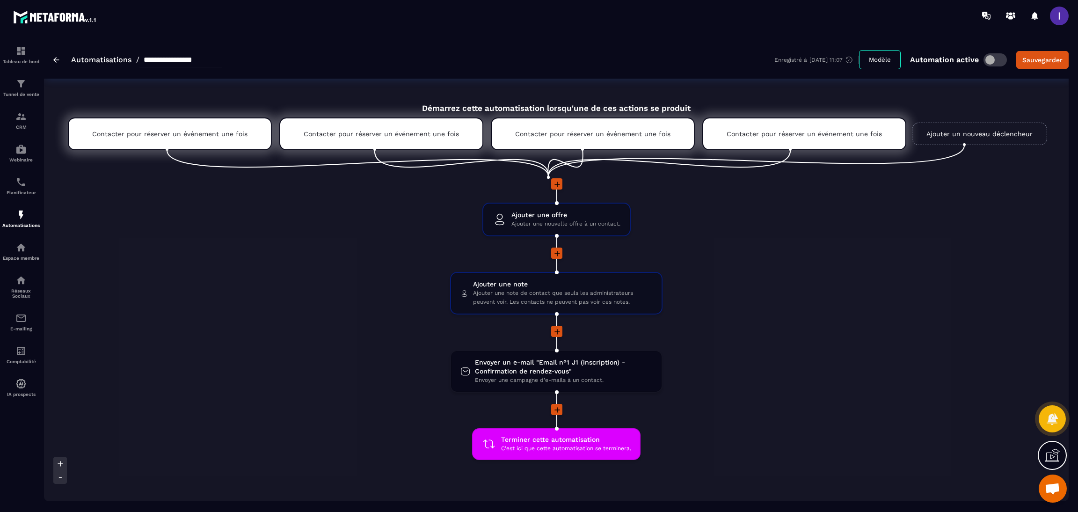
click at [931, 133] on link "Ajouter un nouveau déclencheur" at bounding box center [979, 134] width 135 height 22
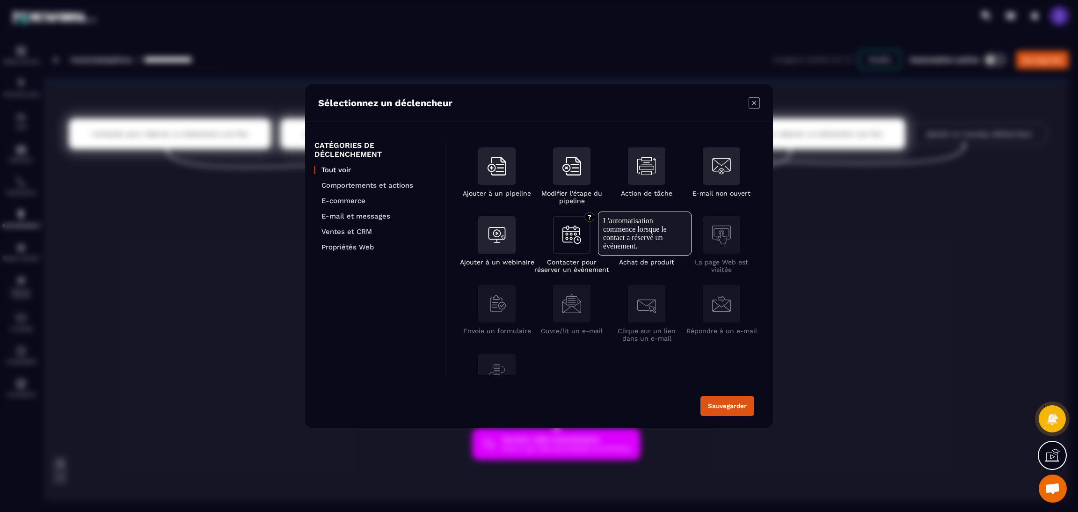
click at [579, 235] on img "Modal window" at bounding box center [571, 235] width 19 height 18
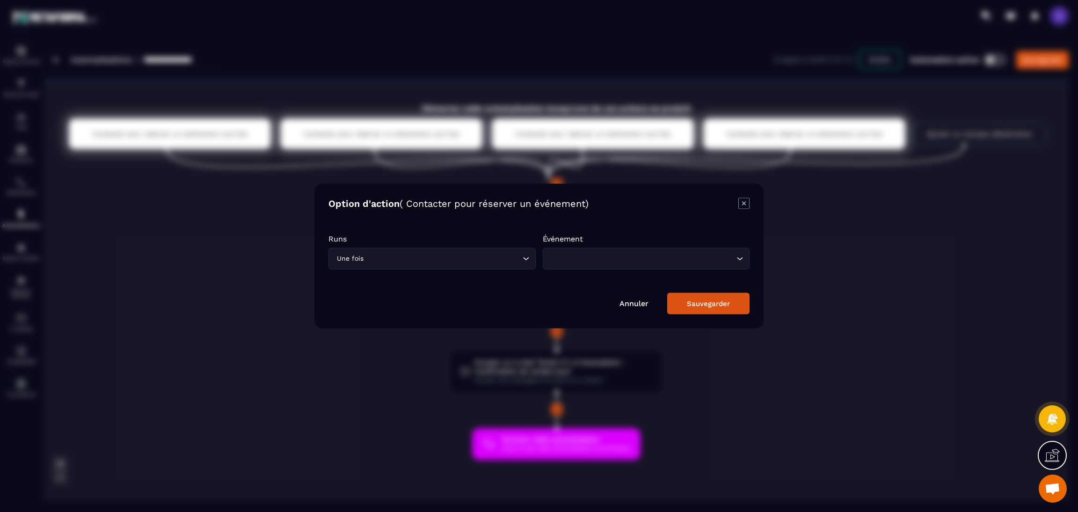
click at [604, 254] on input "Search for option" at bounding box center [642, 259] width 186 height 10
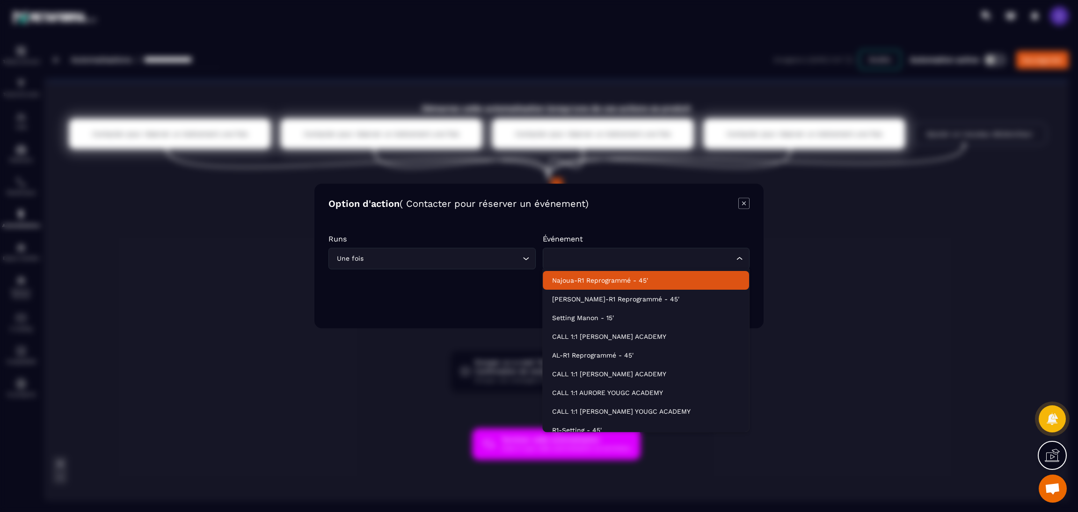
click at [619, 281] on p "Najoua-R1 Reprogrammé - 45'" at bounding box center [646, 280] width 188 height 9
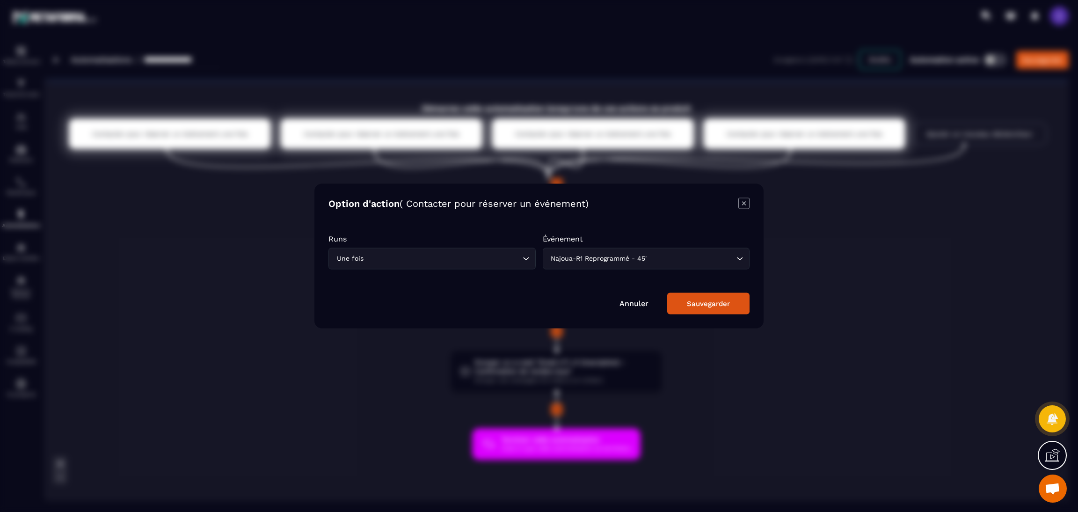
click at [703, 295] on button "Sauvegarder" at bounding box center [708, 304] width 82 height 22
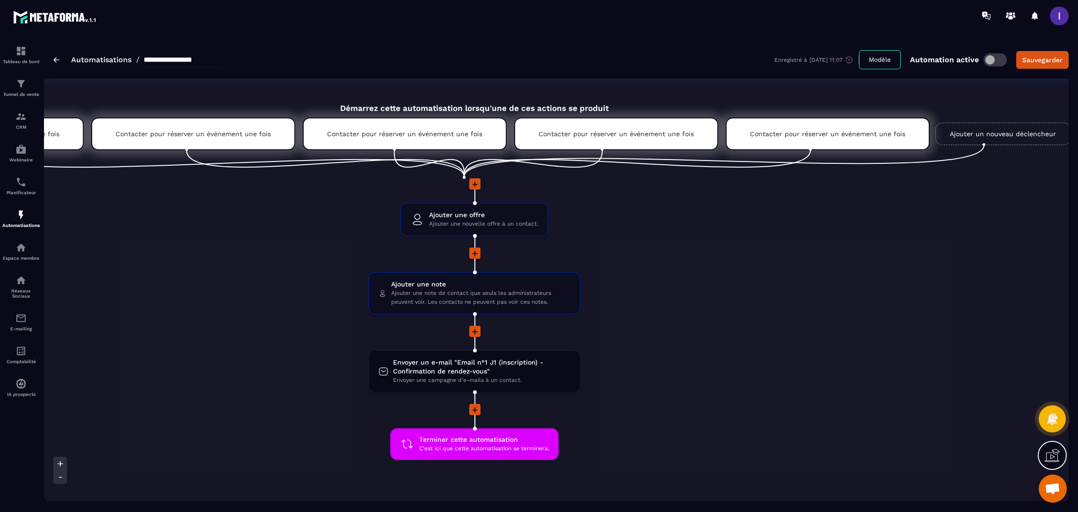
scroll to position [0, 190]
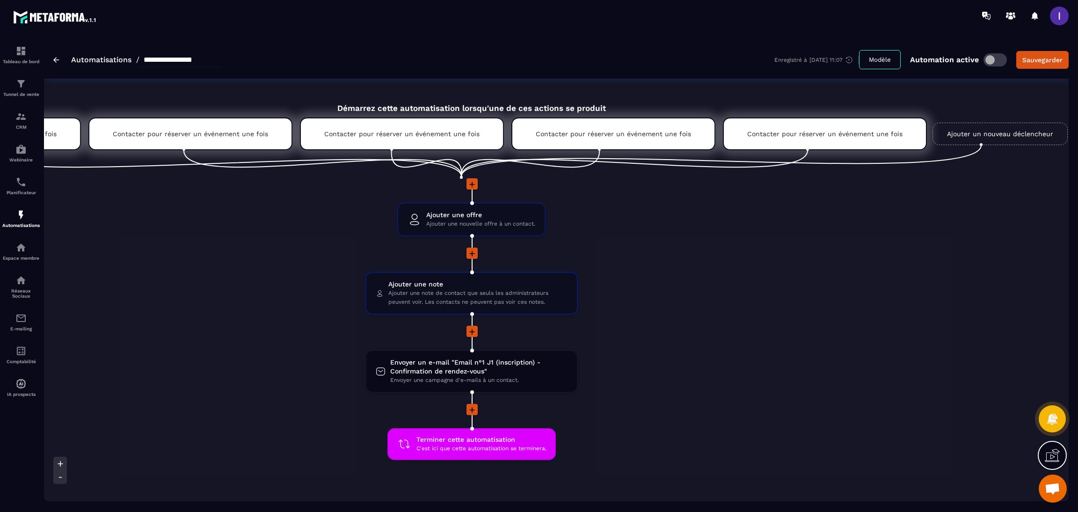
click at [957, 139] on link "Ajouter un nouveau déclencheur" at bounding box center [1000, 134] width 135 height 22
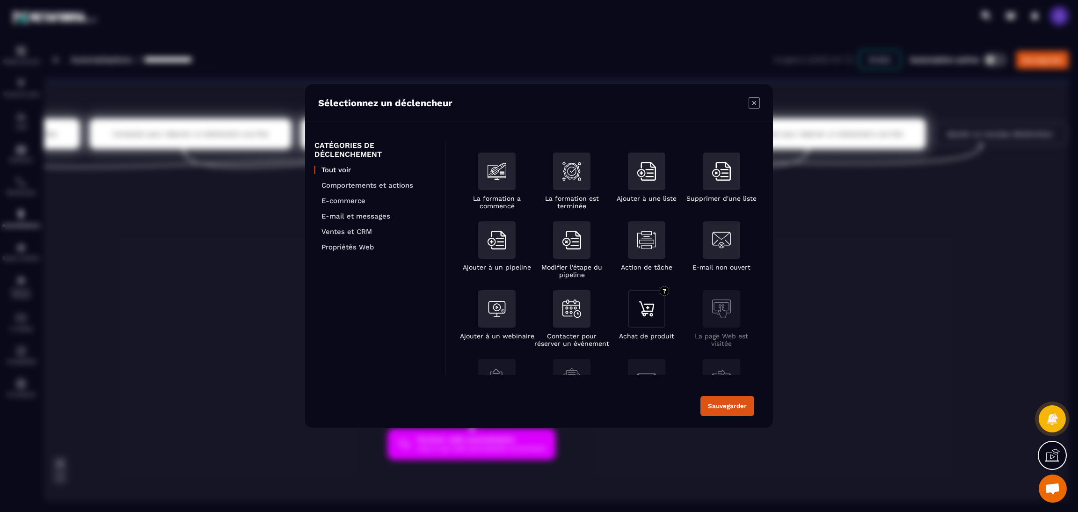
scroll to position [140, 0]
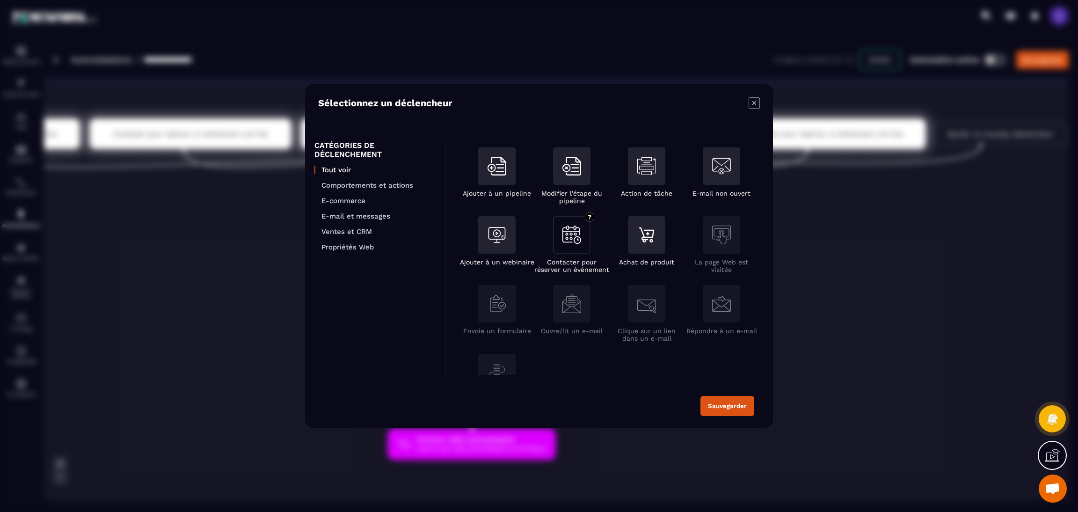
click at [583, 239] on div "Modal window" at bounding box center [571, 234] width 37 height 37
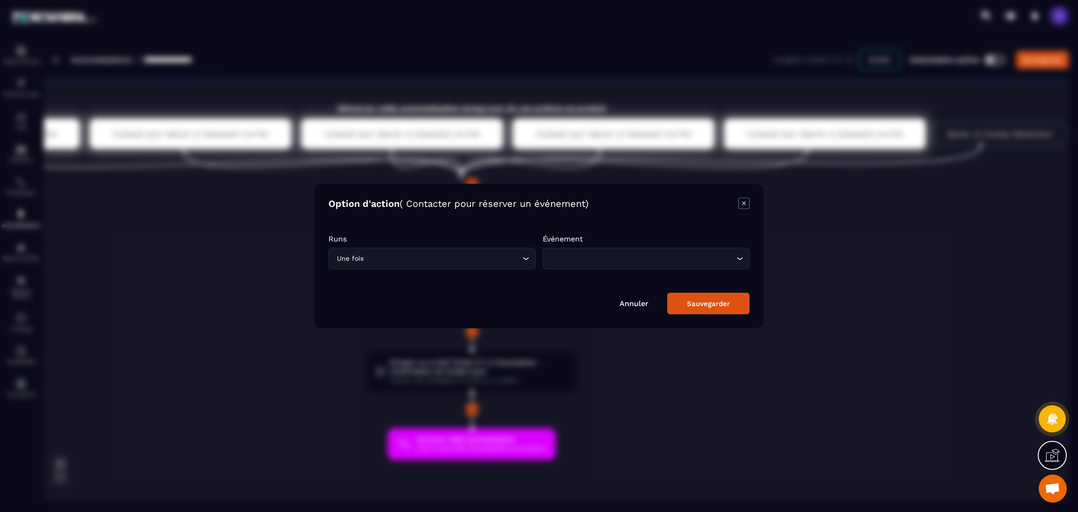
click at [581, 256] on input "Search for option" at bounding box center [642, 259] width 186 height 10
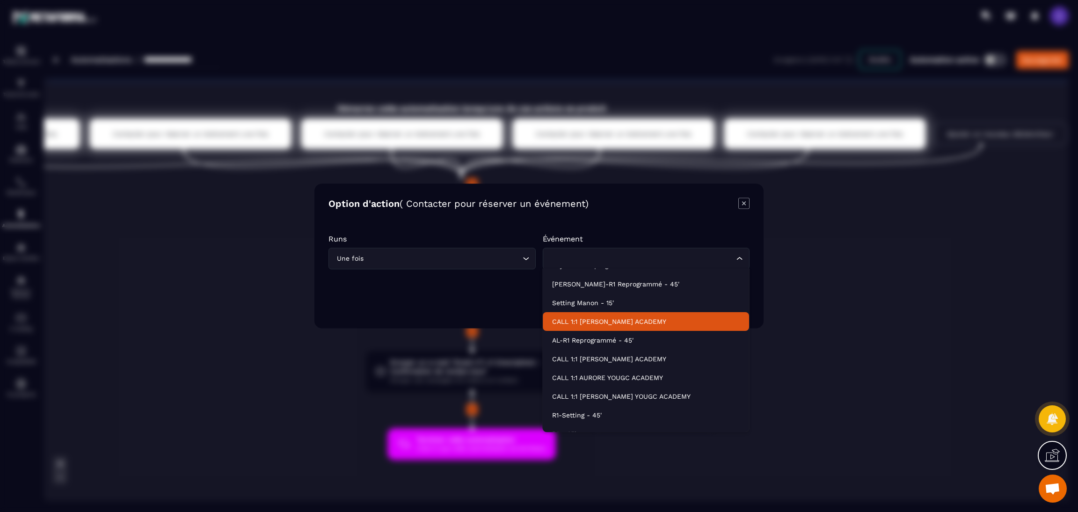
scroll to position [29, 0]
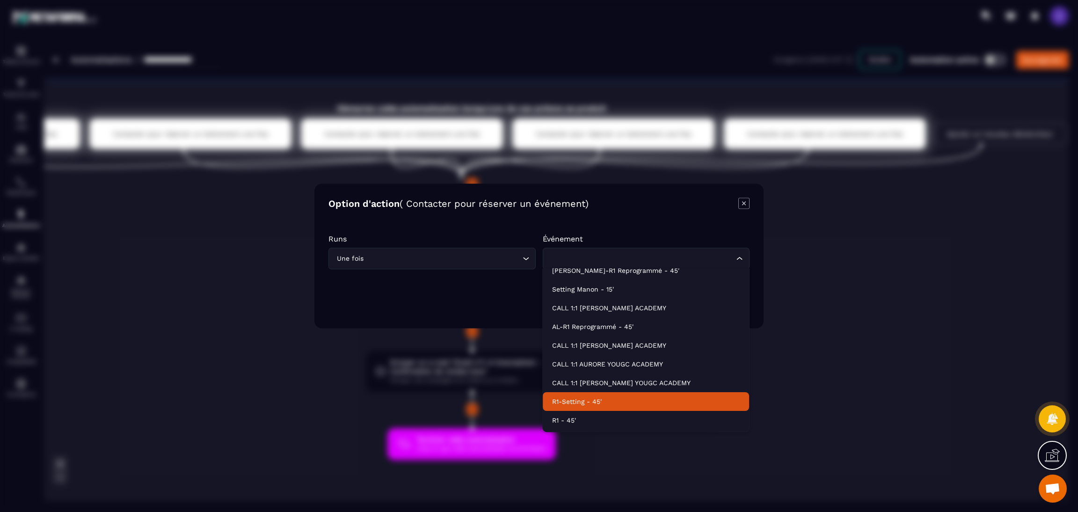
click at [568, 400] on p "R1-Setting - 45'" at bounding box center [646, 401] width 188 height 9
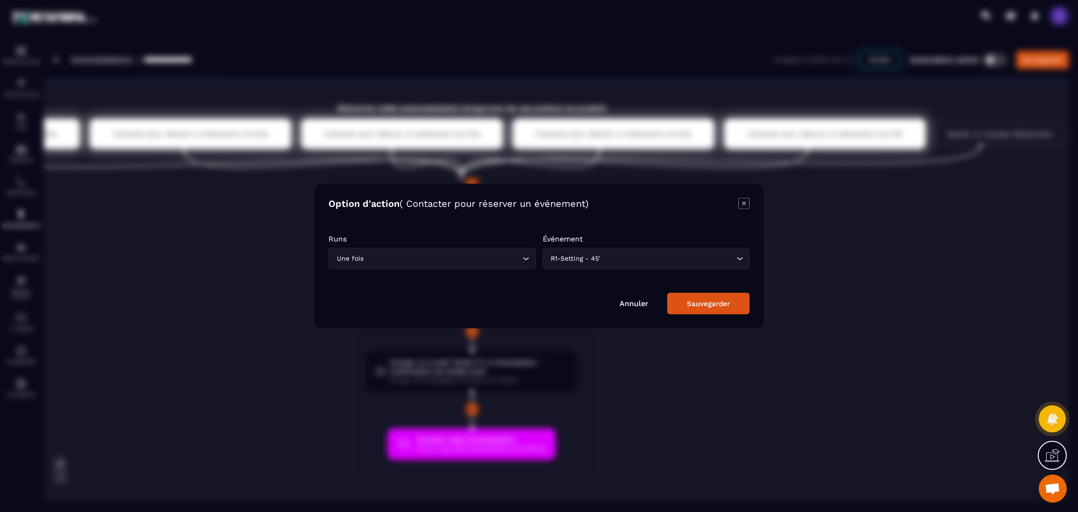
click at [701, 305] on div "Sauvegarder" at bounding box center [708, 303] width 43 height 8
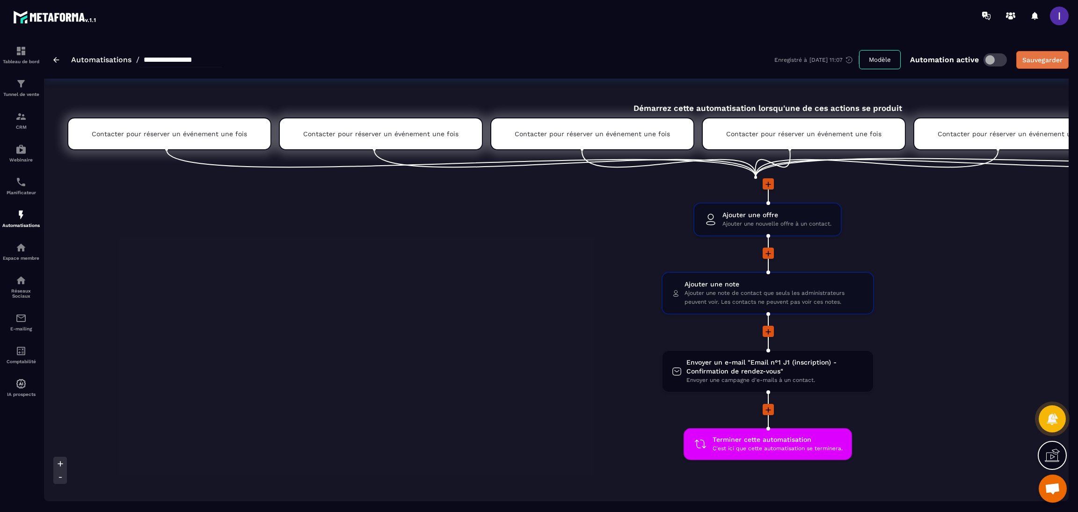
click at [1040, 65] on button "Sauvegarder" at bounding box center [1042, 60] width 52 height 18
click at [13, 223] on div "Automatisations" at bounding box center [20, 218] width 37 height 19
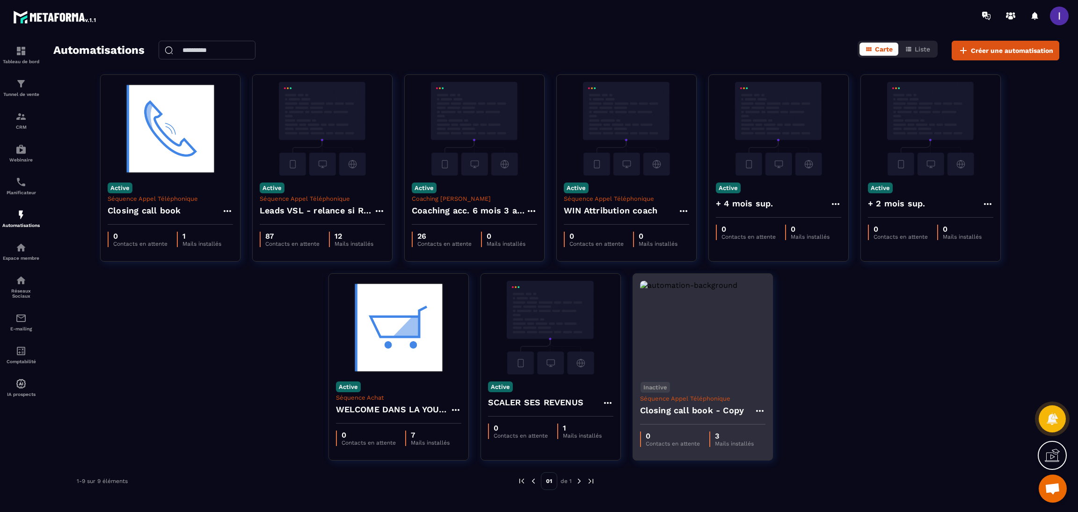
click at [759, 410] on icon at bounding box center [759, 410] width 11 height 11
click at [802, 466] on button "Supprimer" at bounding box center [787, 467] width 58 height 17
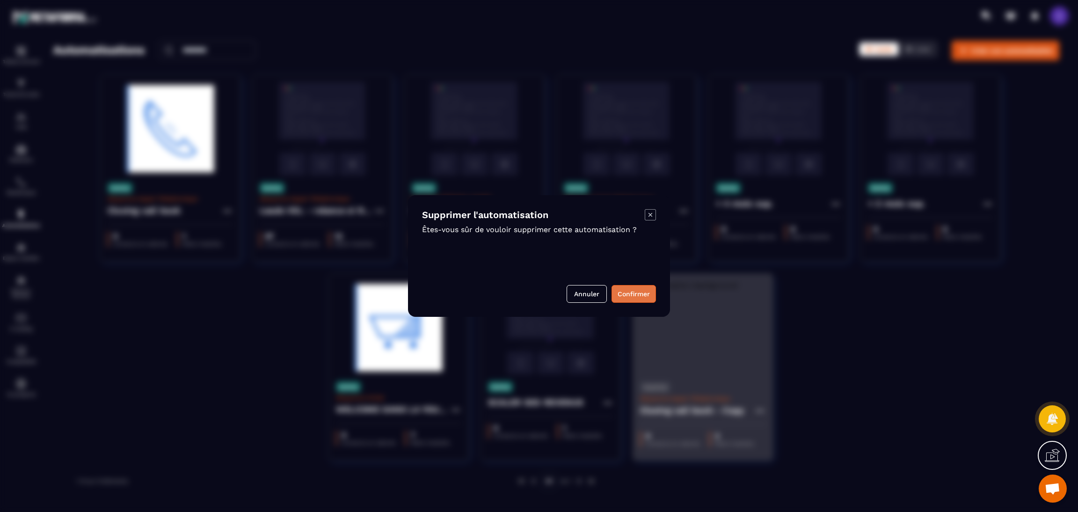
click at [649, 299] on button "Confirmer" at bounding box center [634, 294] width 44 height 18
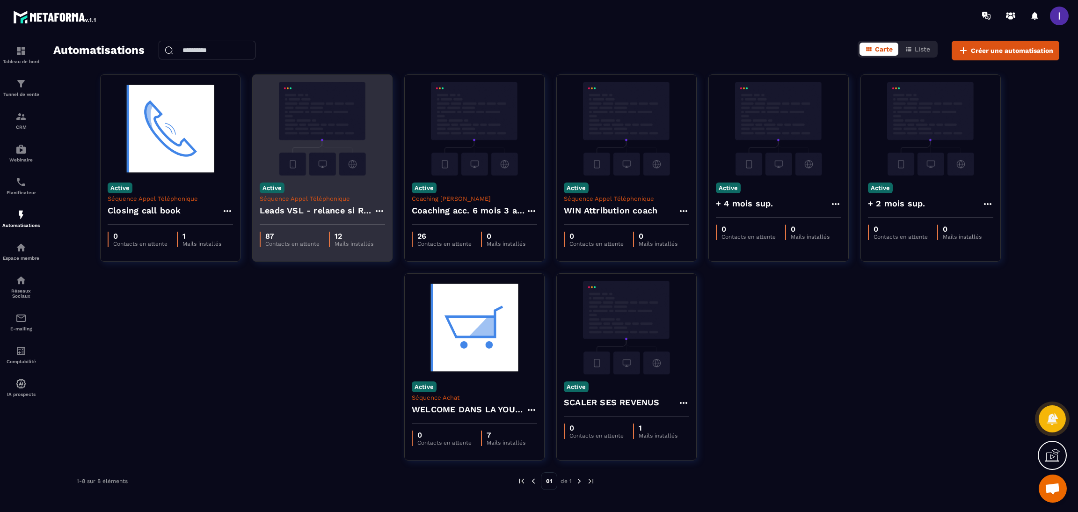
click at [347, 200] on p "Séquence Appel Téléphonique" at bounding box center [322, 198] width 125 height 7
click at [349, 215] on h4 "Leads VSL - relance si RDV non pris" at bounding box center [317, 210] width 114 height 13
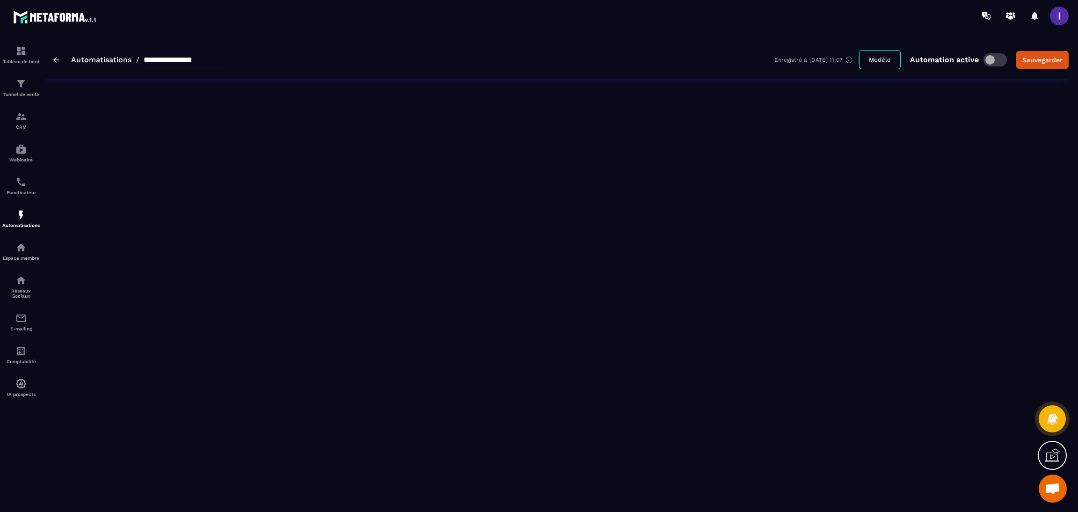
type input "**********"
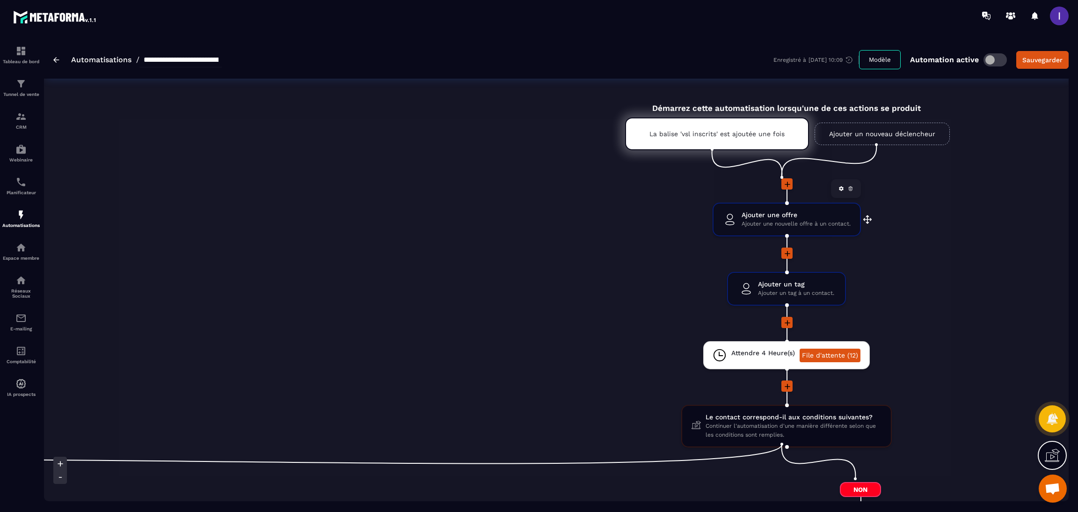
scroll to position [0, 491]
click at [715, 127] on div "La balise 'vsl inscrits' est ajoutée une fois" at bounding box center [716, 133] width 184 height 33
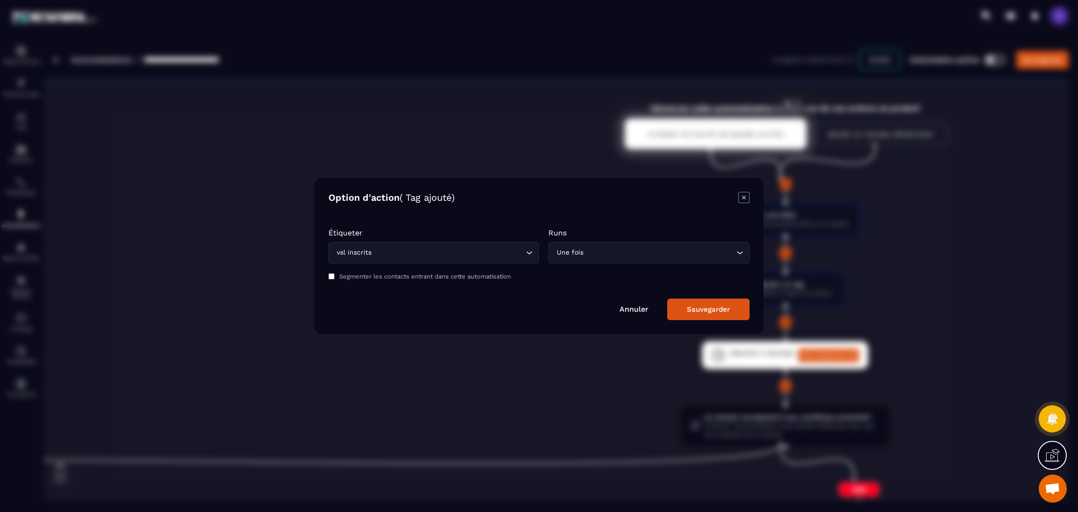
click at [715, 127] on div "Modal window" at bounding box center [539, 256] width 1078 height 512
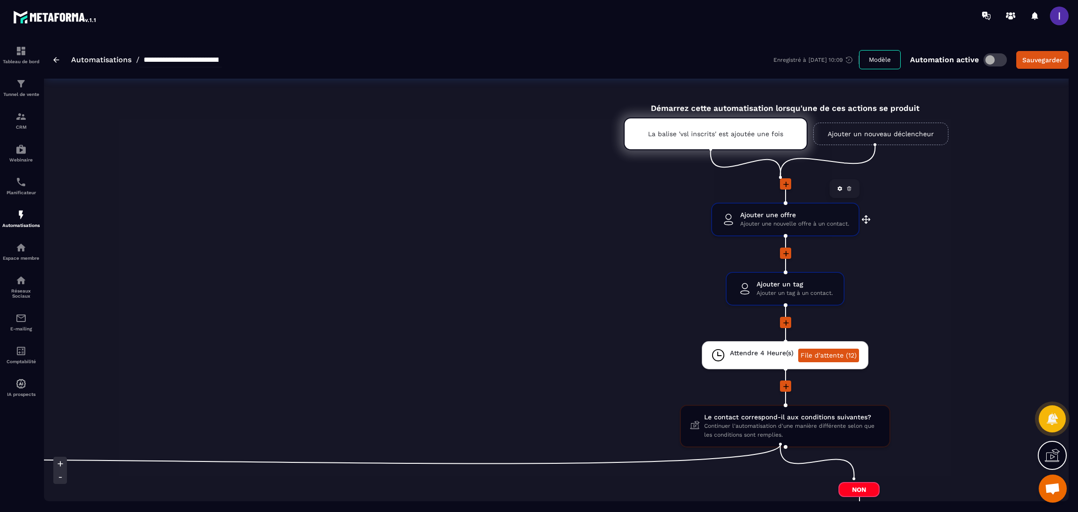
click at [787, 223] on span "Ajouter une nouvelle offre à un contact." at bounding box center [794, 223] width 109 height 9
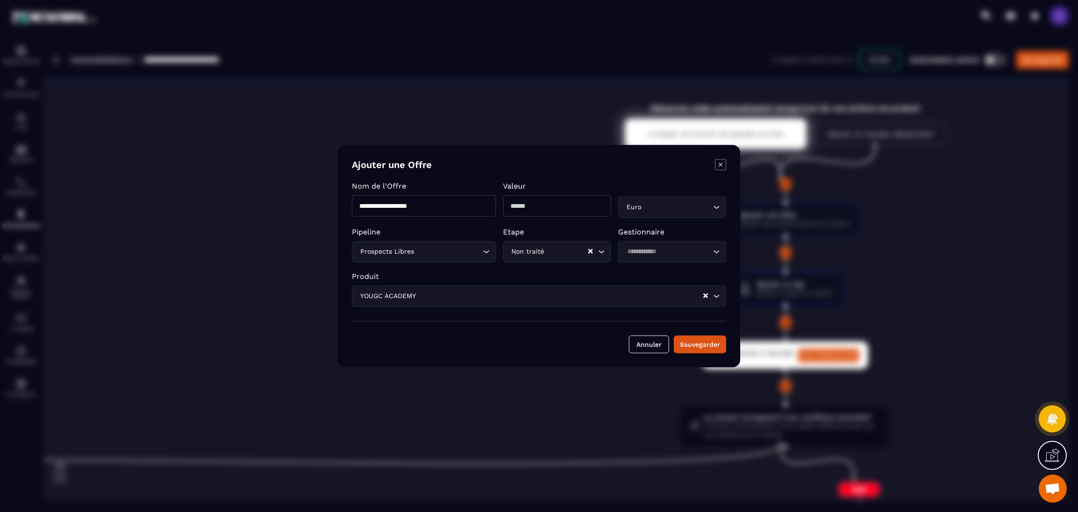
click at [887, 217] on div "Modal window" at bounding box center [539, 256] width 1078 height 512
click at [648, 340] on button "Annuler" at bounding box center [649, 344] width 40 height 18
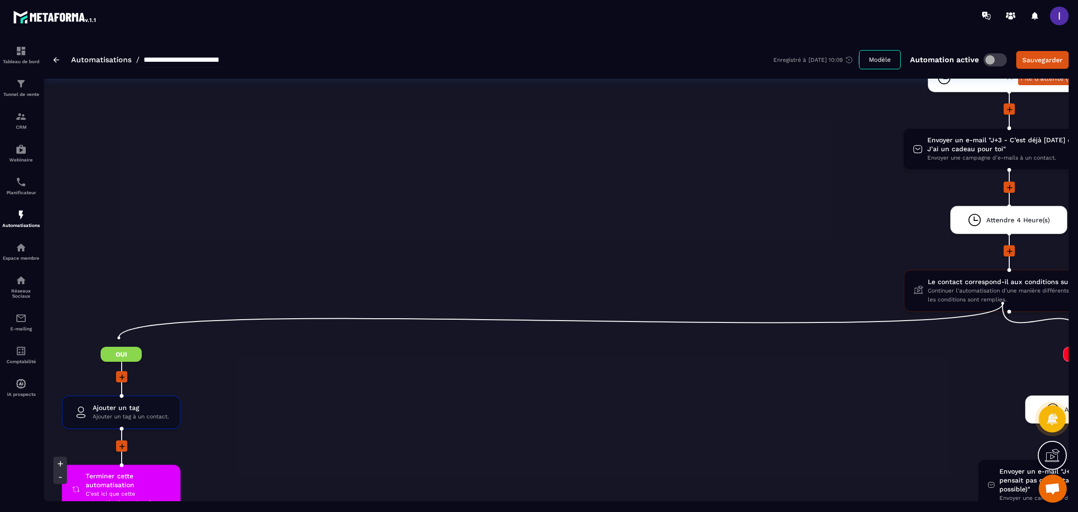
scroll to position [1193, 0]
